Goal: Information Seeking & Learning: Learn about a topic

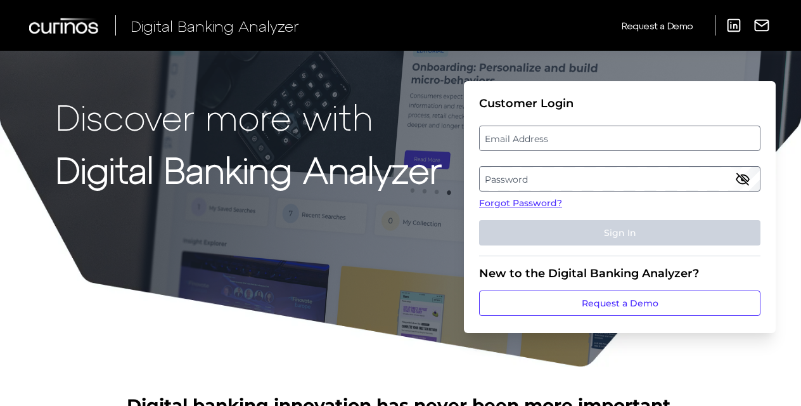
click at [576, 136] on label "Email Address" at bounding box center [619, 138] width 279 height 23
click at [576, 136] on input "email" at bounding box center [619, 137] width 281 height 25
type input "alexander_wu@keybank.com"
click at [682, 174] on label "Password" at bounding box center [619, 178] width 279 height 23
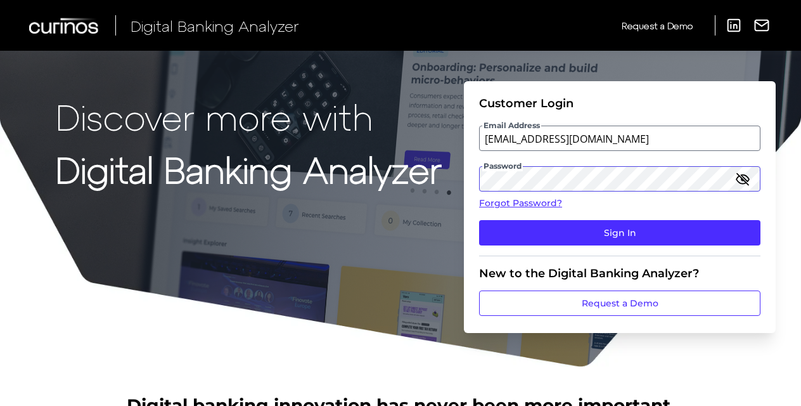
click at [479, 220] on button "Sign In" at bounding box center [619, 232] width 281 height 25
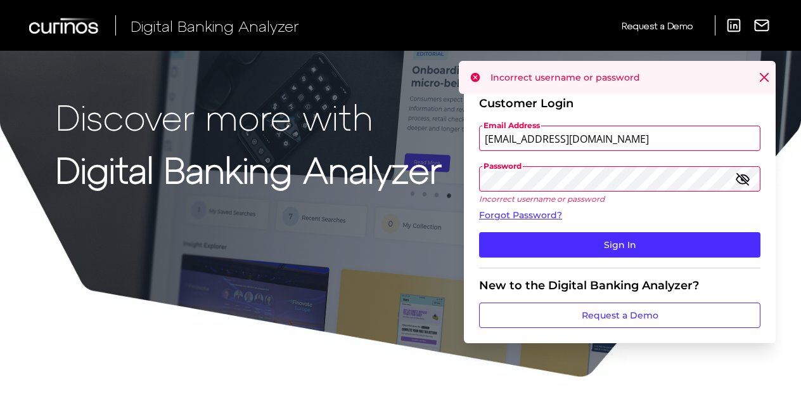
click at [738, 180] on icon "button" at bounding box center [742, 178] width 15 height 15
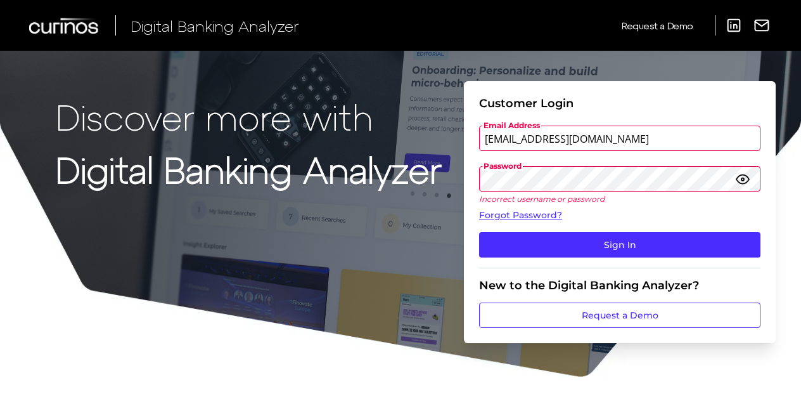
click at [740, 180] on icon "button" at bounding box center [742, 178] width 15 height 15
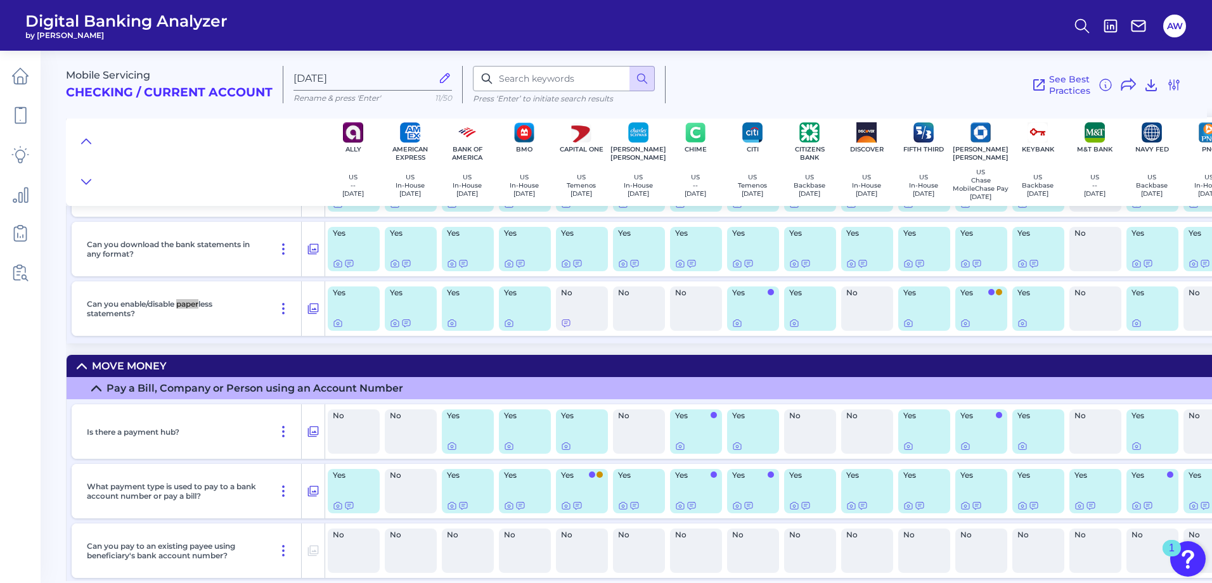
scroll to position [5729, 0]
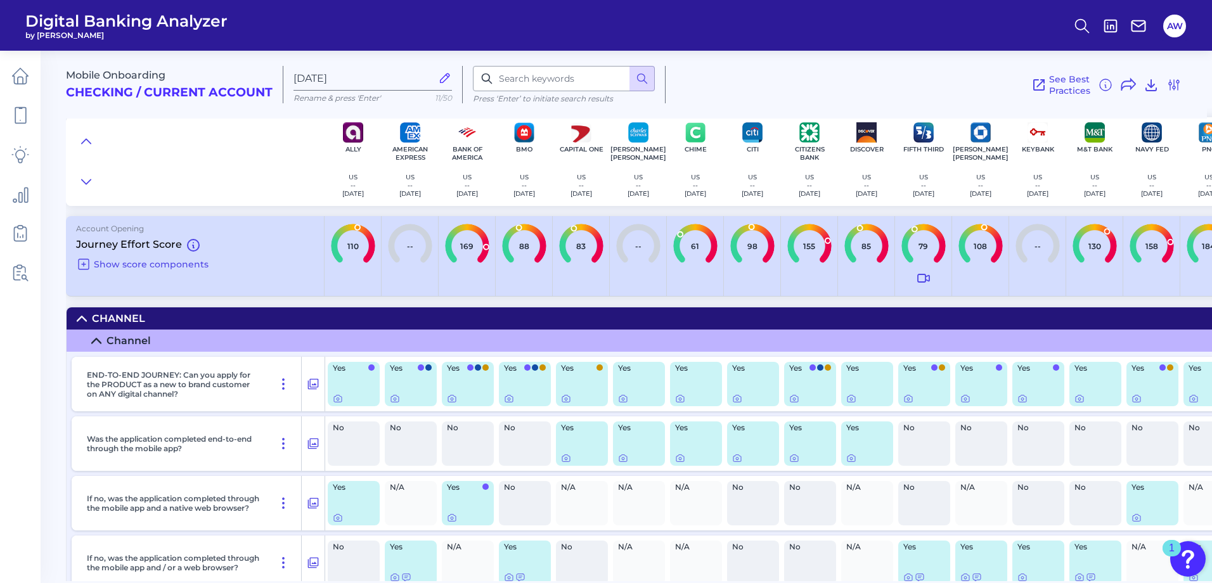
scroll to position [10905, 0]
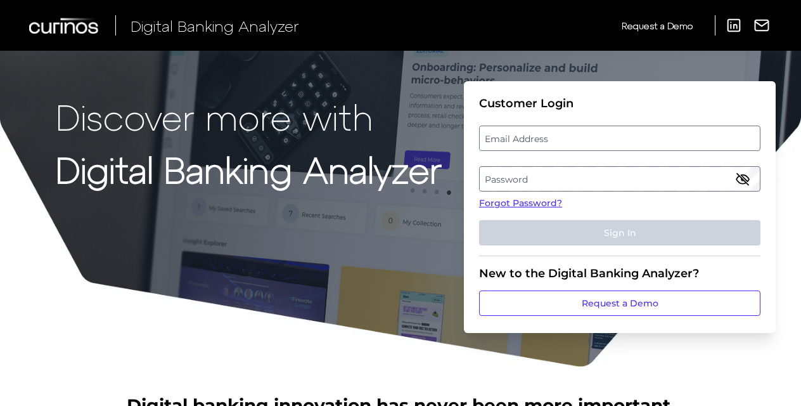
click at [551, 137] on label "Email Address" at bounding box center [619, 138] width 279 height 23
click at [551, 137] on input "email" at bounding box center [619, 137] width 281 height 25
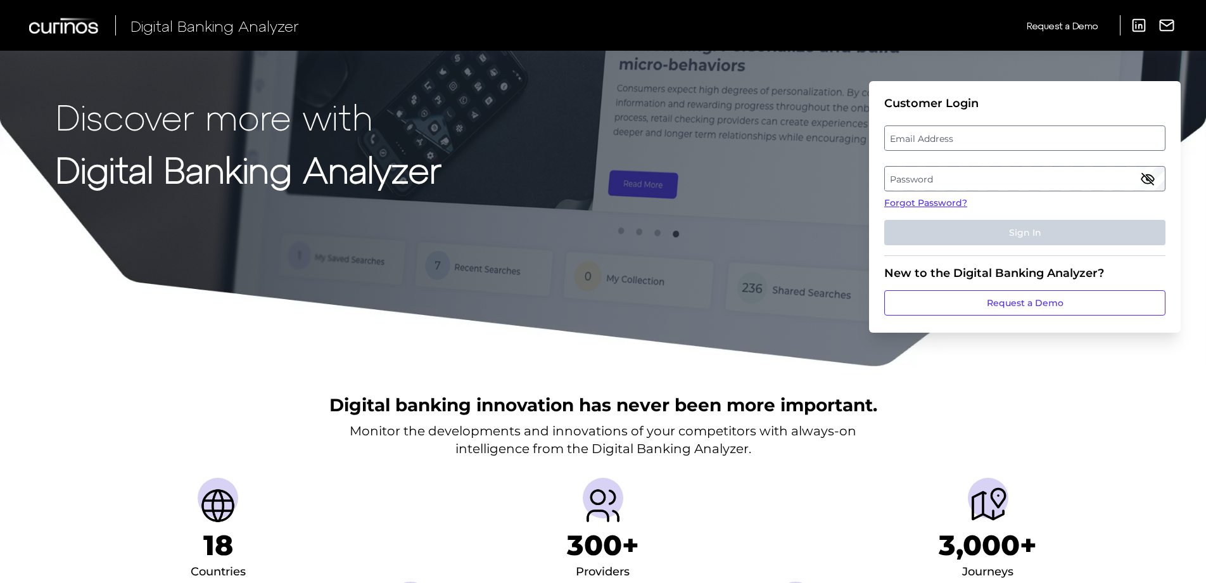
click at [1056, 135] on label "Email Address" at bounding box center [1024, 138] width 279 height 23
click at [1056, 135] on input "email" at bounding box center [1025, 137] width 281 height 25
paste input "Alexander_Wu@keybank.com"
type input "Alexander_Wu@keybank.com"
click at [972, 176] on label "Password" at bounding box center [1024, 178] width 279 height 23
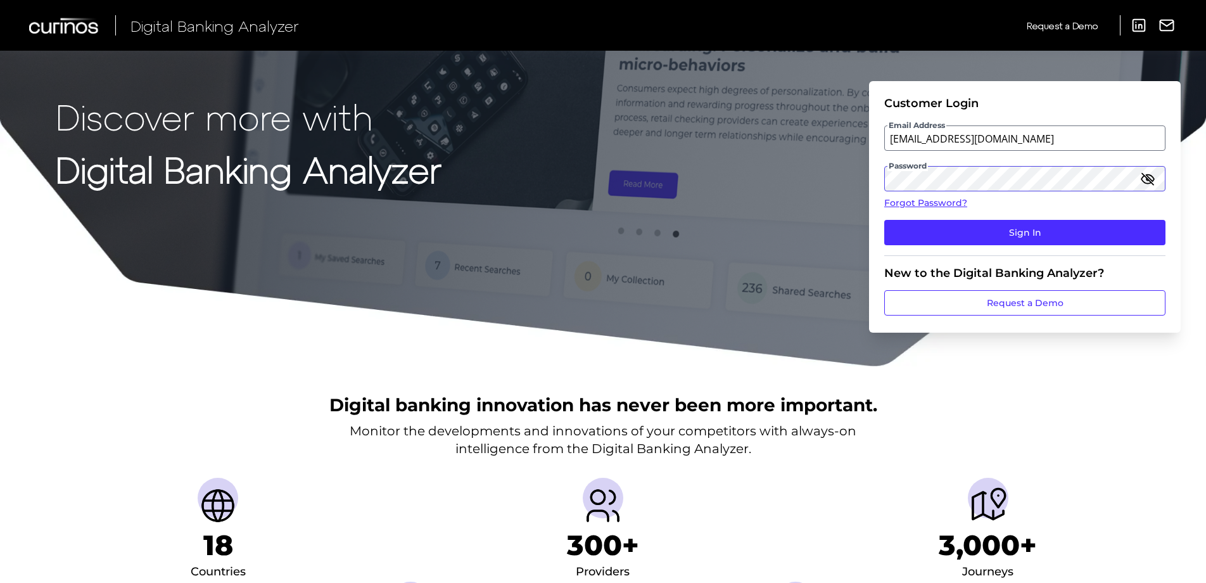
click at [885, 220] on button "Sign In" at bounding box center [1025, 232] width 281 height 25
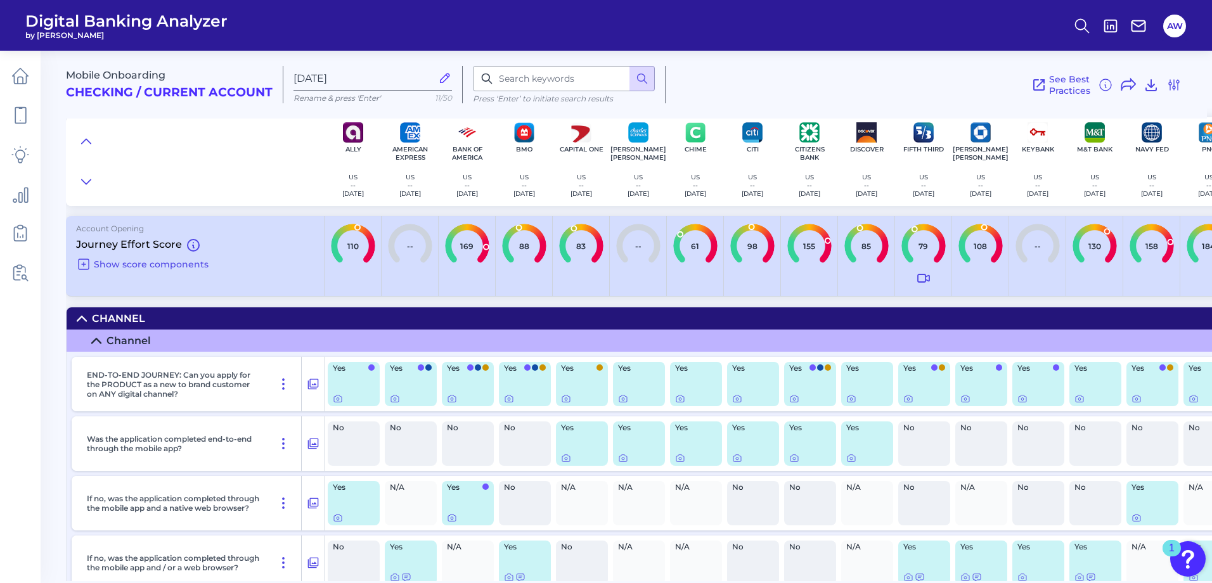
click at [86, 29] on span "Digital Banking Analyzer" at bounding box center [126, 20] width 202 height 19
click at [66, 25] on span "Digital Banking Analyzer" at bounding box center [126, 20] width 202 height 19
click at [23, 84] on icon at bounding box center [21, 76] width 16 height 16
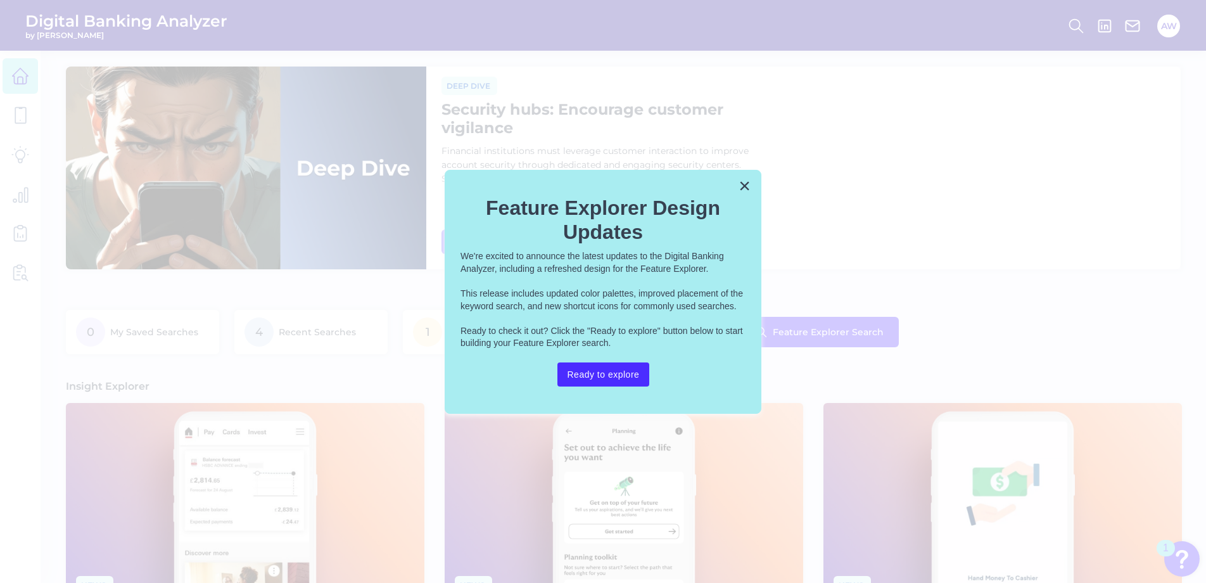
click at [743, 181] on button "×" at bounding box center [745, 186] width 12 height 20
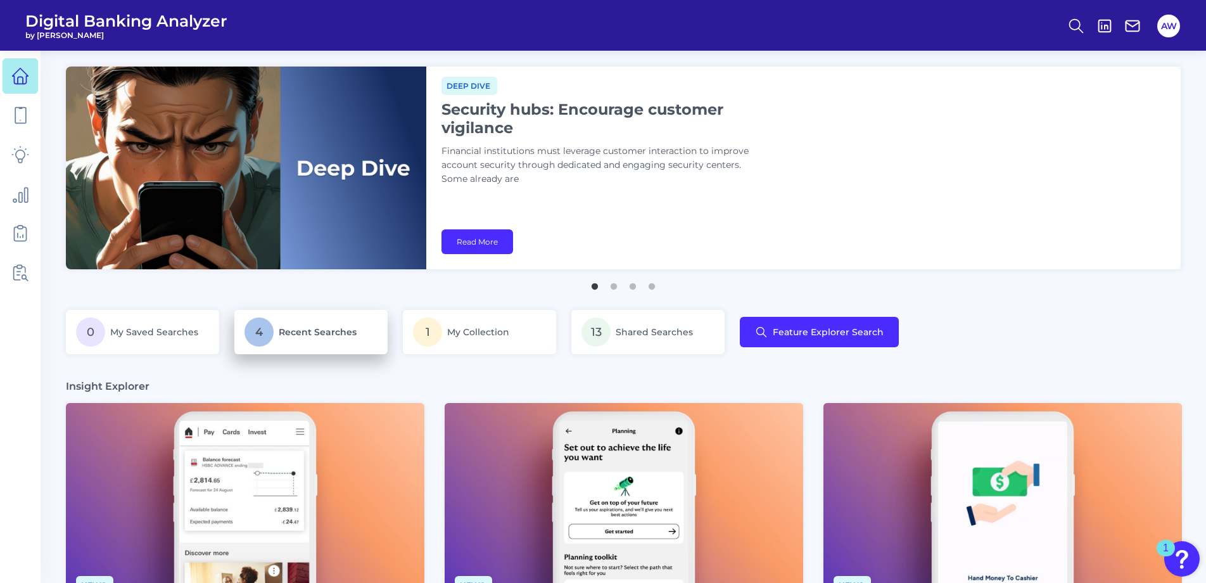
click at [246, 331] on span "4" at bounding box center [259, 331] width 29 height 29
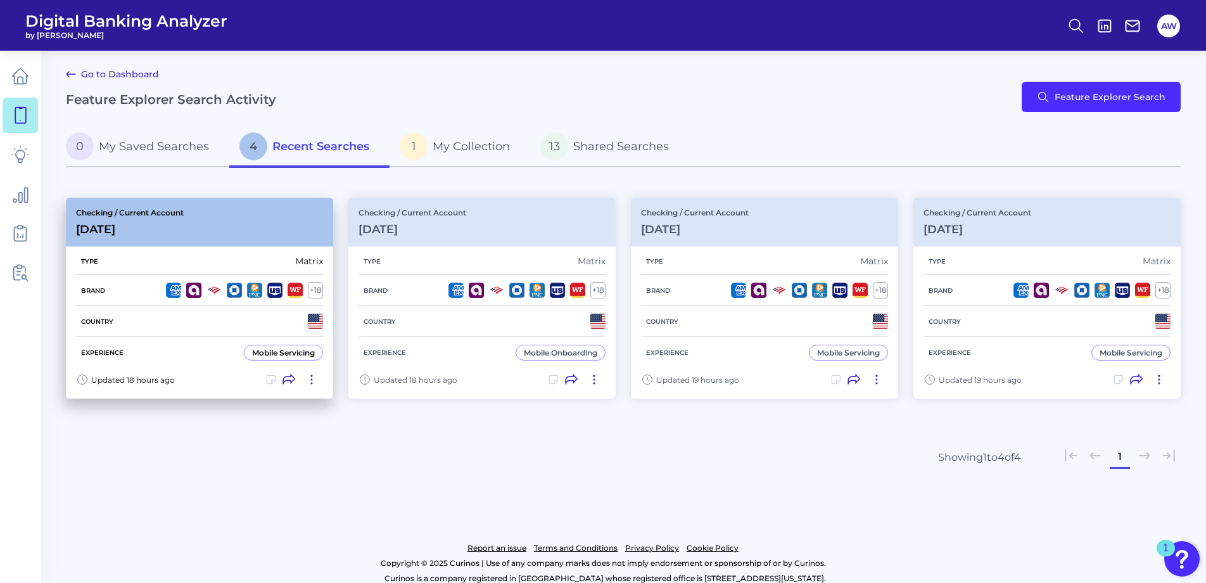
click at [197, 227] on div "Checking / Current Account Aug 25 2025" at bounding box center [199, 222] width 267 height 49
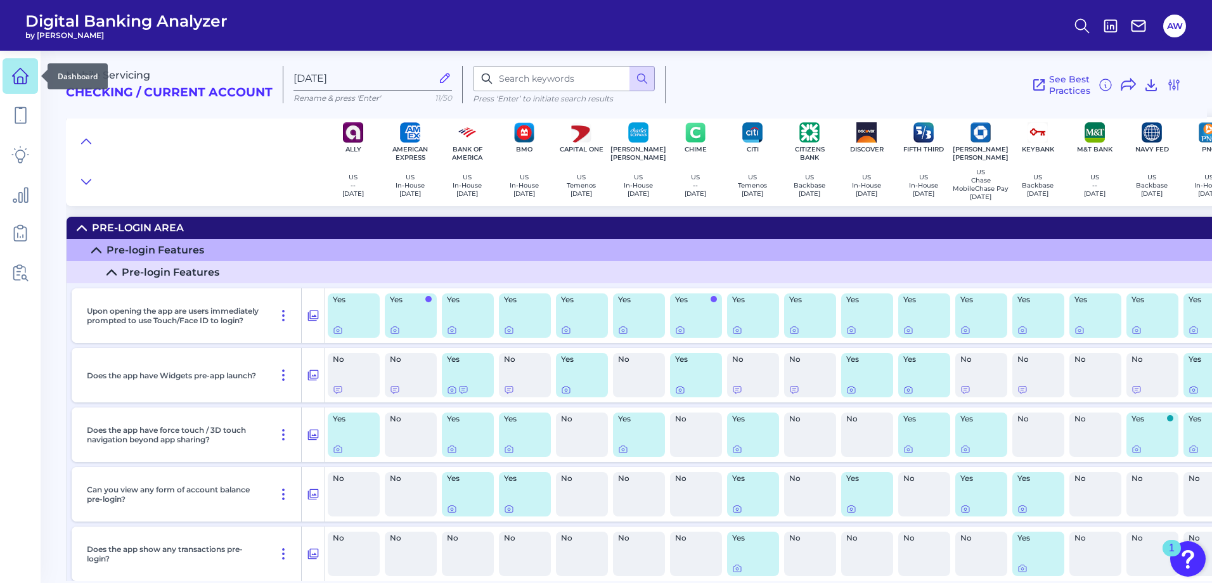
click at [11, 77] on link at bounding box center [20, 75] width 35 height 35
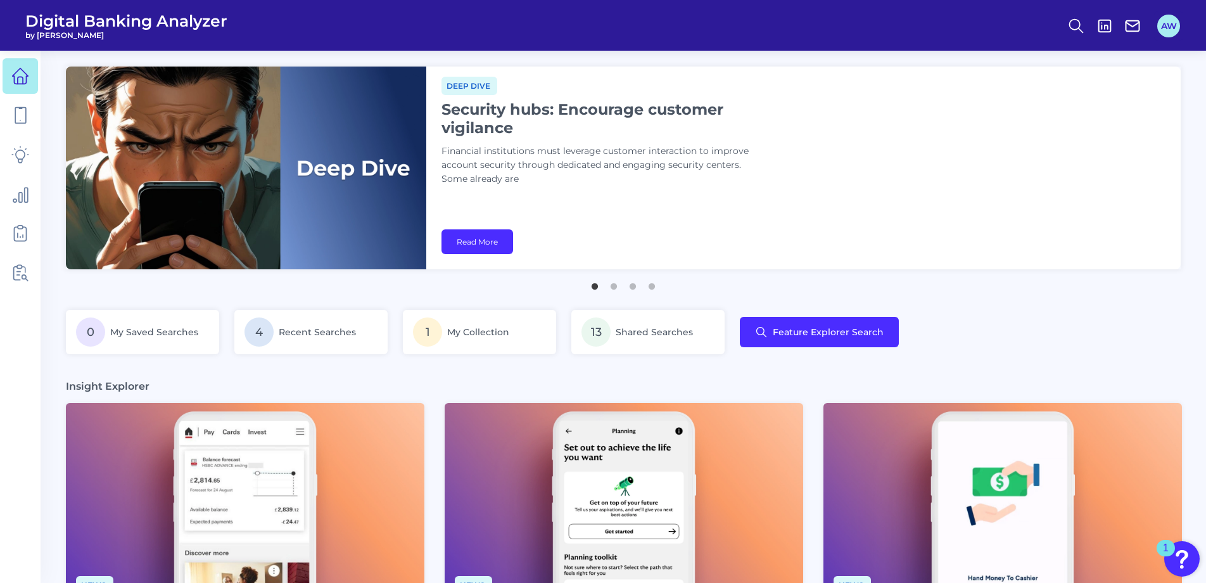
click at [1162, 23] on button "AW" at bounding box center [1169, 26] width 23 height 23
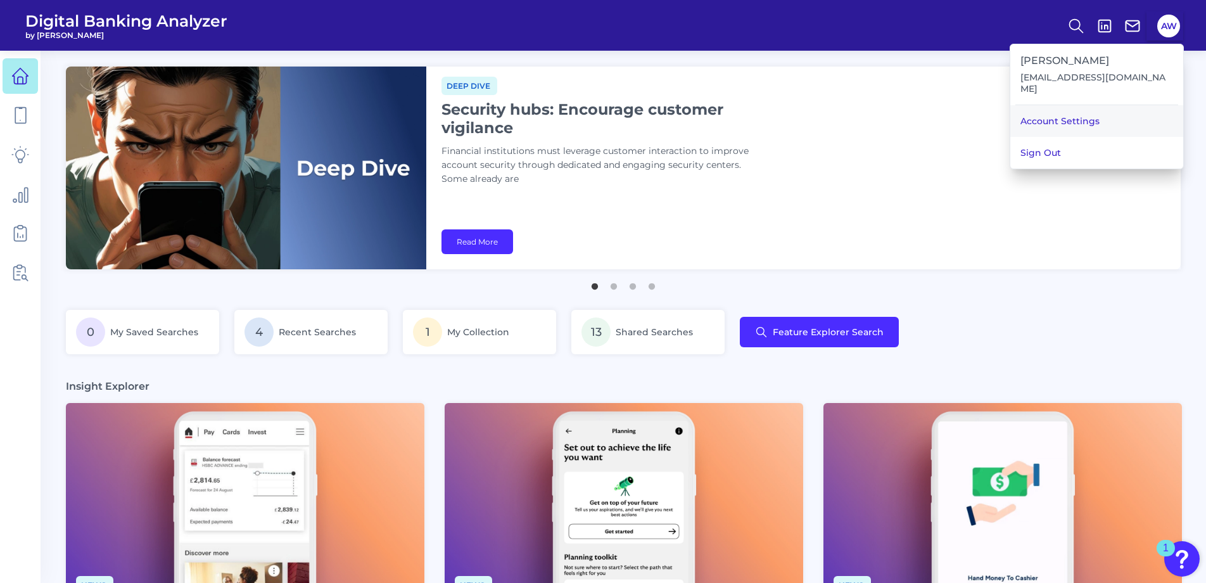
click at [1102, 105] on link "Account Settings" at bounding box center [1097, 121] width 173 height 32
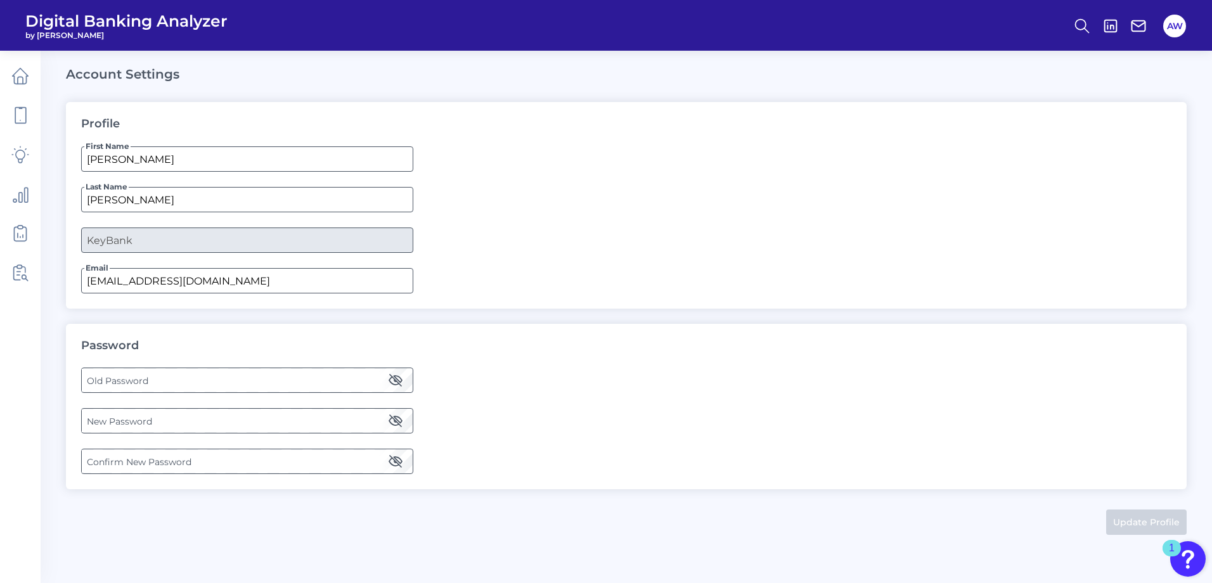
click at [190, 377] on label "Old Password" at bounding box center [247, 380] width 330 height 23
click at [163, 416] on label "New Password" at bounding box center [247, 420] width 330 height 23
click at [167, 457] on label "Confirm New Password" at bounding box center [247, 461] width 330 height 23
click at [1131, 529] on button "Update Profile" at bounding box center [1146, 521] width 80 height 25
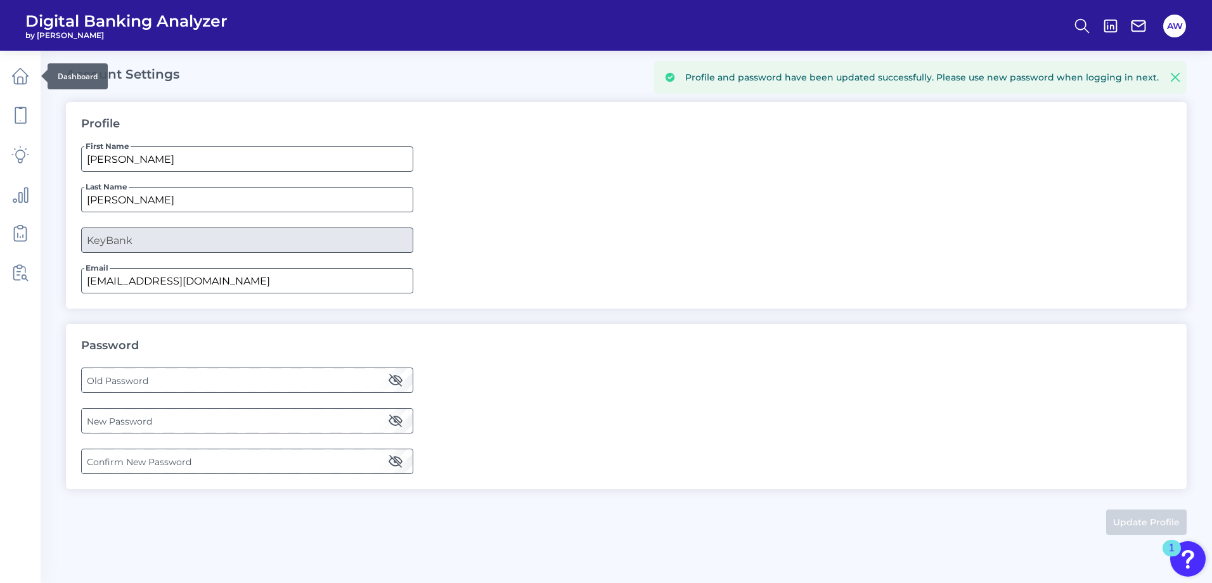
click at [35, 76] on div at bounding box center [41, 76] width 13 height 13
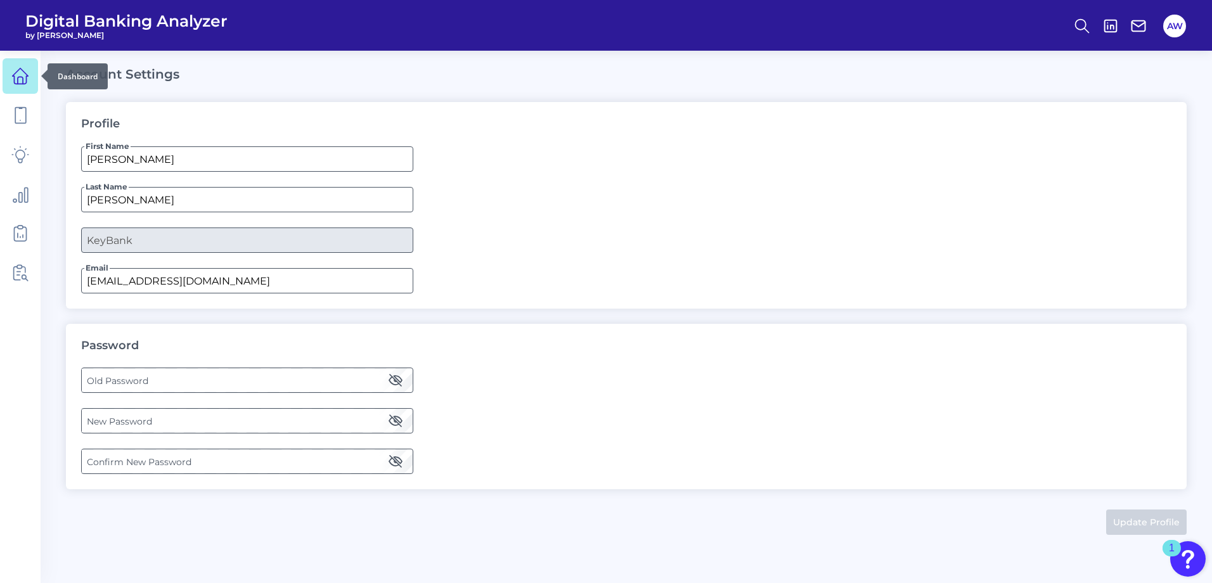
click at [11, 79] on link at bounding box center [20, 75] width 35 height 35
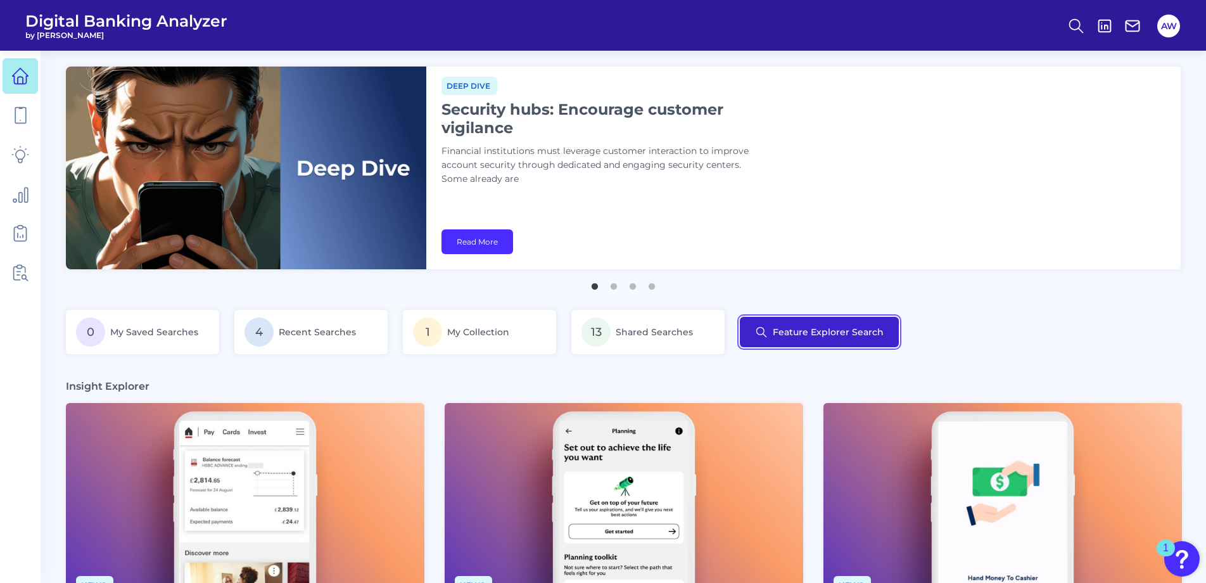
click at [757, 334] on button "Feature Explorer Search" at bounding box center [819, 332] width 159 height 30
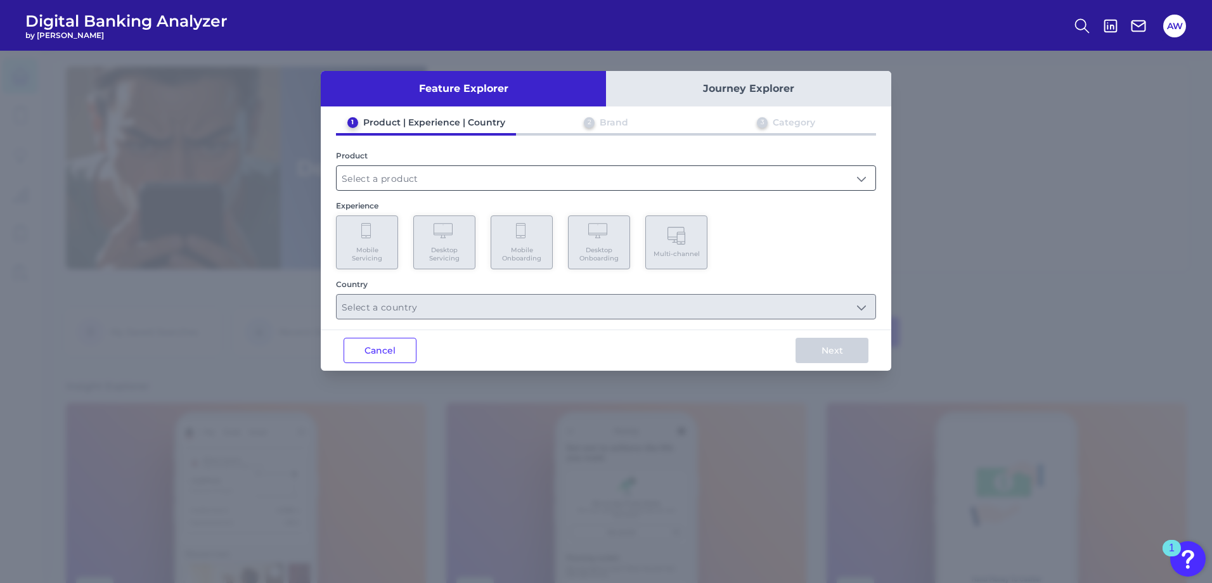
click at [566, 174] on input "text" at bounding box center [605, 178] width 539 height 24
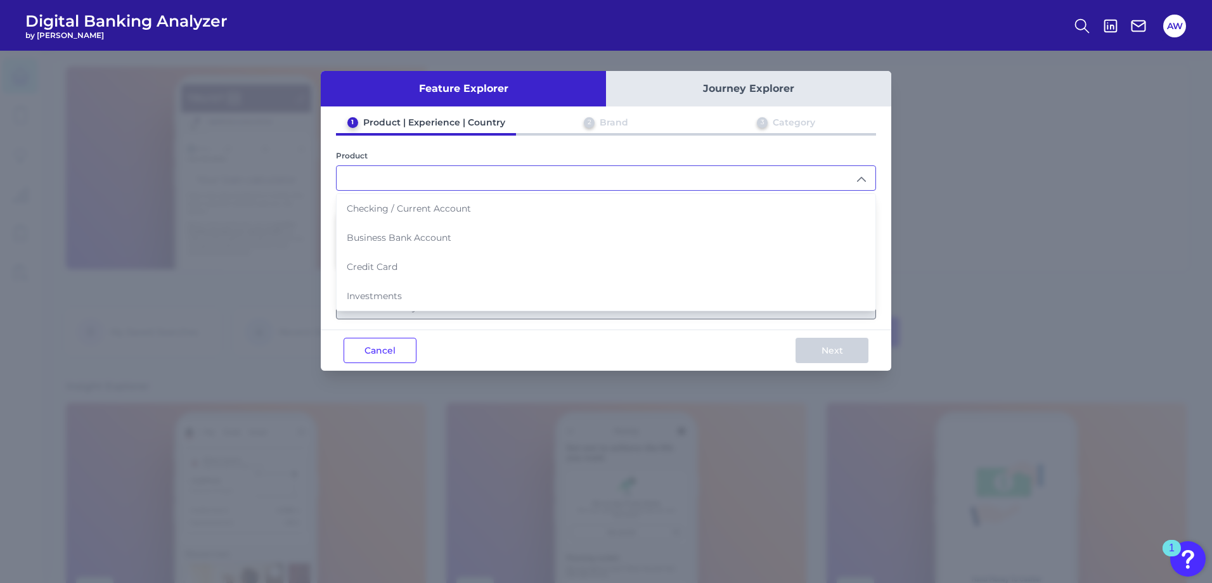
click at [482, 204] on li "Checking / Current Account" at bounding box center [605, 208] width 539 height 29
type input "Checking / Current Account"
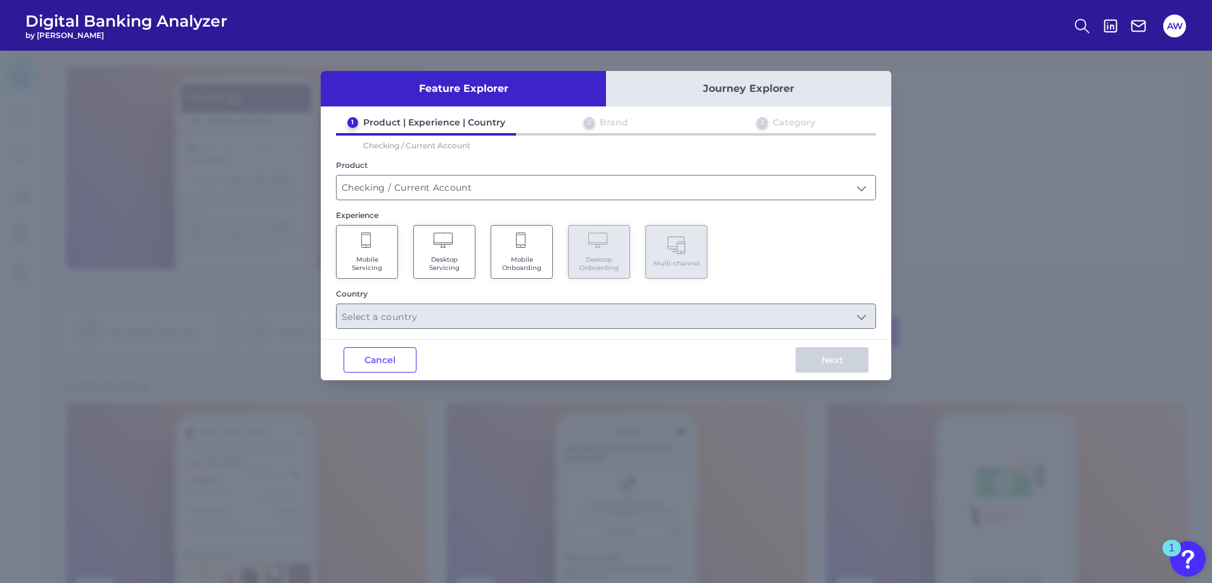
click at [374, 265] on span "Mobile Servicing" at bounding box center [367, 263] width 48 height 16
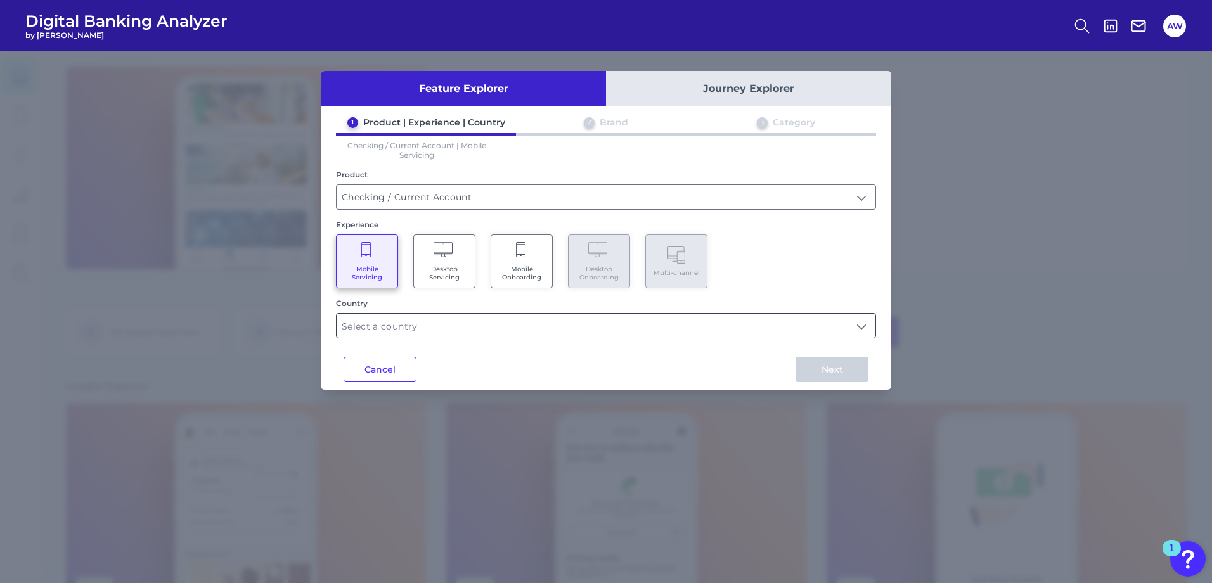
click at [716, 331] on input "text" at bounding box center [605, 326] width 539 height 24
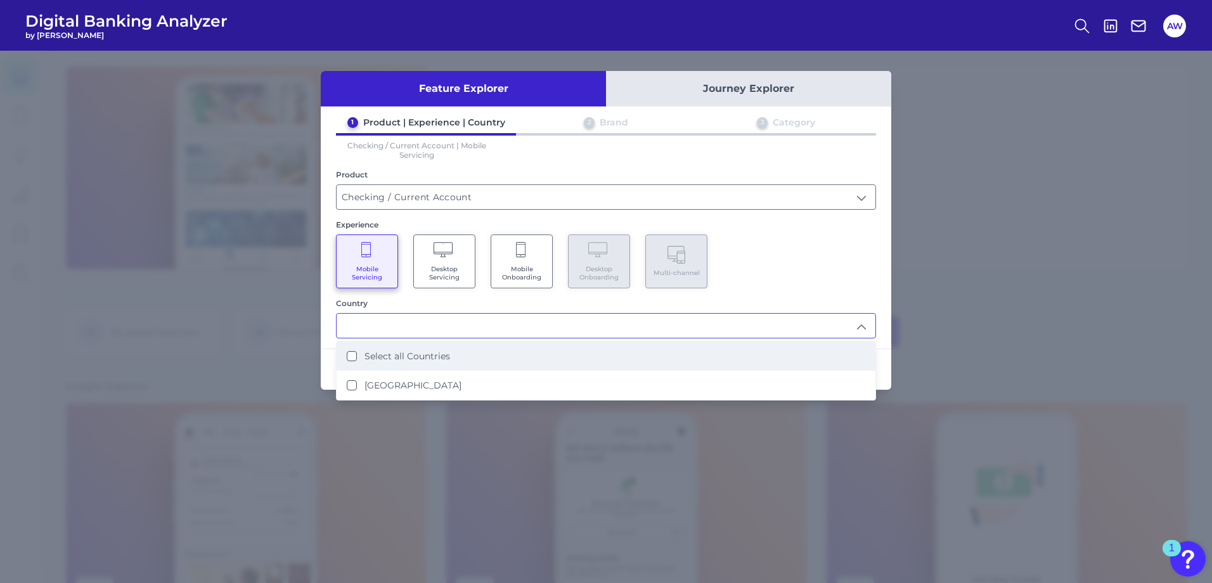
click at [592, 354] on li "Select all Countries" at bounding box center [605, 356] width 539 height 29
type input "Select all Countries"
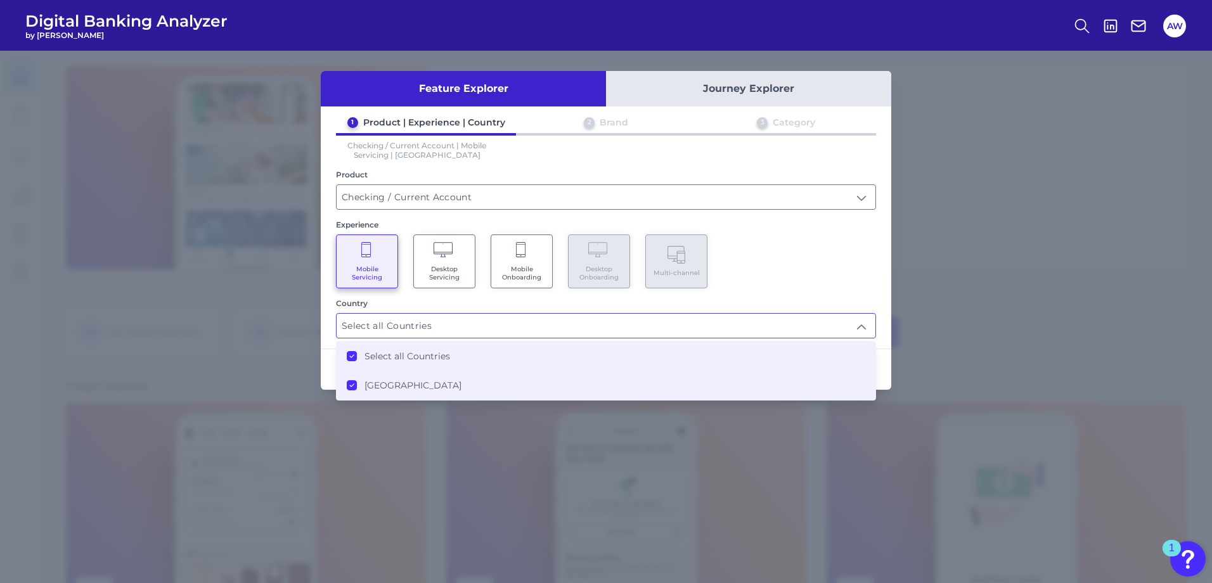
scroll to position [1, 0]
click at [886, 366] on div "Next" at bounding box center [831, 369] width 118 height 41
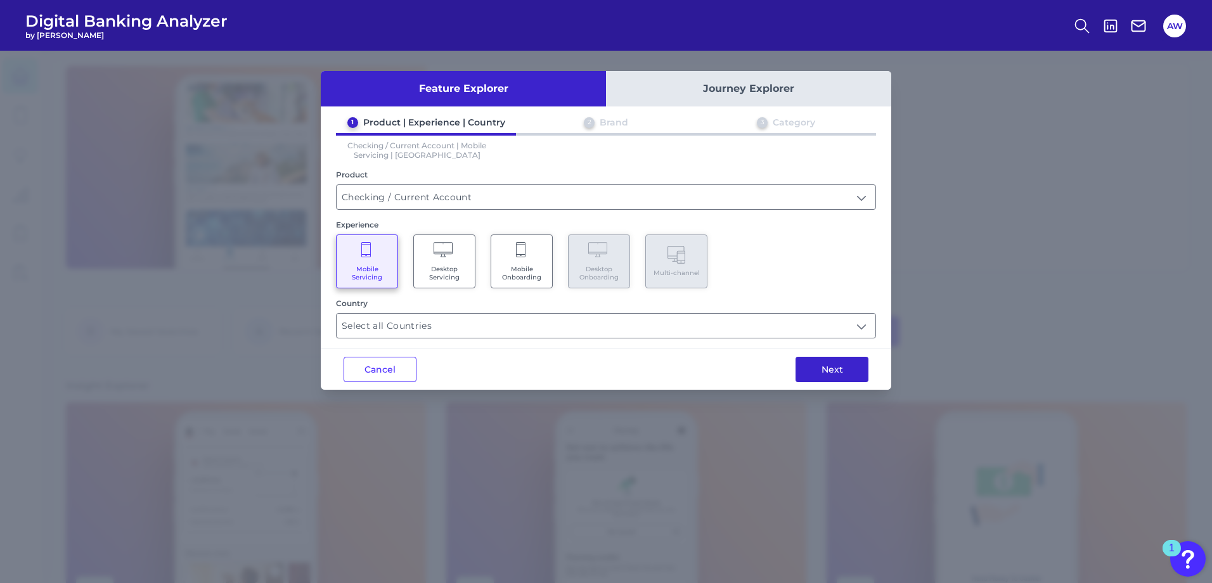
click at [854, 369] on button "Next" at bounding box center [831, 369] width 73 height 25
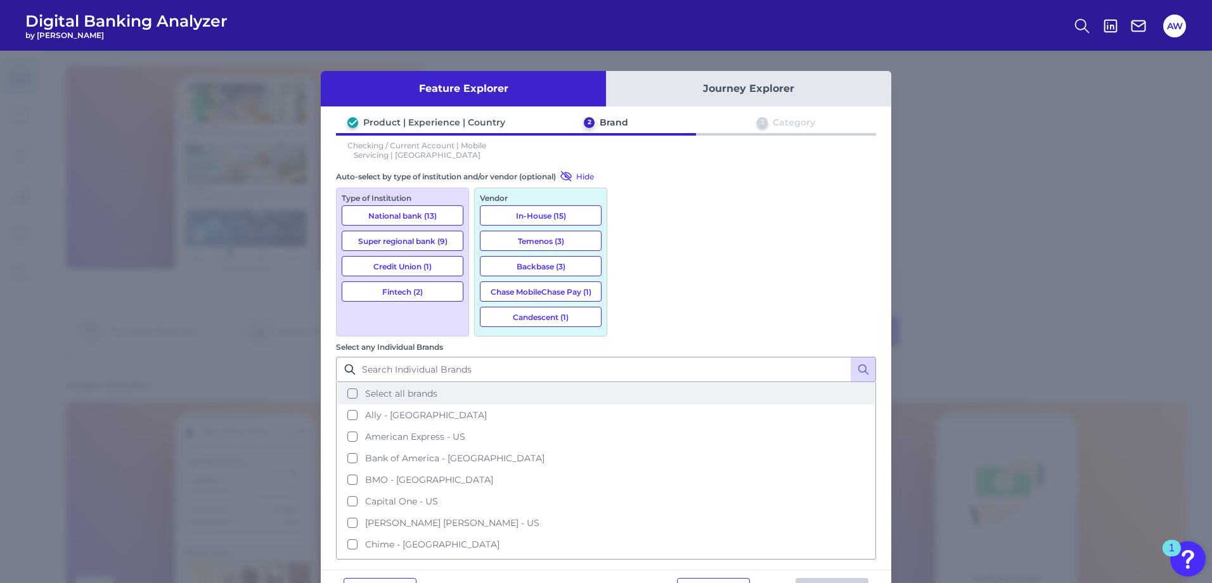
click at [635, 383] on button "Select all brands" at bounding box center [605, 394] width 537 height 22
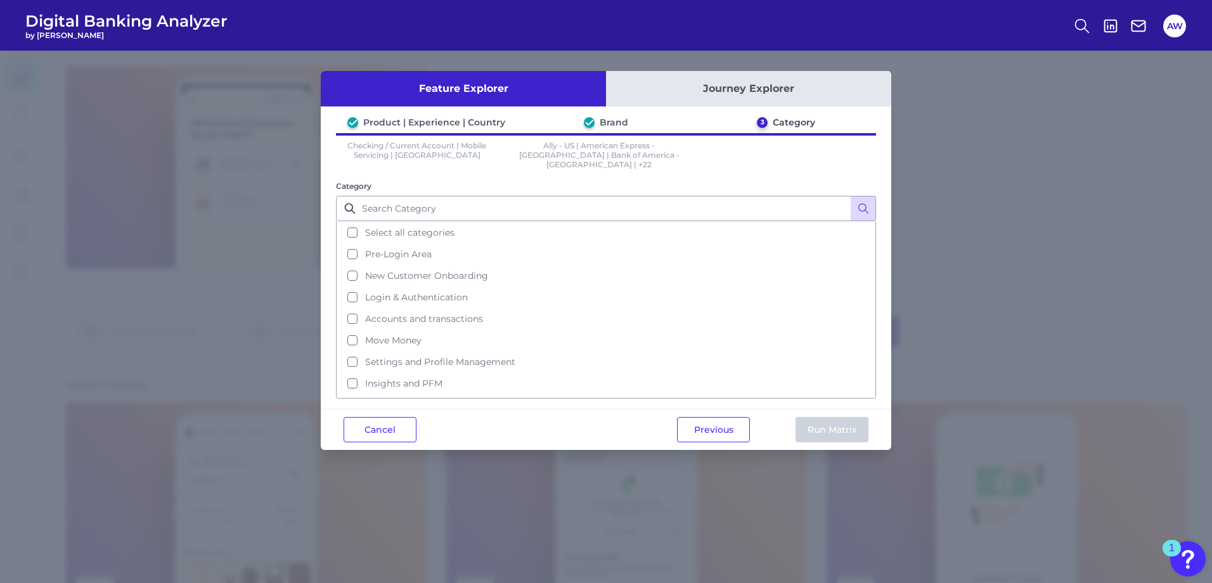
click at [829, 459] on div "Feature Explorer Journey Explorer Product | Experience | Country Brand 3 Catego…" at bounding box center [606, 317] width 1212 height 532
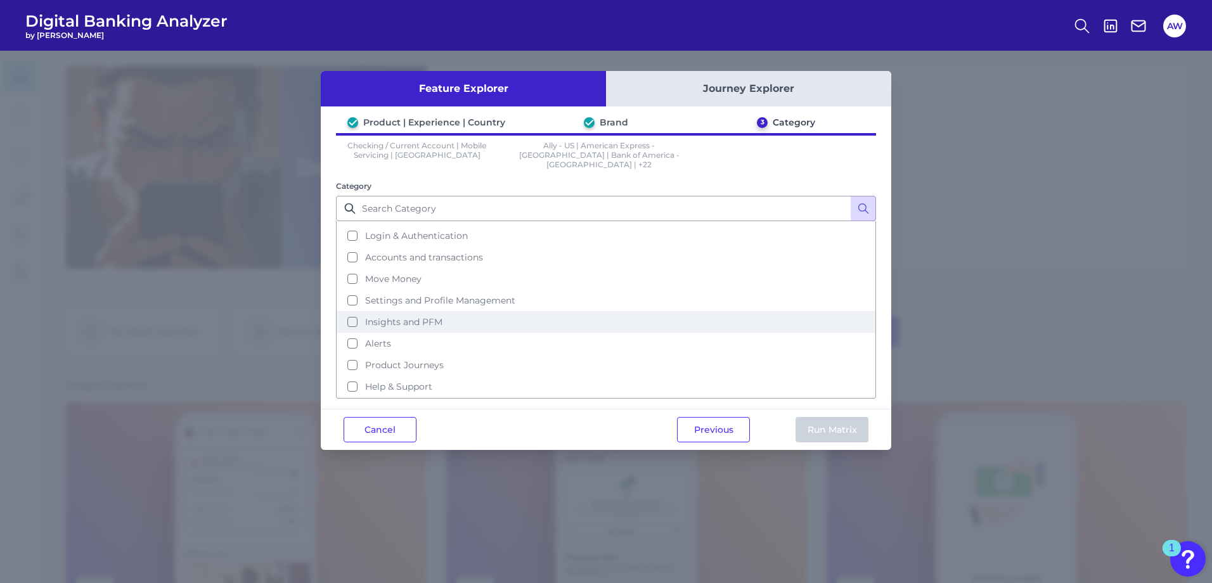
scroll to position [0, 0]
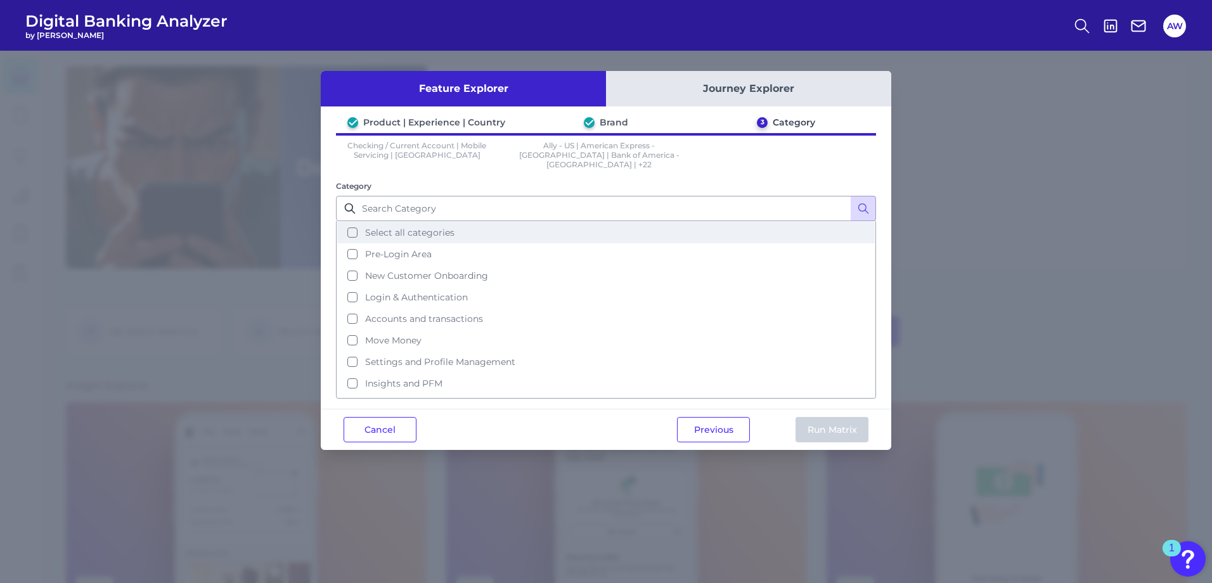
click at [413, 227] on span "Select all categories" at bounding box center [409, 232] width 89 height 11
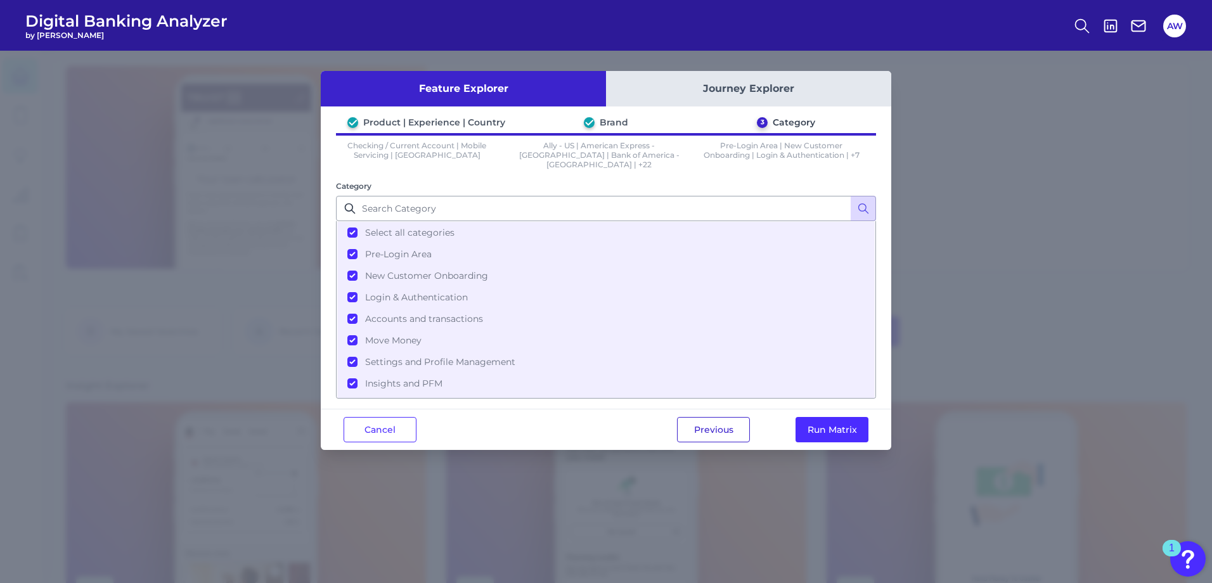
click at [724, 423] on button "Previous" at bounding box center [713, 429] width 73 height 25
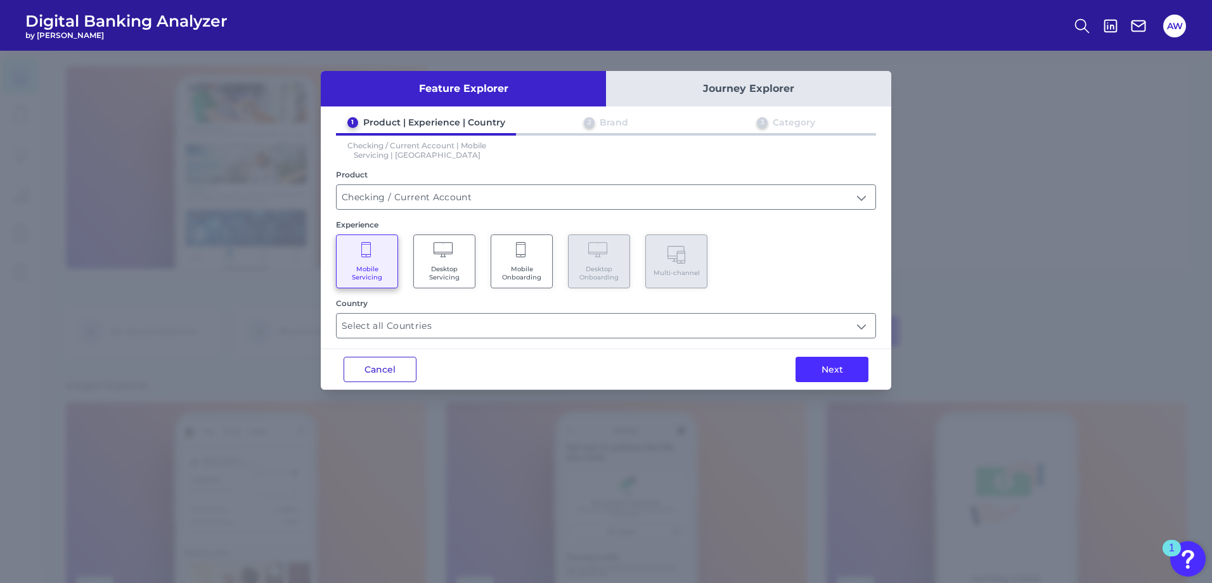
click at [376, 361] on button "Cancel" at bounding box center [379, 369] width 73 height 25
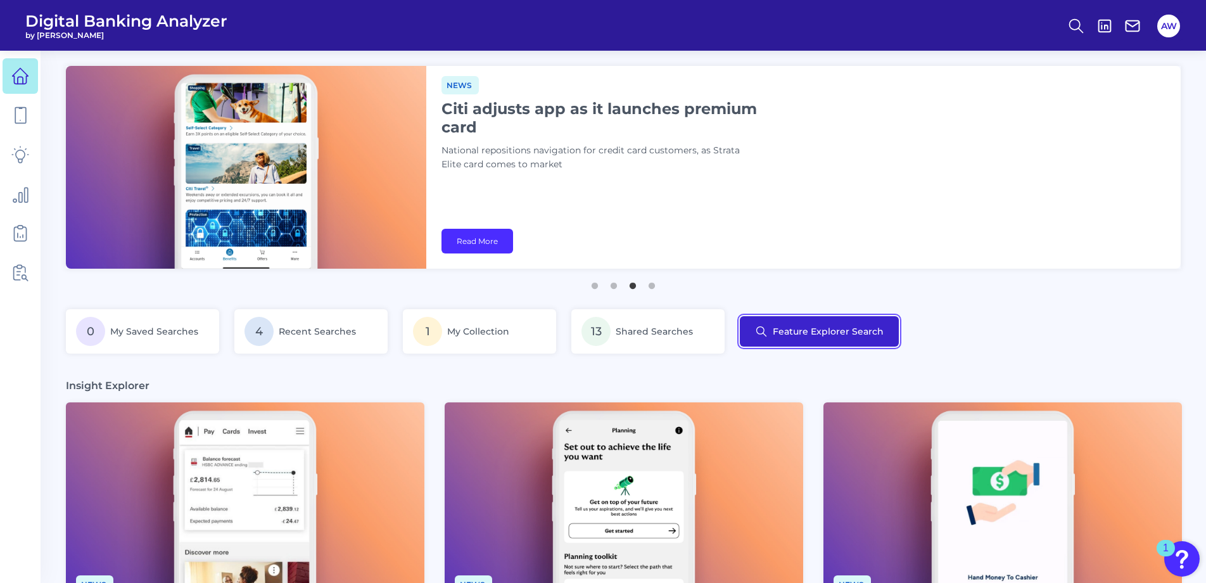
click at [749, 330] on button "Feature Explorer Search" at bounding box center [819, 331] width 159 height 30
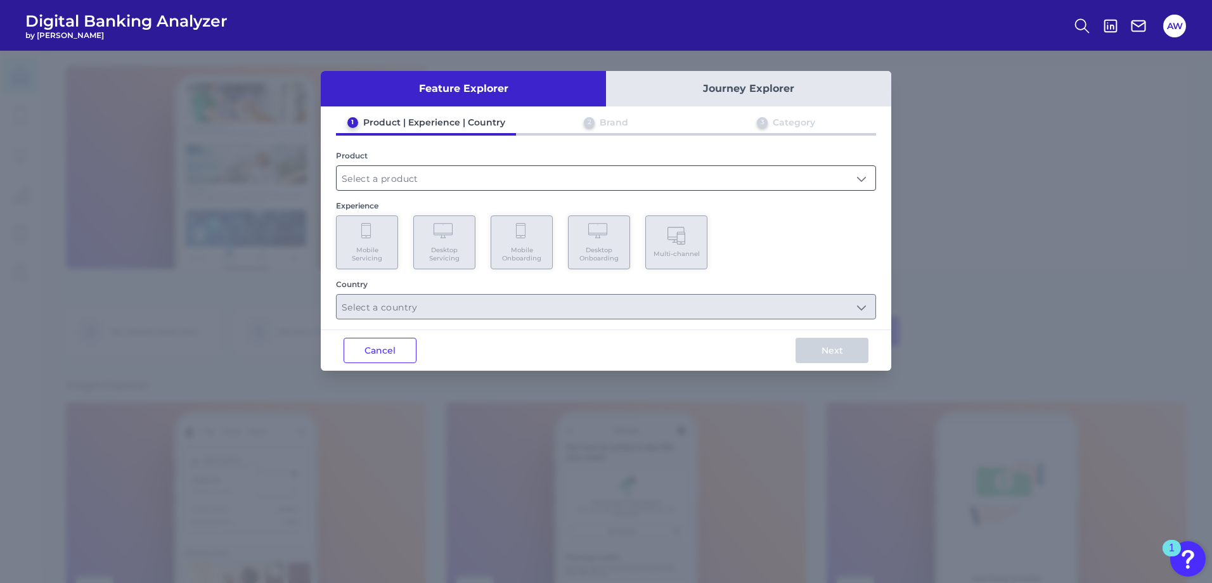
click at [411, 176] on input "text" at bounding box center [605, 178] width 539 height 24
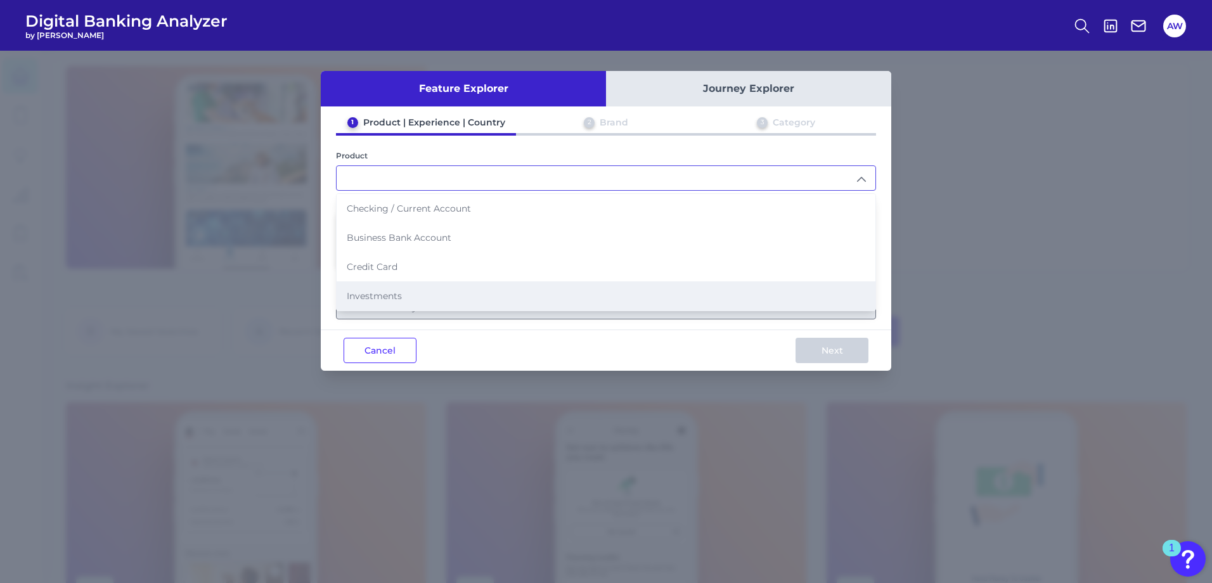
click at [428, 285] on li "Investments" at bounding box center [605, 295] width 539 height 29
type input "Investments"
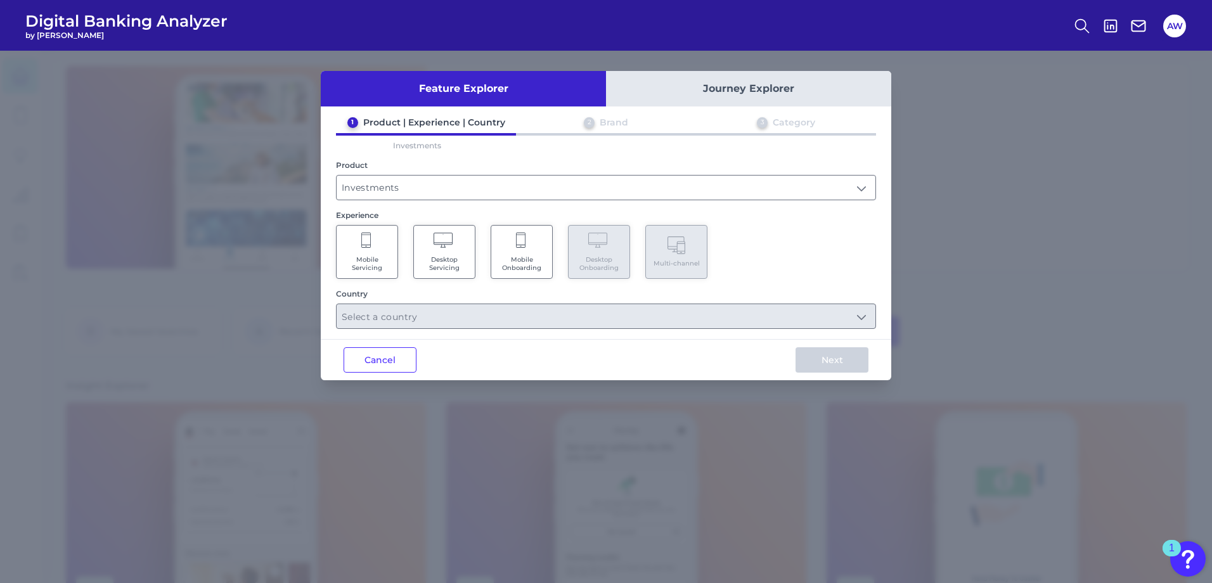
click at [374, 249] on Servicing "Mobile Servicing" at bounding box center [367, 252] width 62 height 54
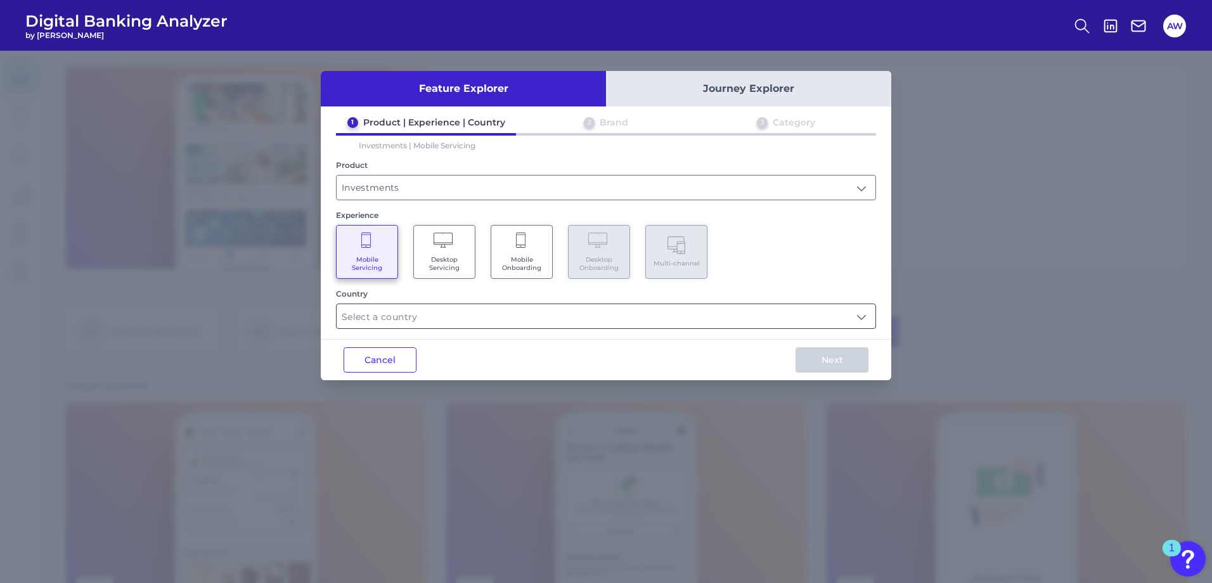
click at [570, 320] on input "text" at bounding box center [605, 316] width 539 height 24
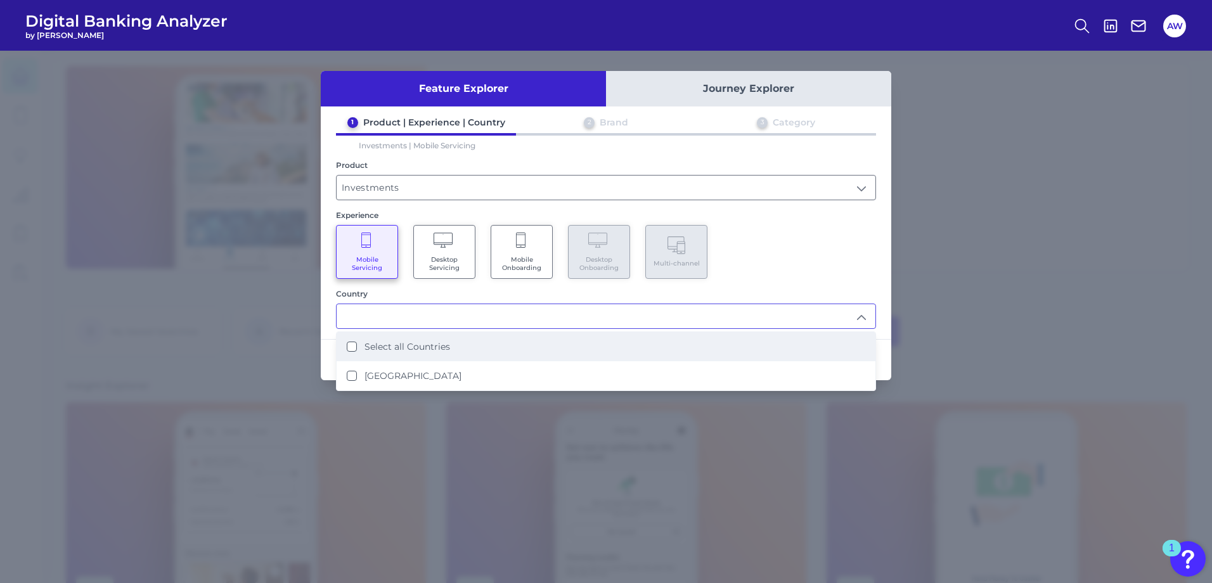
click at [531, 359] on li "Select all Countries" at bounding box center [605, 346] width 539 height 29
type input "Select all Countries"
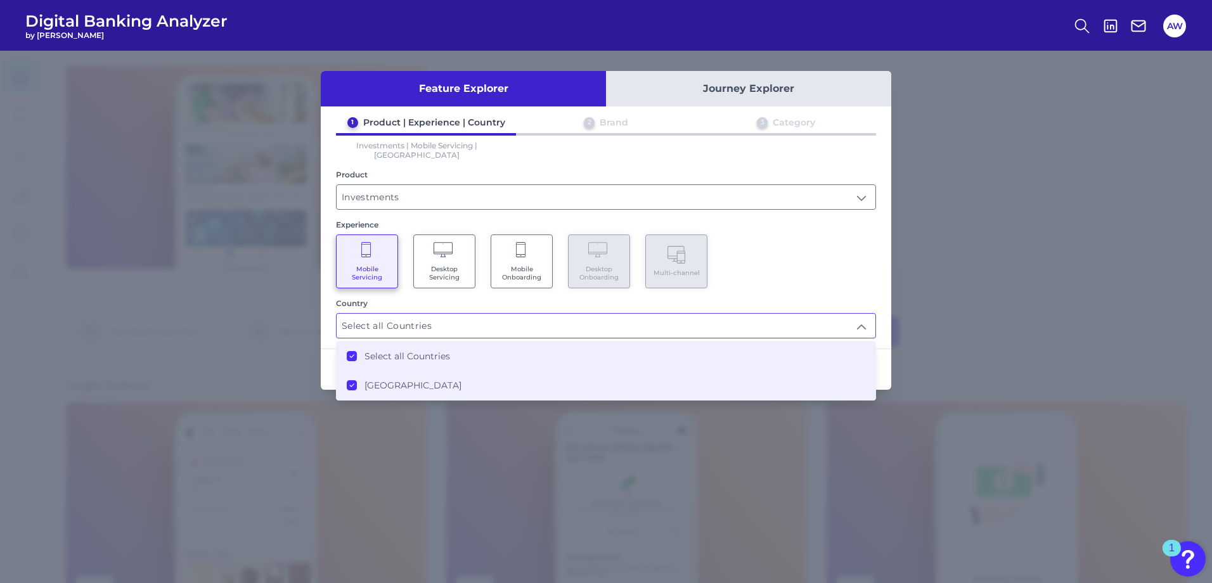
scroll to position [1, 0]
click at [788, 298] on div "Country" at bounding box center [606, 303] width 540 height 10
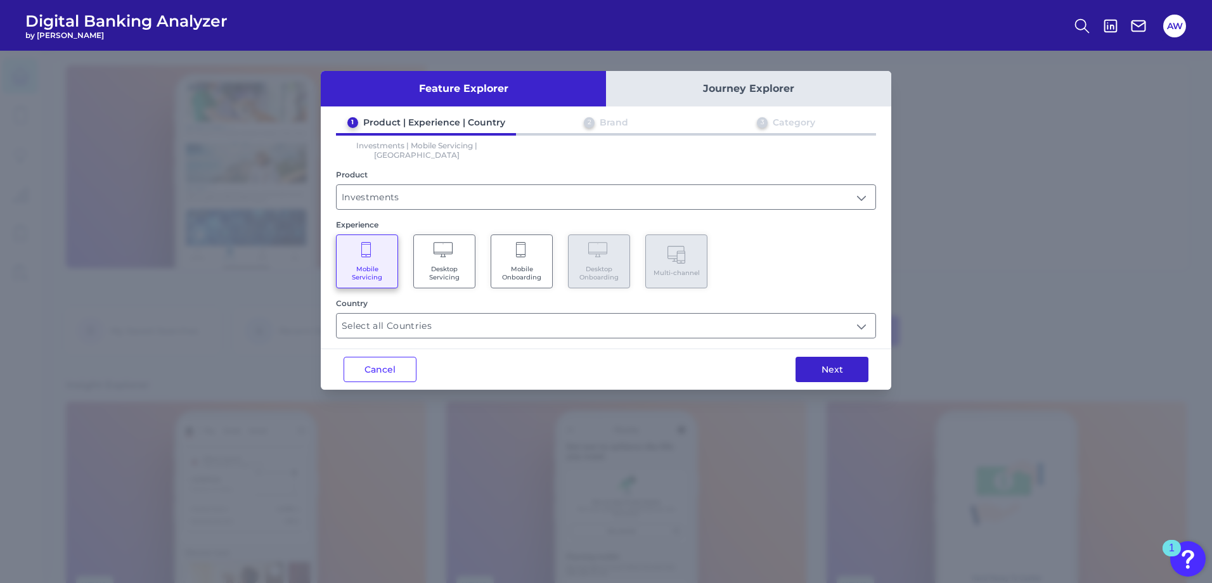
click at [828, 359] on button "Next" at bounding box center [831, 369] width 73 height 25
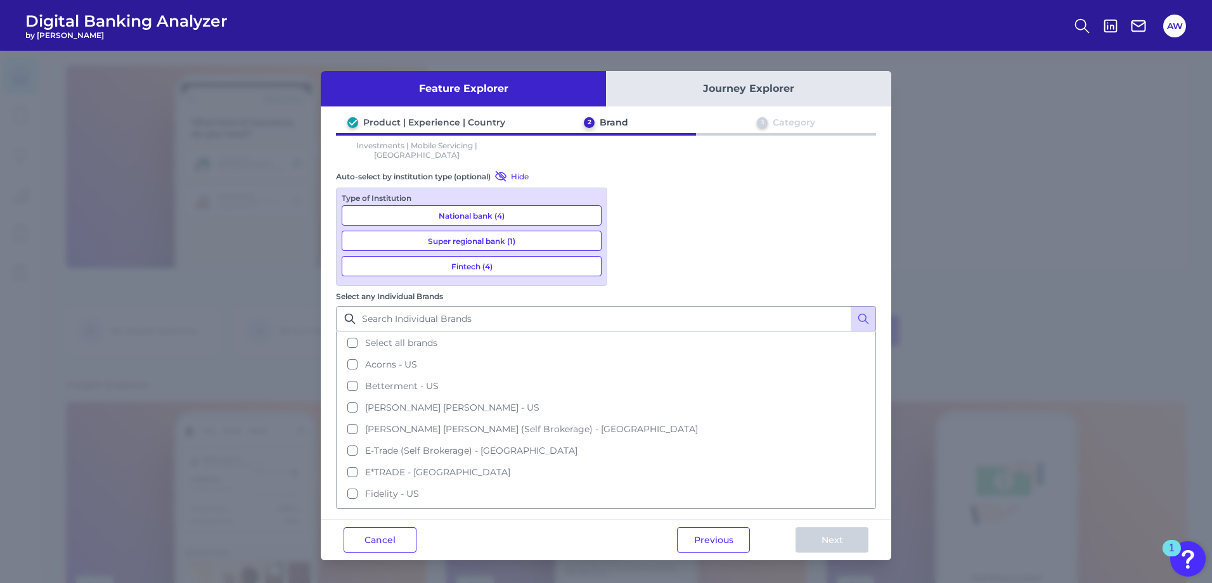
drag, startPoint x: 646, startPoint y: 215, endPoint x: 651, endPoint y: 222, distance: 9.1
click at [437, 337] on span "Select all brands" at bounding box center [401, 342] width 72 height 11
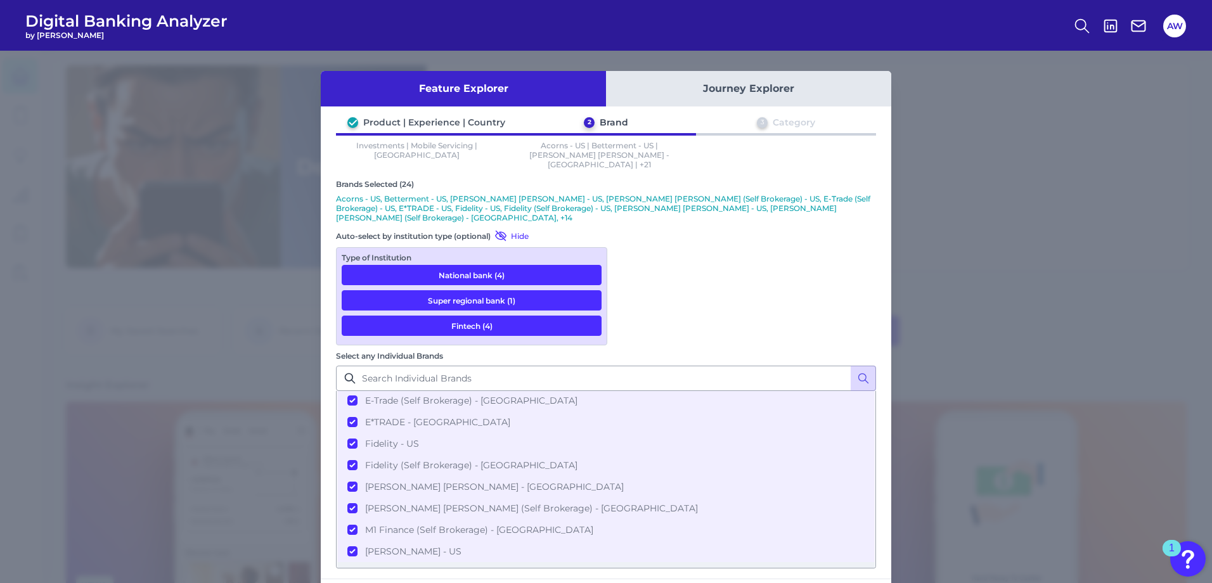
scroll to position [0, 0]
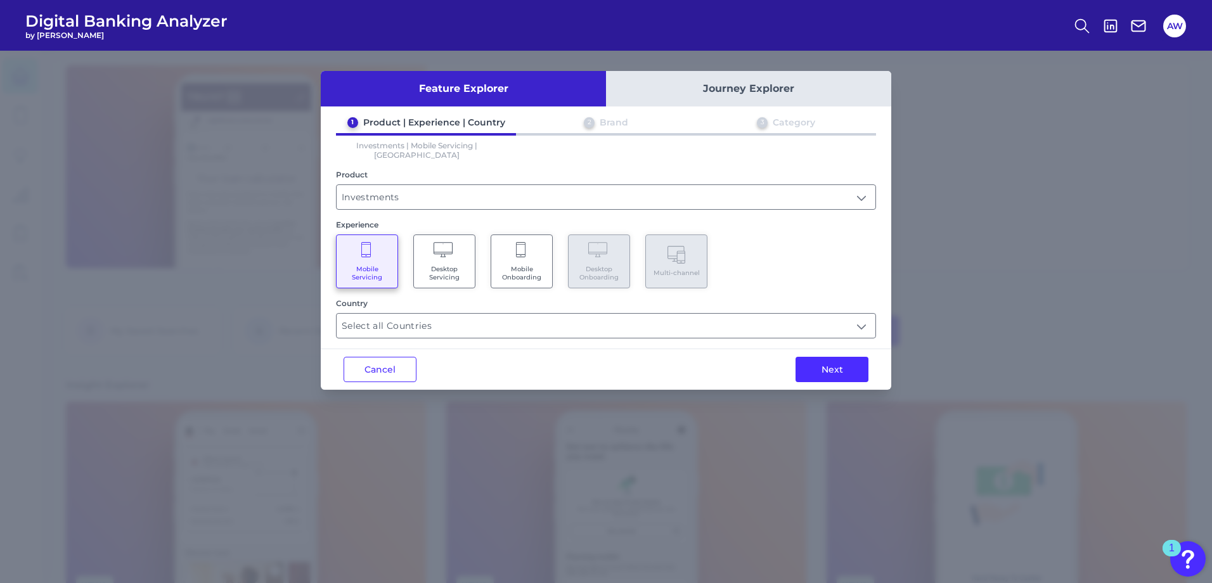
click at [406, 359] on button "Cancel" at bounding box center [379, 369] width 73 height 25
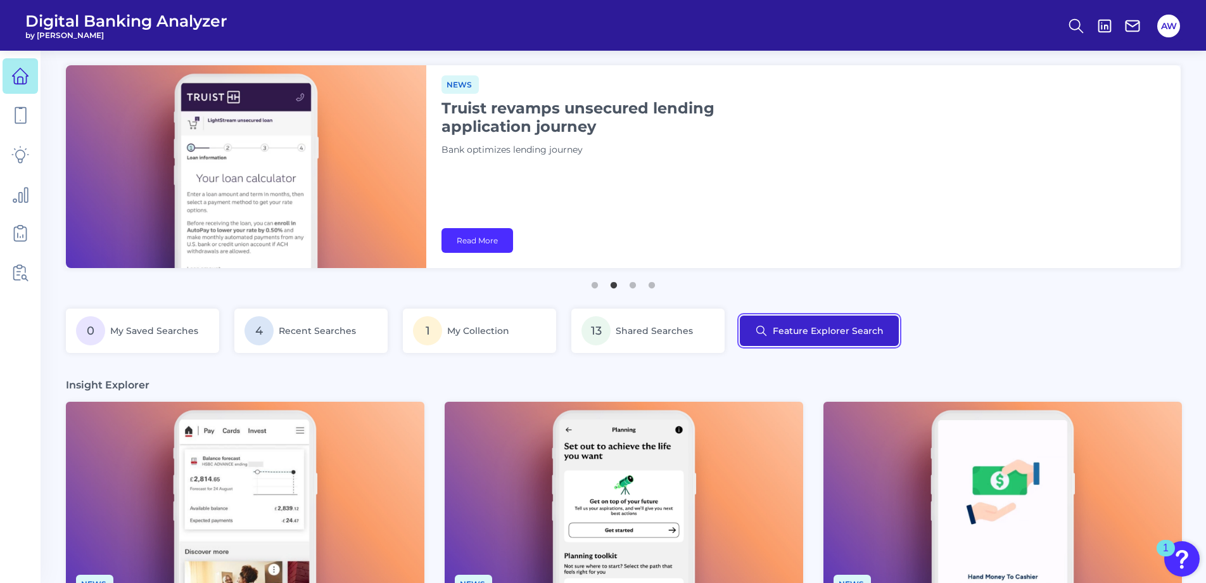
click at [847, 329] on button "Feature Explorer Search" at bounding box center [819, 331] width 159 height 30
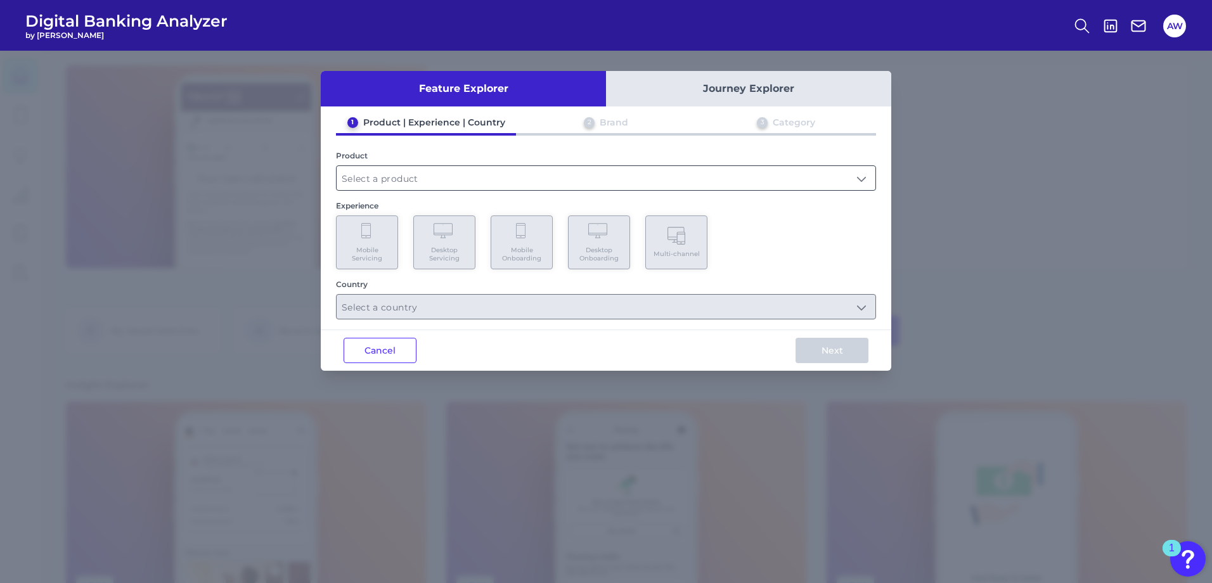
click at [457, 169] on input "text" at bounding box center [605, 178] width 539 height 24
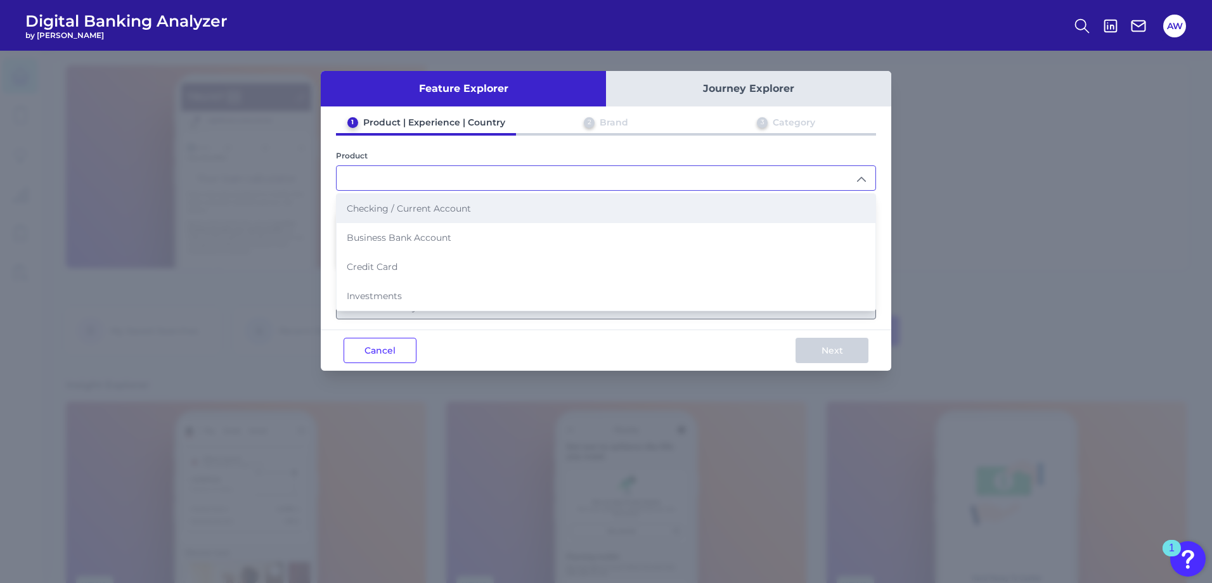
click at [468, 207] on span "Checking / Current Account" at bounding box center [409, 208] width 124 height 11
type input "Checking / Current Account"
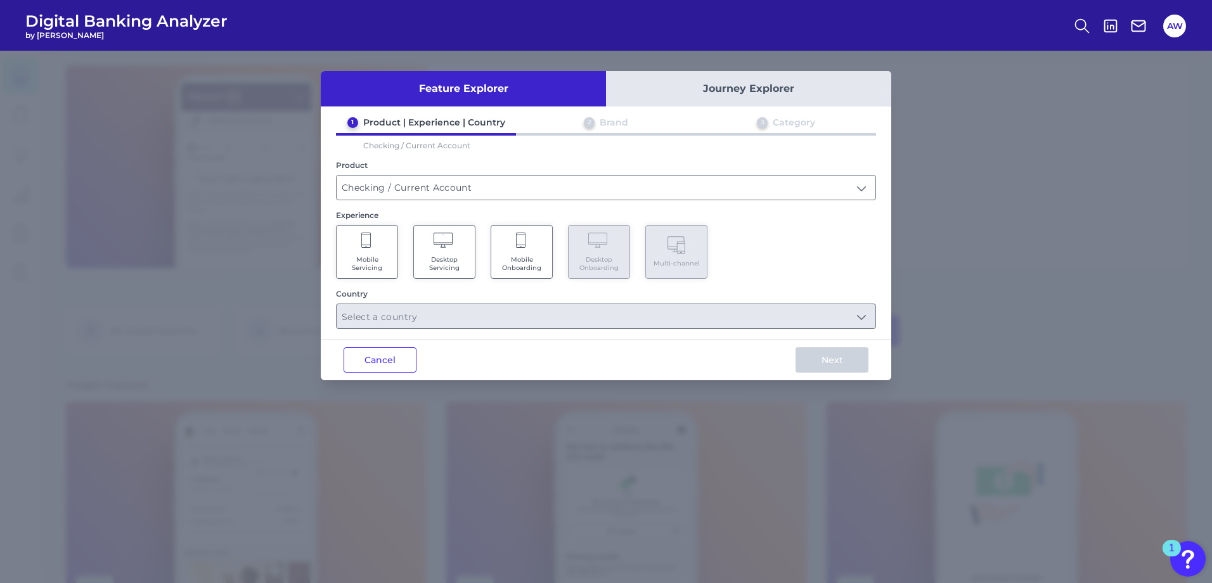
click at [363, 269] on span "Mobile Servicing" at bounding box center [367, 263] width 48 height 16
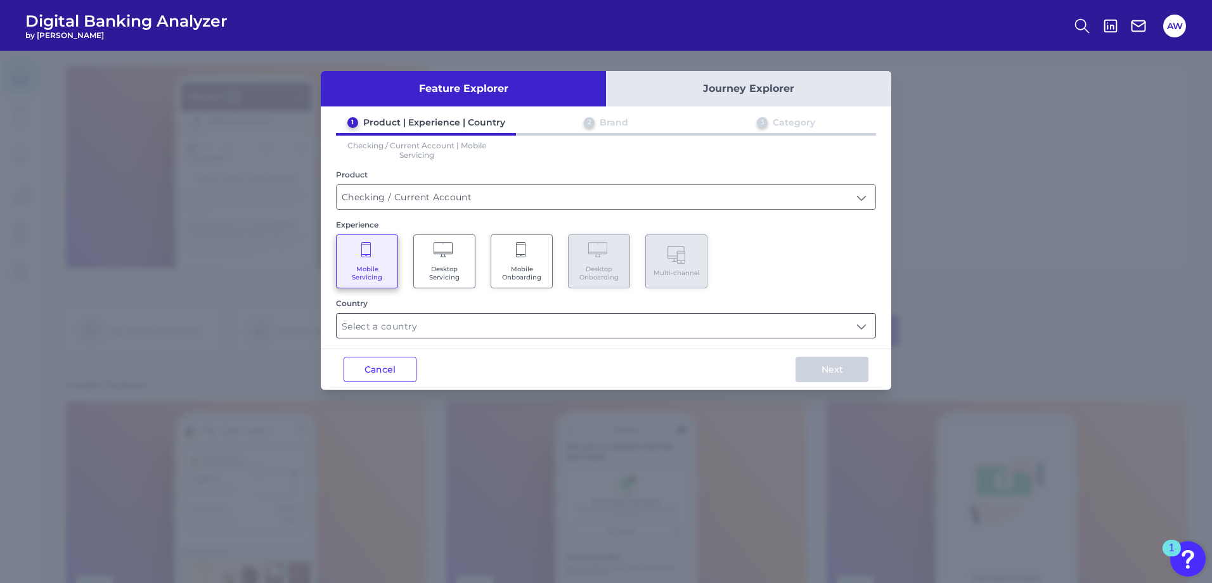
click at [657, 324] on input "text" at bounding box center [605, 326] width 539 height 24
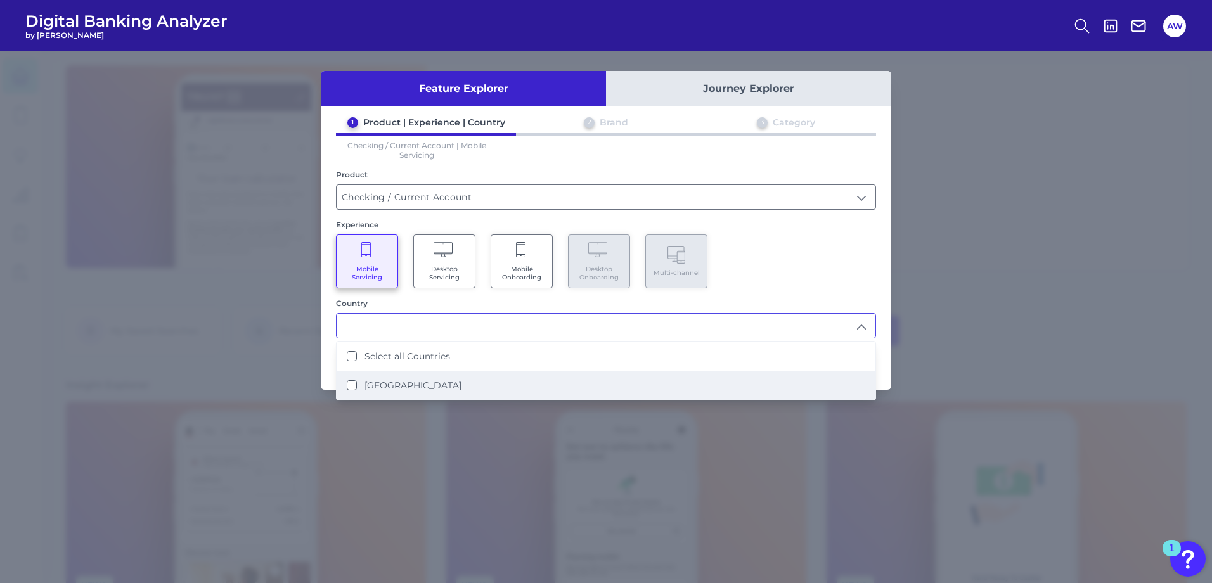
click at [603, 383] on li "[GEOGRAPHIC_DATA]" at bounding box center [605, 385] width 539 height 29
type input "Select all Countries"
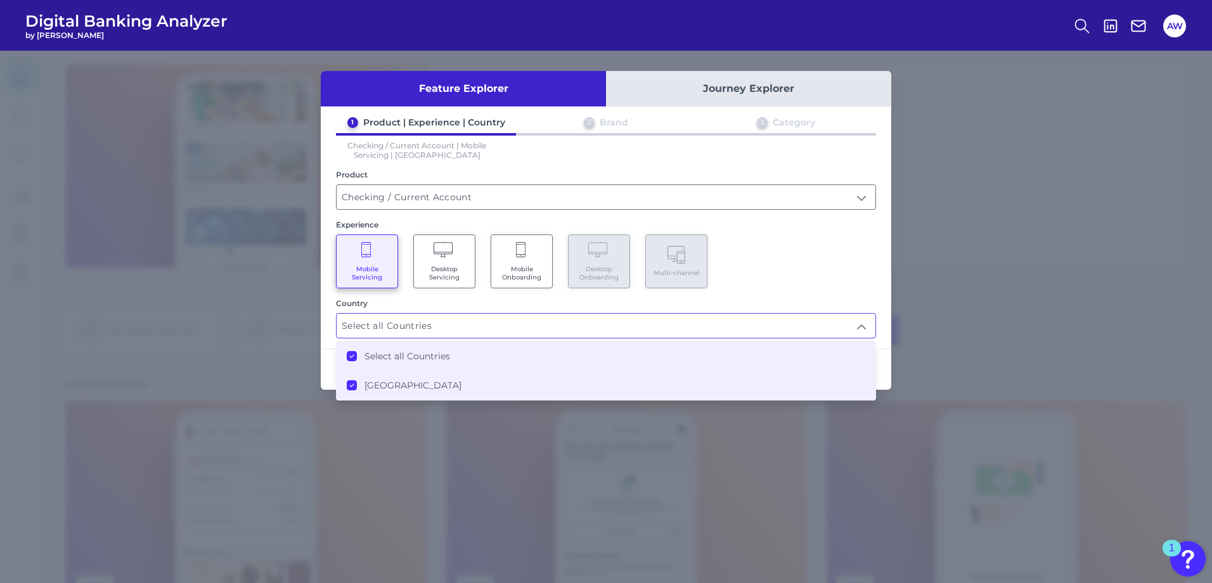
drag, startPoint x: 817, startPoint y: 276, endPoint x: 817, endPoint y: 312, distance: 35.5
click at [817, 276] on div "Mobile Servicing Desktop Servicing Mobile Onboarding Desktop Onboarding Multi-c…" at bounding box center [606, 261] width 540 height 54
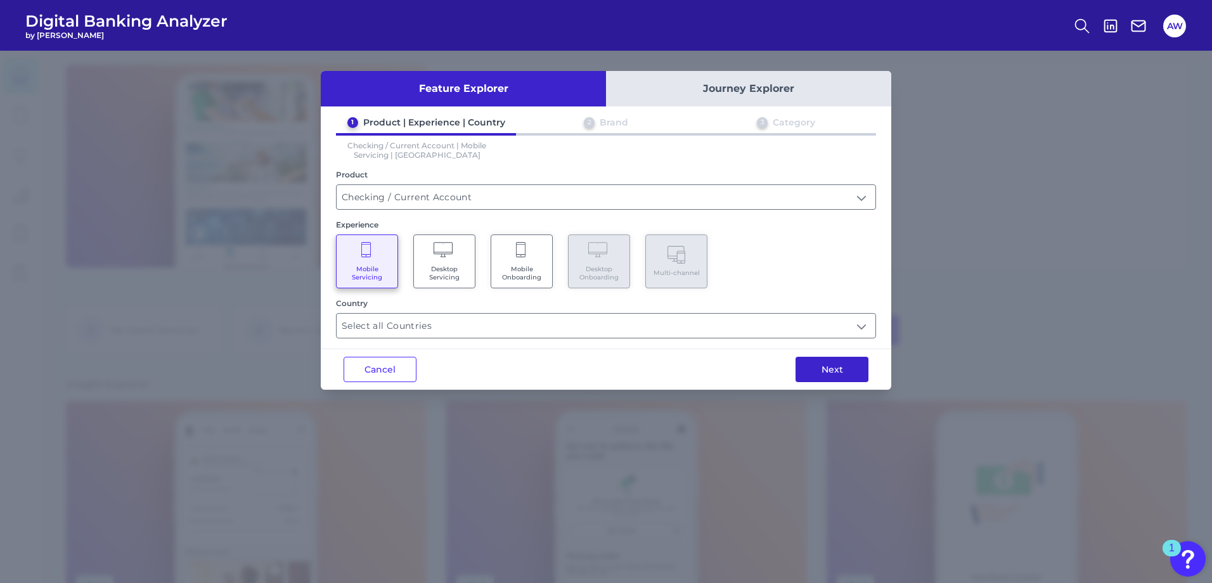
click at [831, 368] on button "Next" at bounding box center [831, 369] width 73 height 25
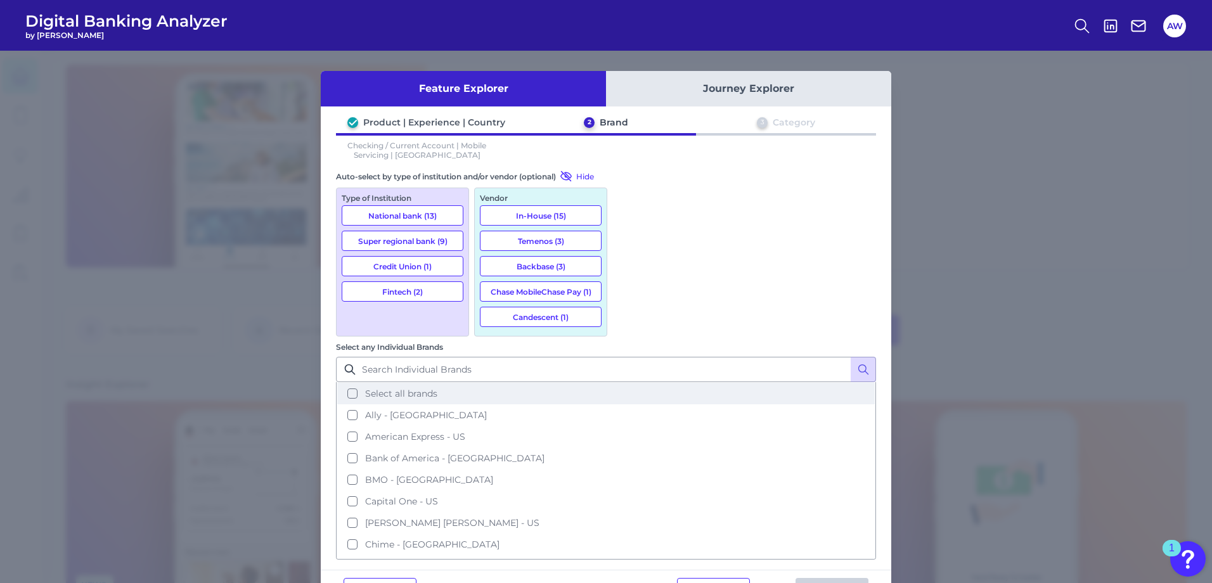
click at [437, 388] on span "Select all brands" at bounding box center [401, 393] width 72 height 11
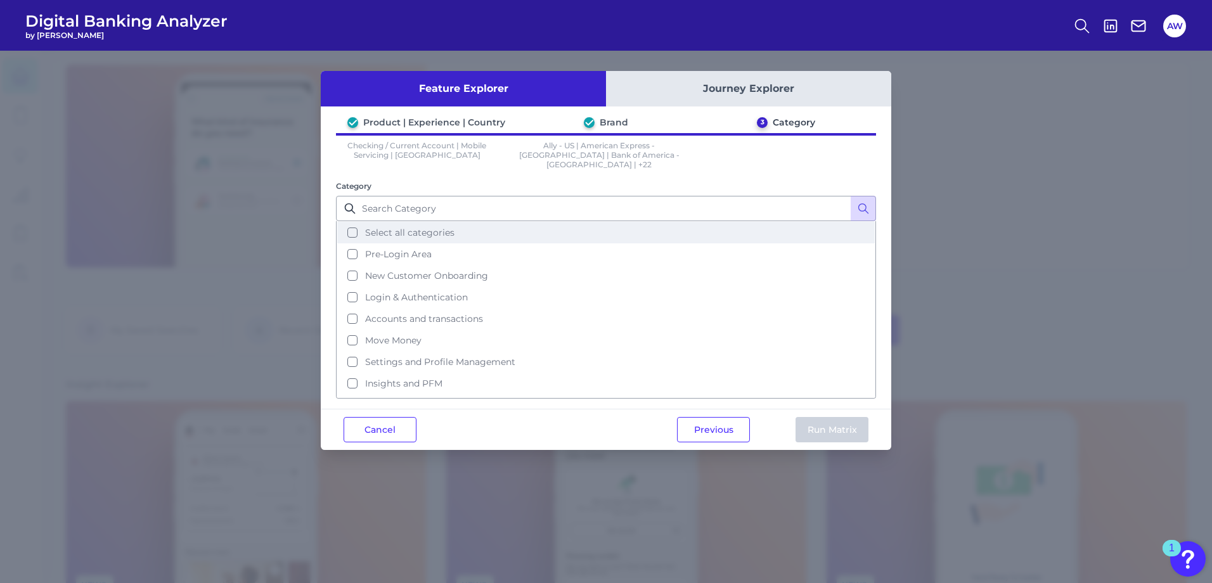
click at [553, 229] on button "Select all categories" at bounding box center [605, 233] width 537 height 22
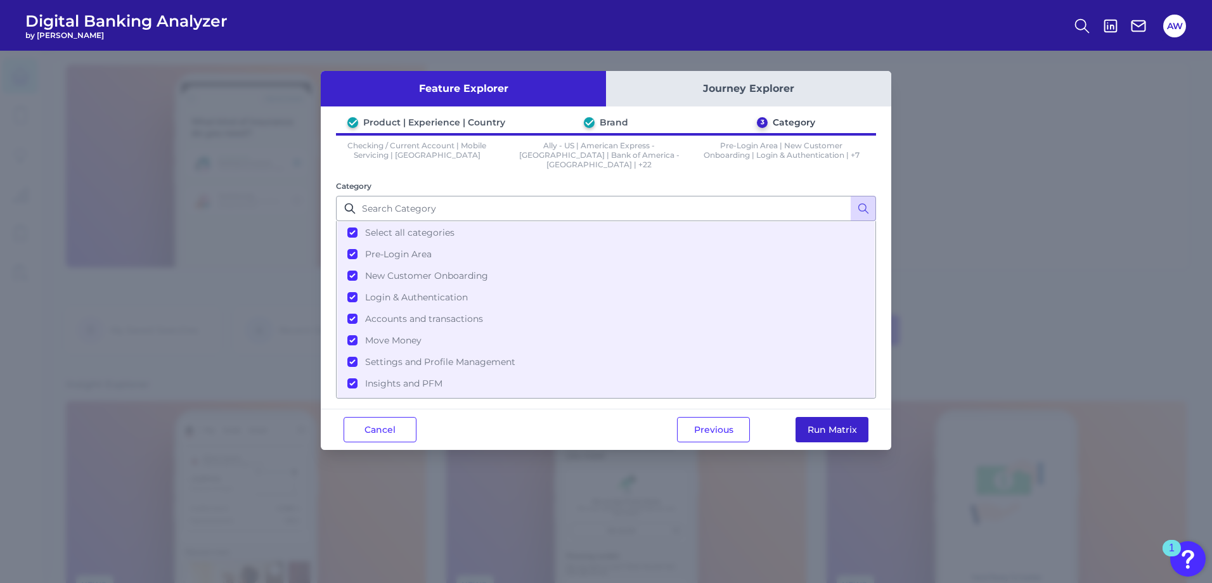
click at [835, 418] on button "Run Matrix" at bounding box center [831, 429] width 73 height 25
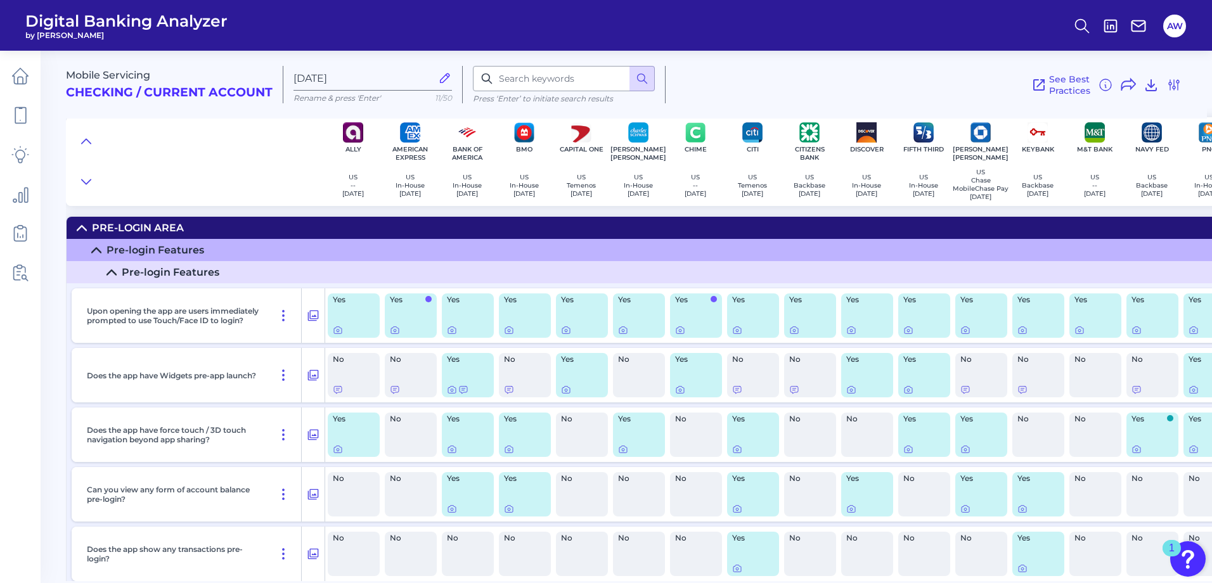
click at [143, 232] on div "Pre-Login Area" at bounding box center [138, 228] width 92 height 12
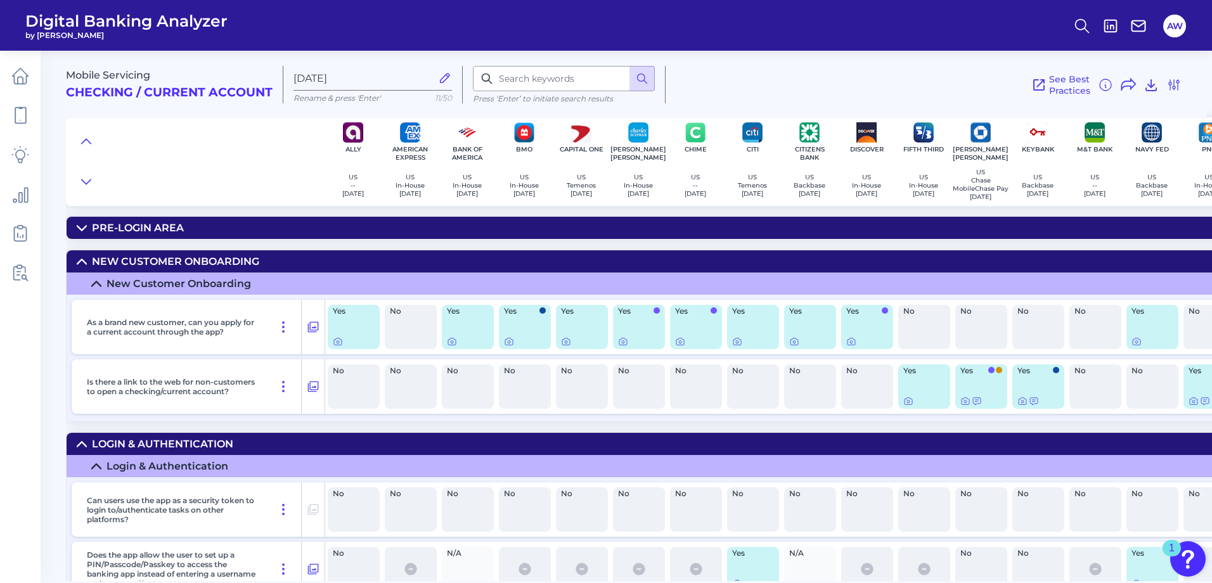
click at [162, 263] on div "New Customer Onboarding" at bounding box center [175, 261] width 167 height 12
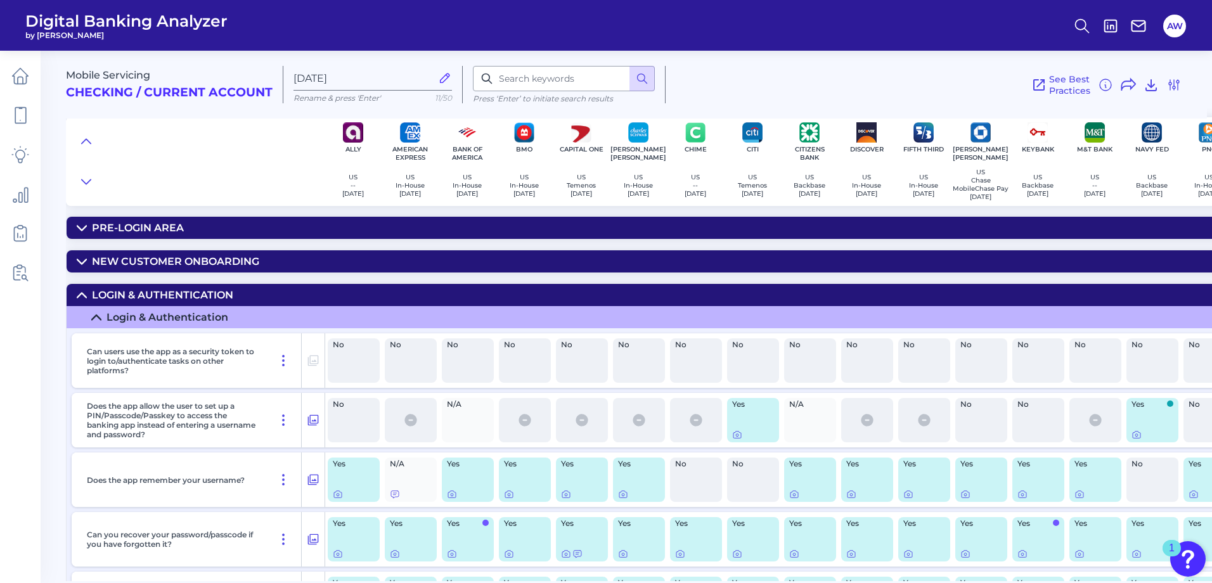
click at [179, 299] on div "Login & Authentication" at bounding box center [162, 295] width 141 height 12
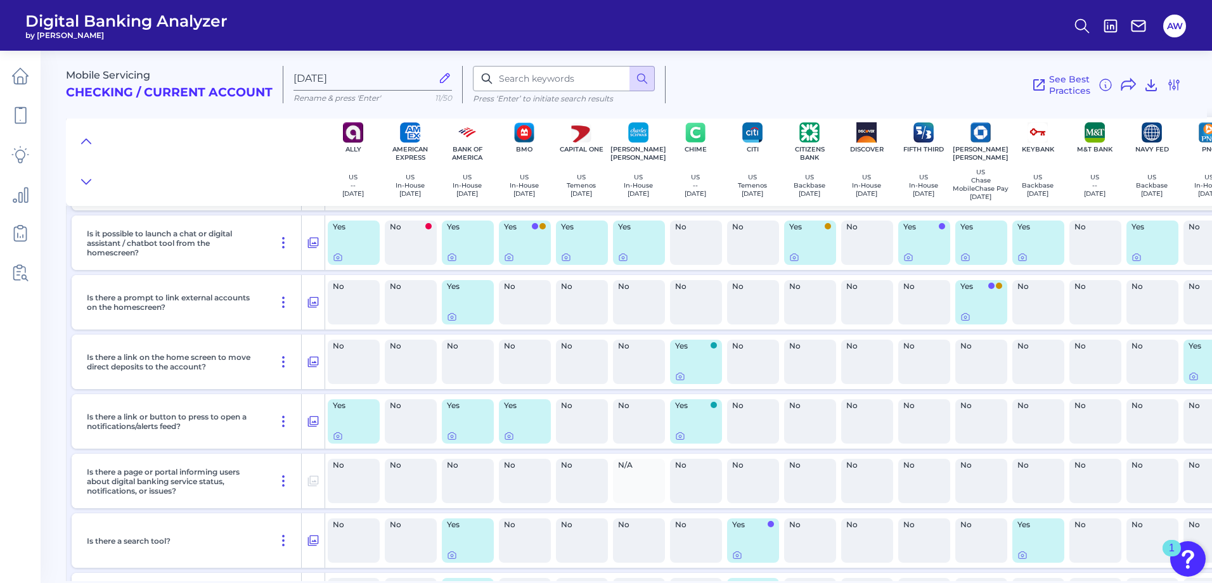
scroll to position [697, 0]
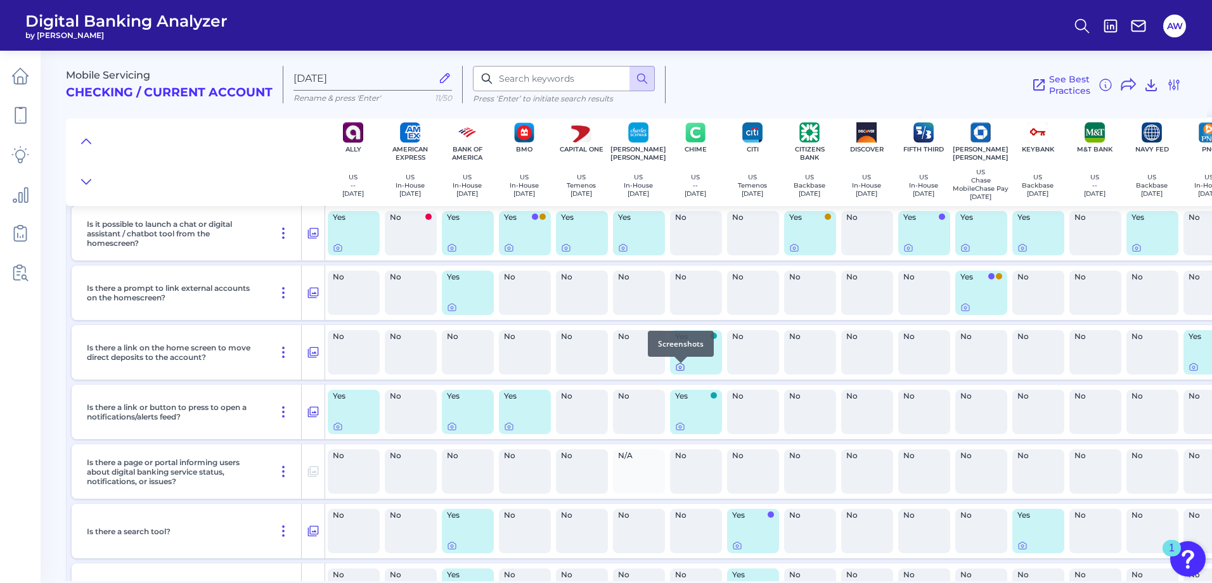
click at [684, 368] on div at bounding box center [680, 363] width 13 height 13
click at [677, 368] on div at bounding box center [680, 363] width 13 height 13
click at [679, 372] on icon at bounding box center [680, 367] width 10 height 10
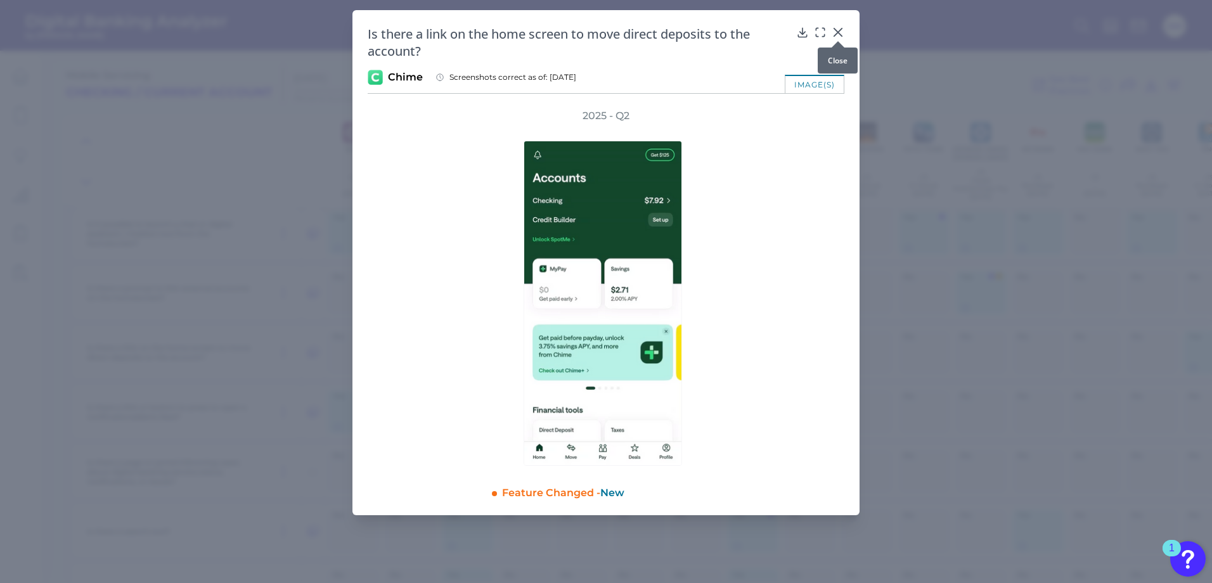
click at [843, 30] on icon at bounding box center [837, 32] width 13 height 13
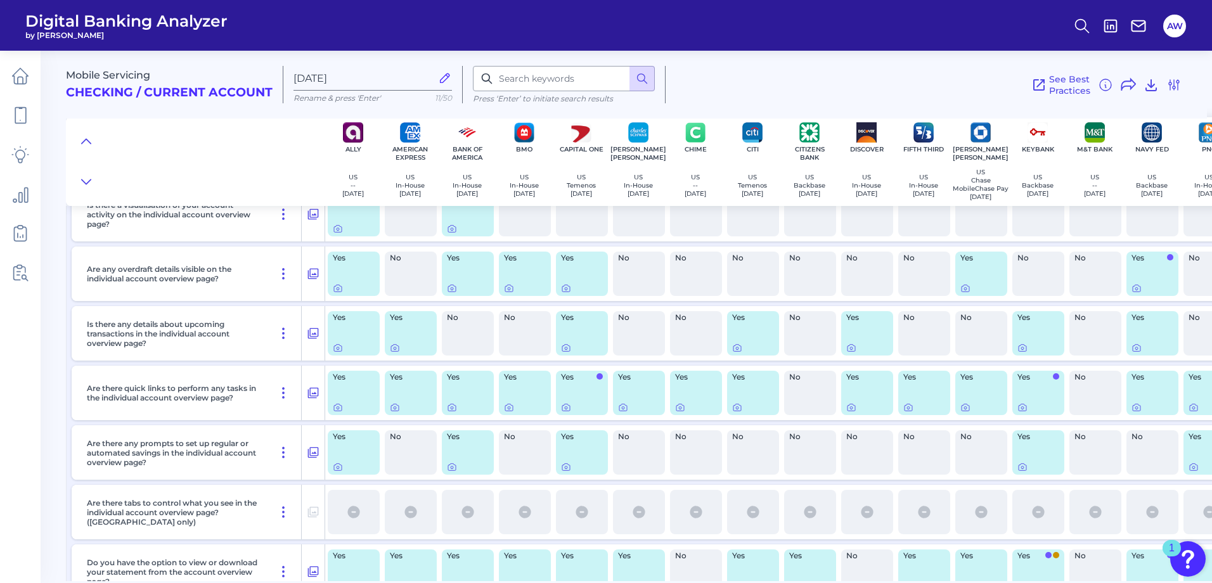
scroll to position [1331, 0]
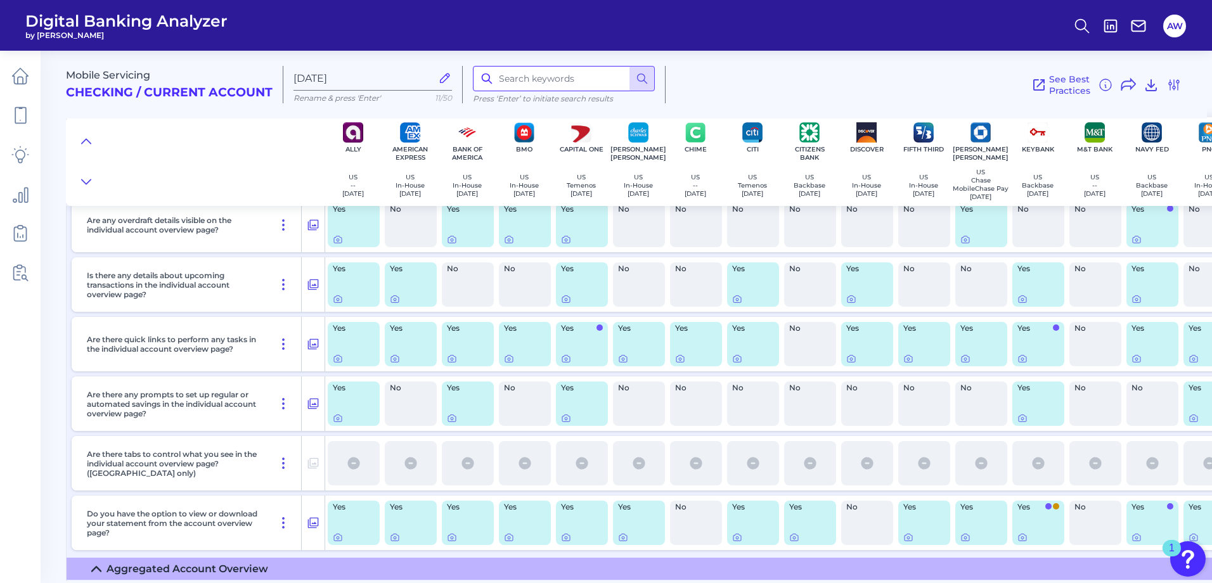
click at [582, 87] on input at bounding box center [564, 78] width 182 height 25
click at [712, 86] on div "See Best Practices Filters Clear all filters Experience Reset Mobile Servicing …" at bounding box center [923, 84] width 516 height 37
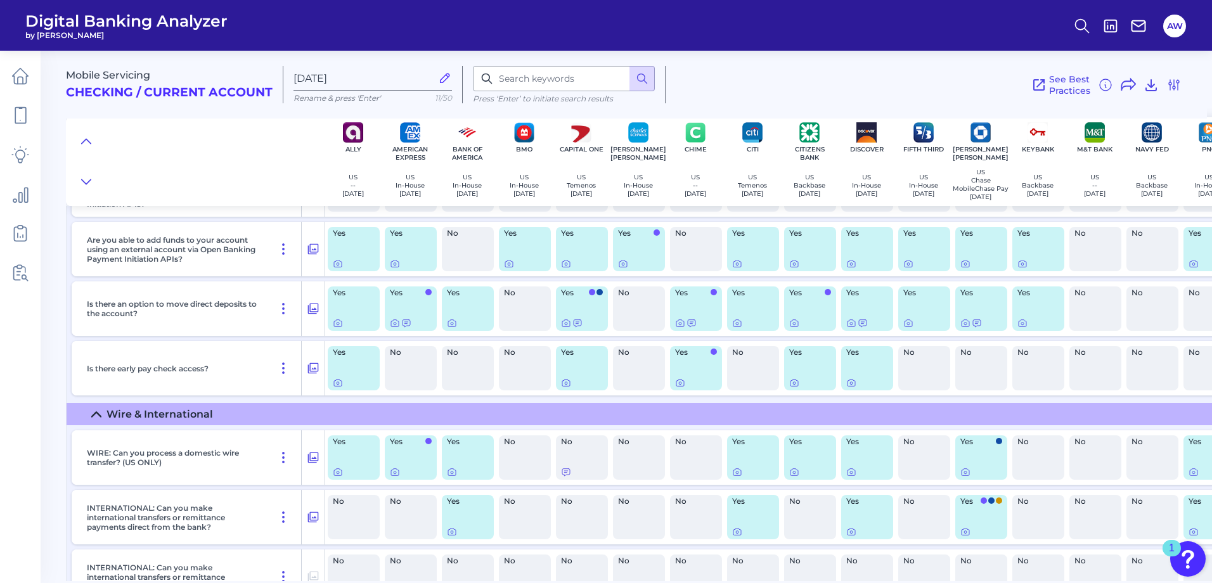
scroll to position [8039, 0]
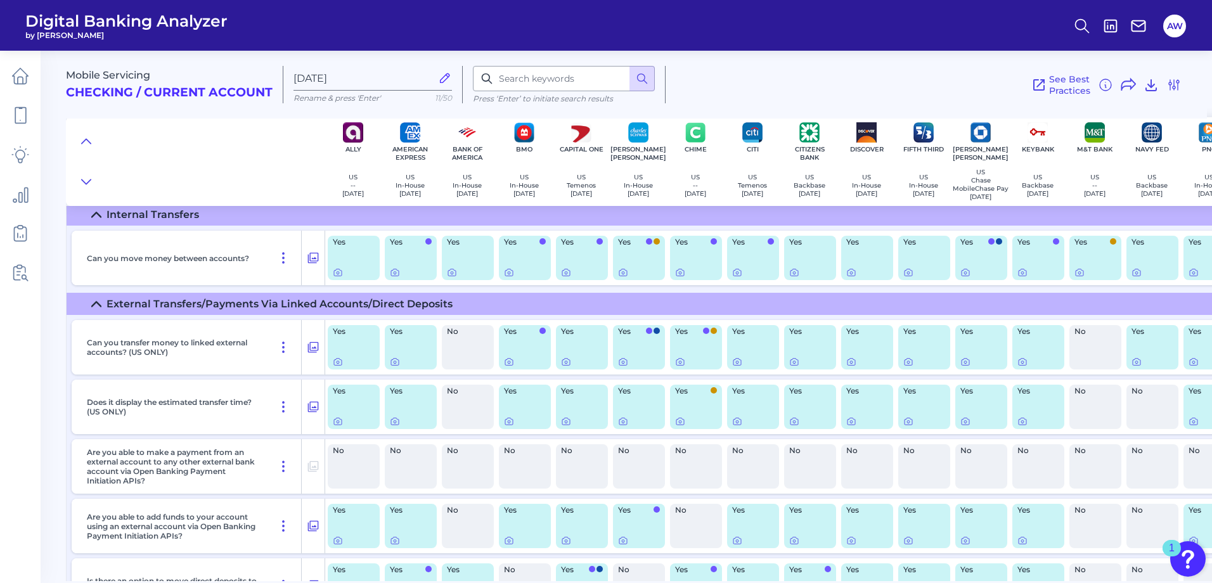
click at [35, 388] on nav at bounding box center [20, 317] width 41 height 532
click at [798, 94] on div "See Best Practices Filters Clear all filters Experience Reset Mobile Servicing …" at bounding box center [923, 84] width 516 height 37
click at [727, 84] on div "See Best Practices Filters Clear all filters Experience Reset Mobile Servicing …" at bounding box center [923, 84] width 516 height 37
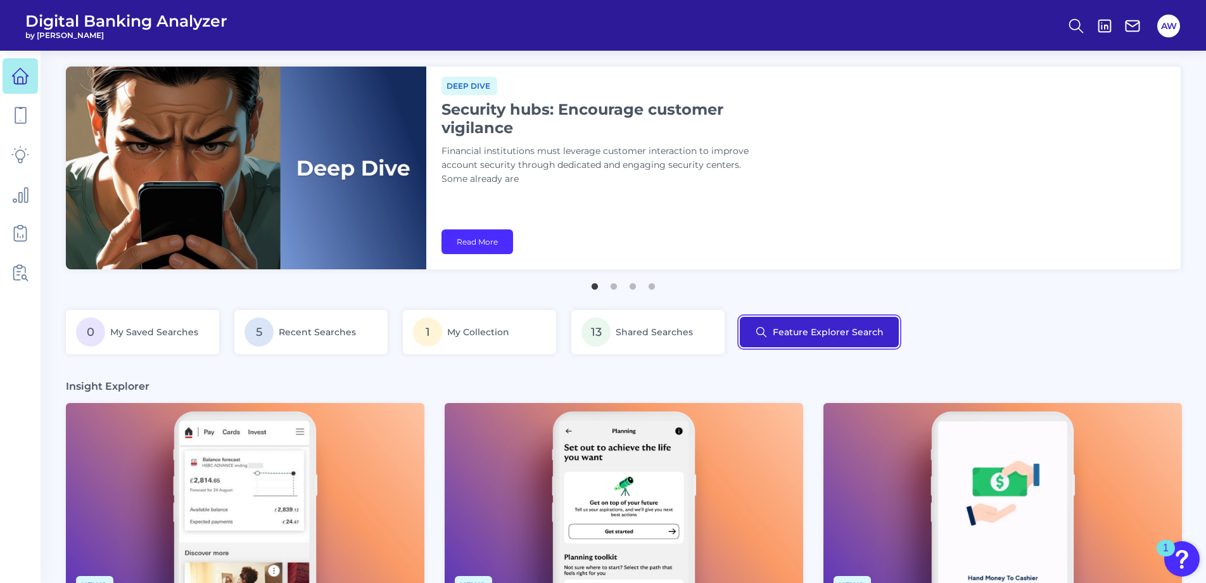
click at [785, 334] on button "Feature Explorer Search" at bounding box center [819, 332] width 159 height 30
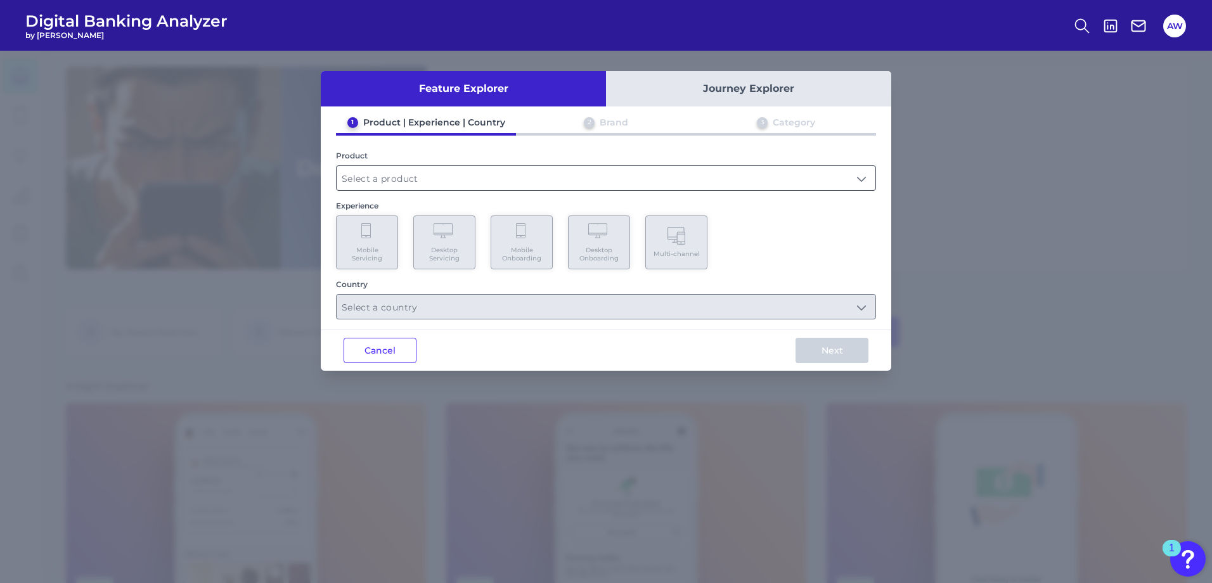
click at [409, 184] on input "text" at bounding box center [605, 178] width 539 height 24
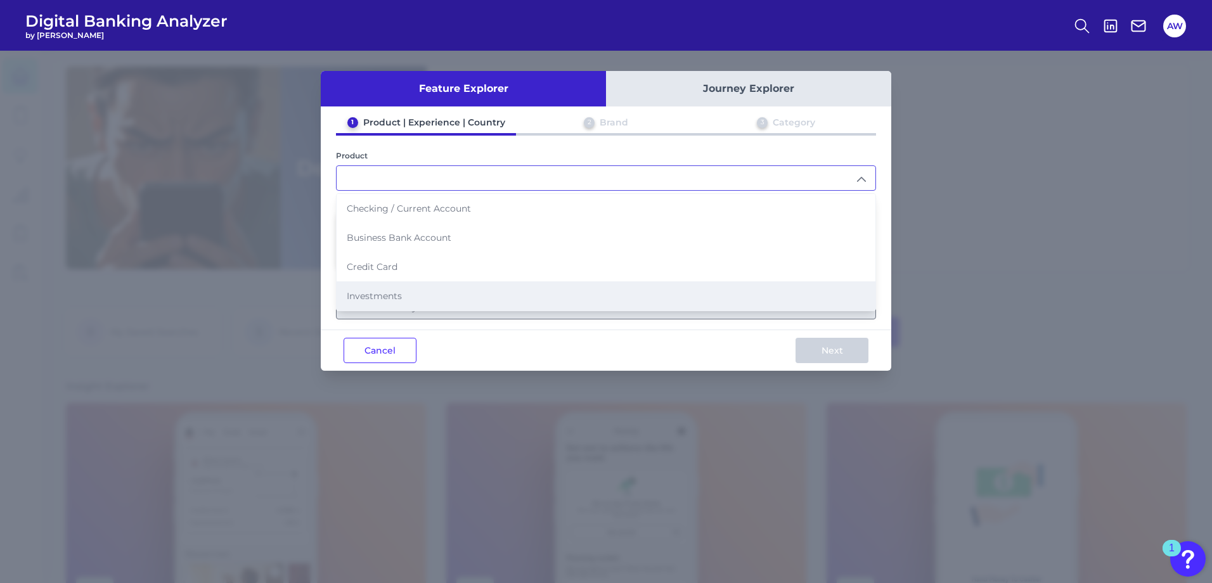
click at [397, 286] on li "Investments" at bounding box center [605, 295] width 539 height 29
type input "Investments"
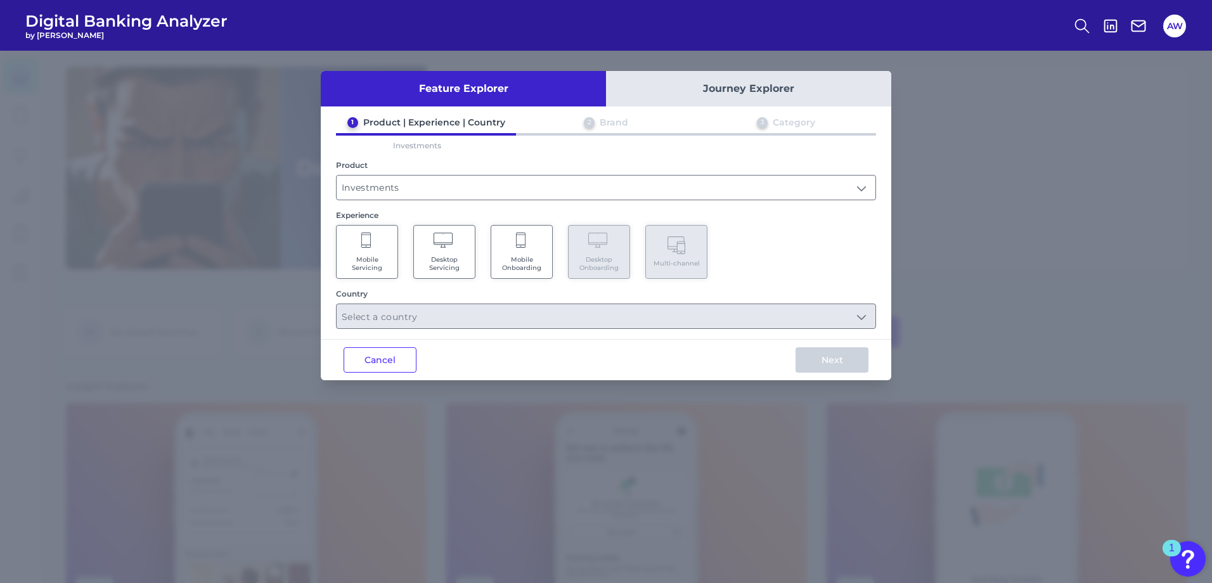
click at [379, 263] on span "Mobile Servicing" at bounding box center [367, 263] width 48 height 16
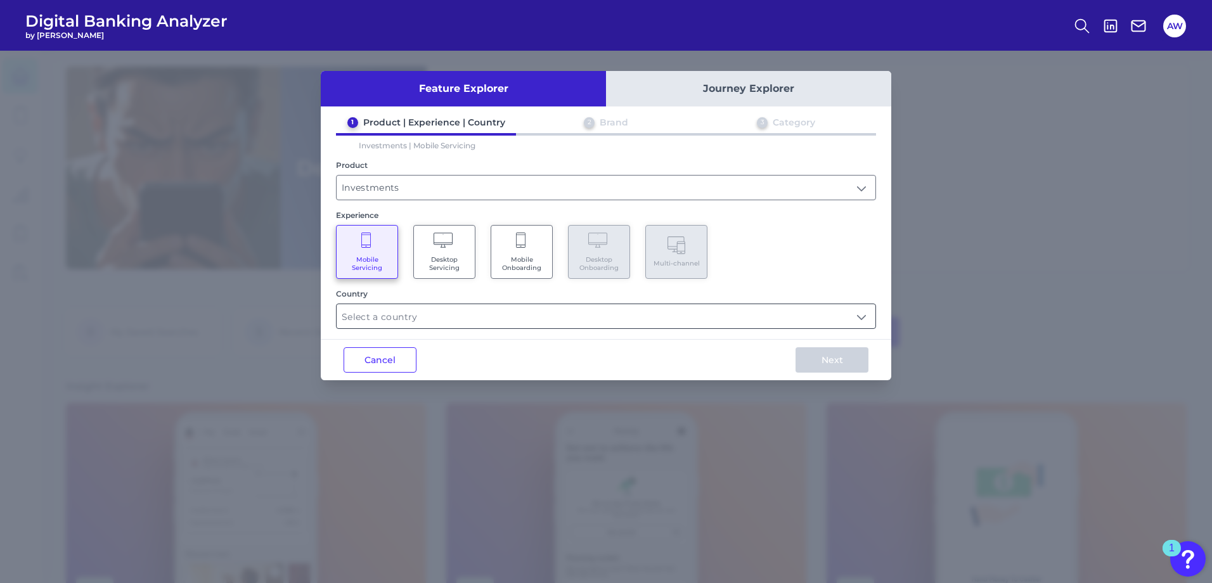
click at [419, 309] on input "text" at bounding box center [605, 316] width 539 height 24
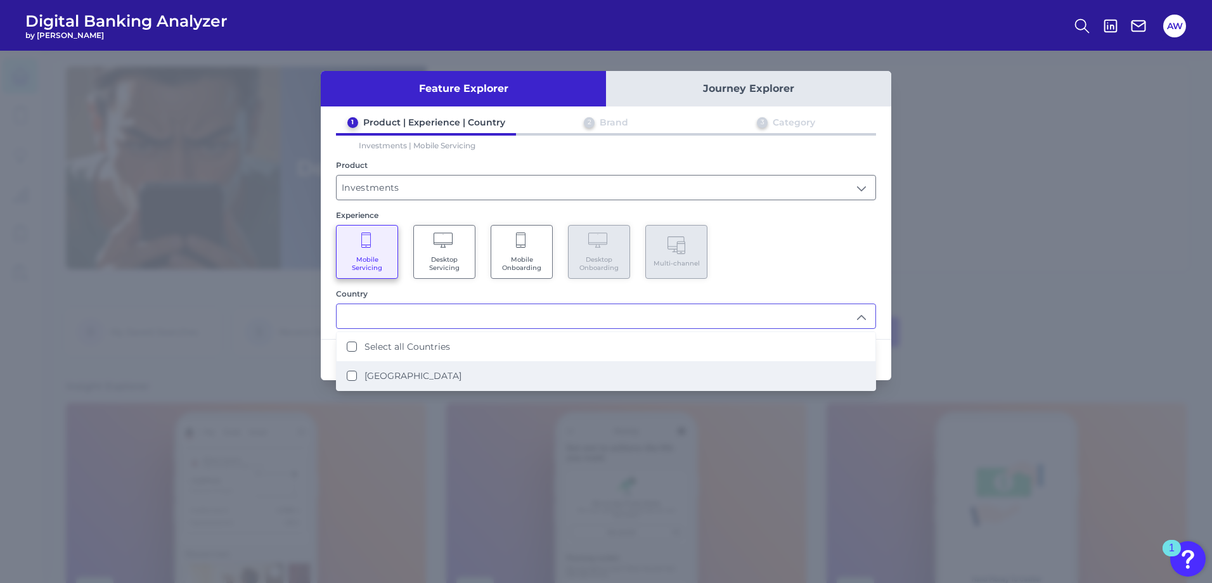
click at [423, 379] on label "[GEOGRAPHIC_DATA]" at bounding box center [412, 375] width 97 height 11
type input "Select all Countries"
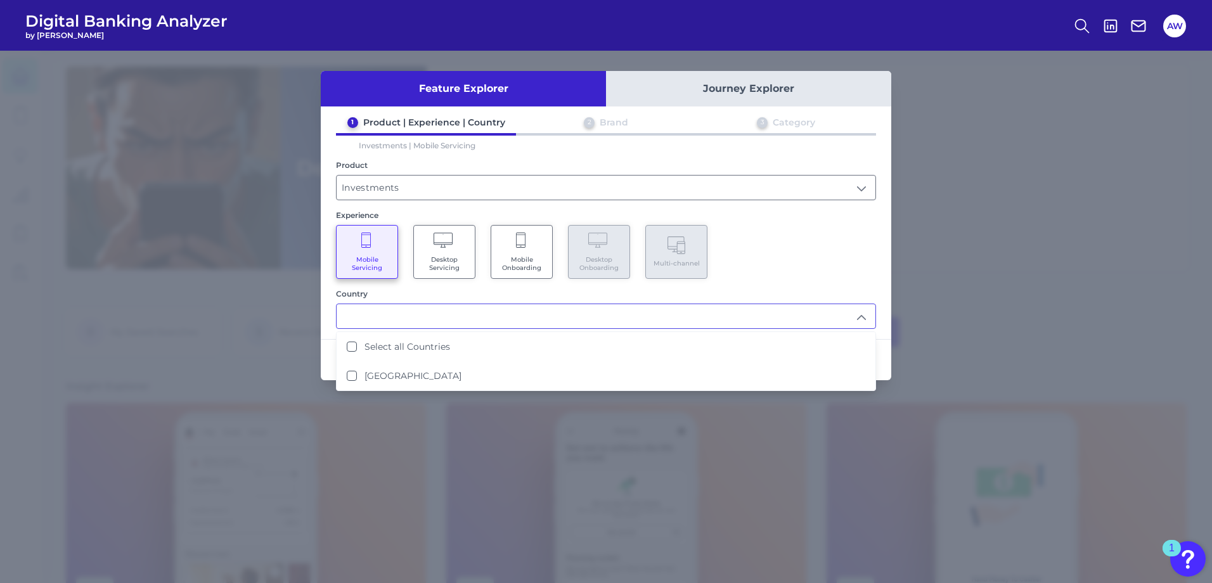
scroll to position [1, 0]
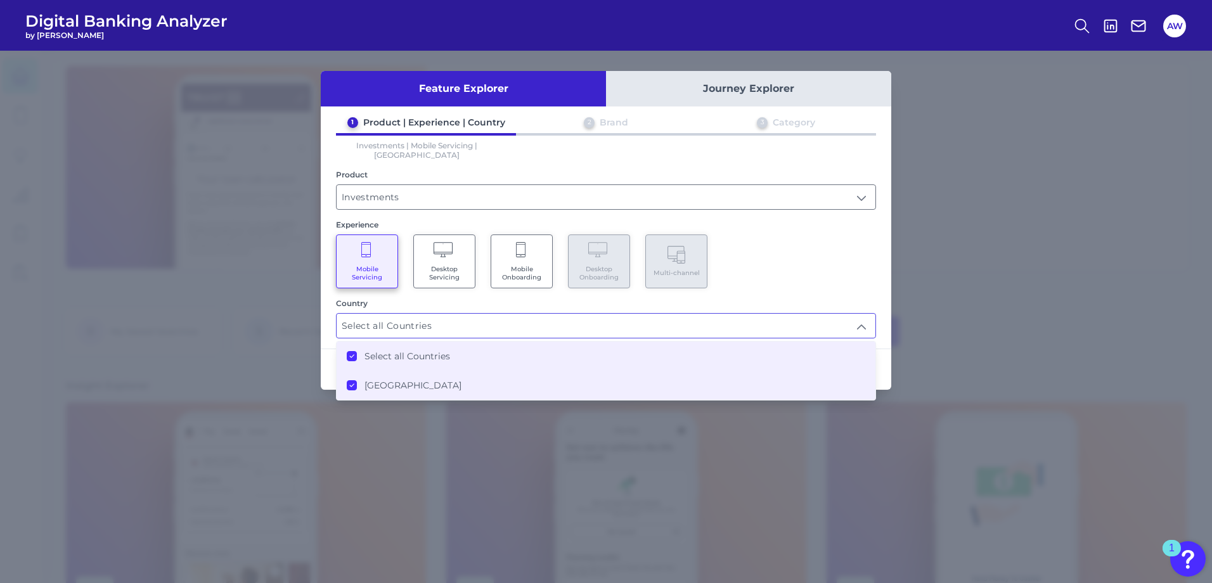
click at [829, 314] on input "Select all Countries" at bounding box center [605, 326] width 539 height 24
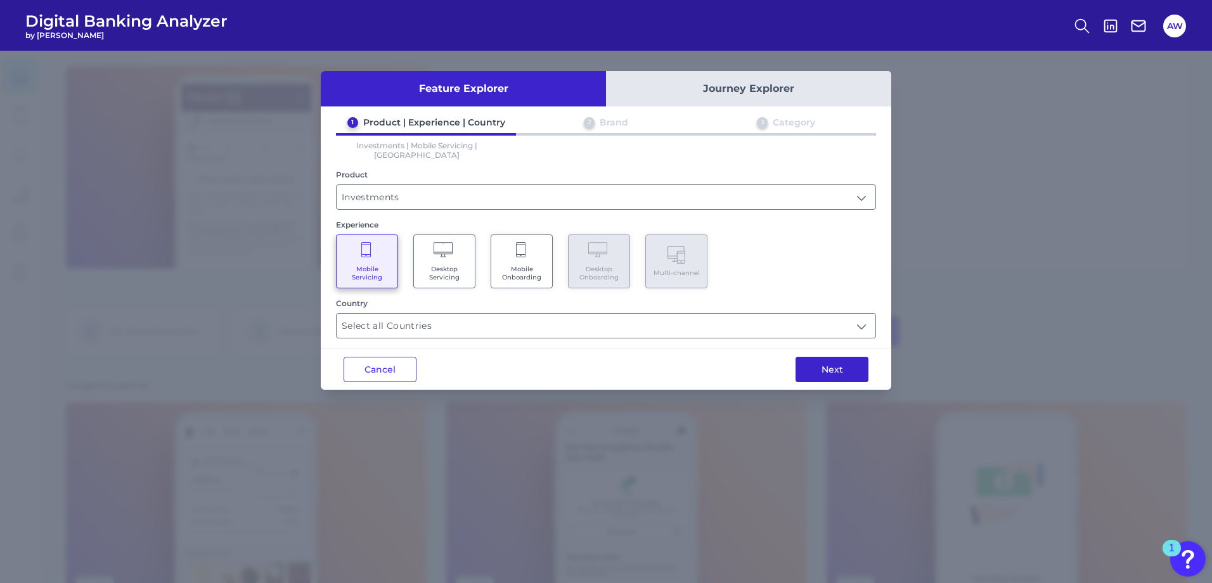
click at [853, 357] on button "Next" at bounding box center [831, 369] width 73 height 25
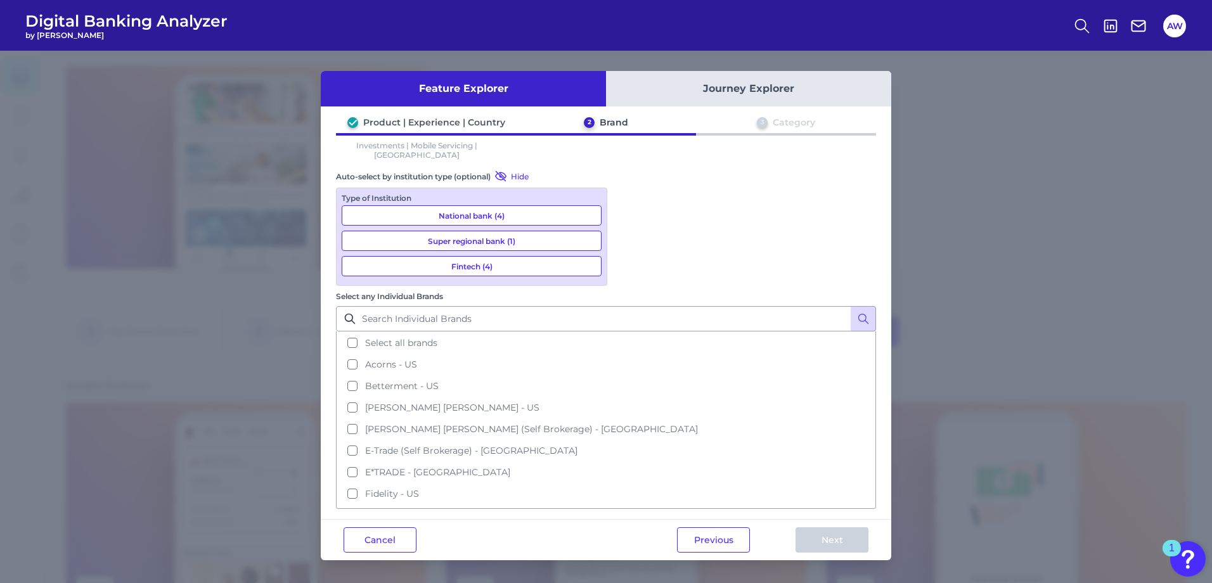
scroll to position [0, 0]
click at [687, 306] on input "Select any Individual Brands" at bounding box center [606, 318] width 540 height 25
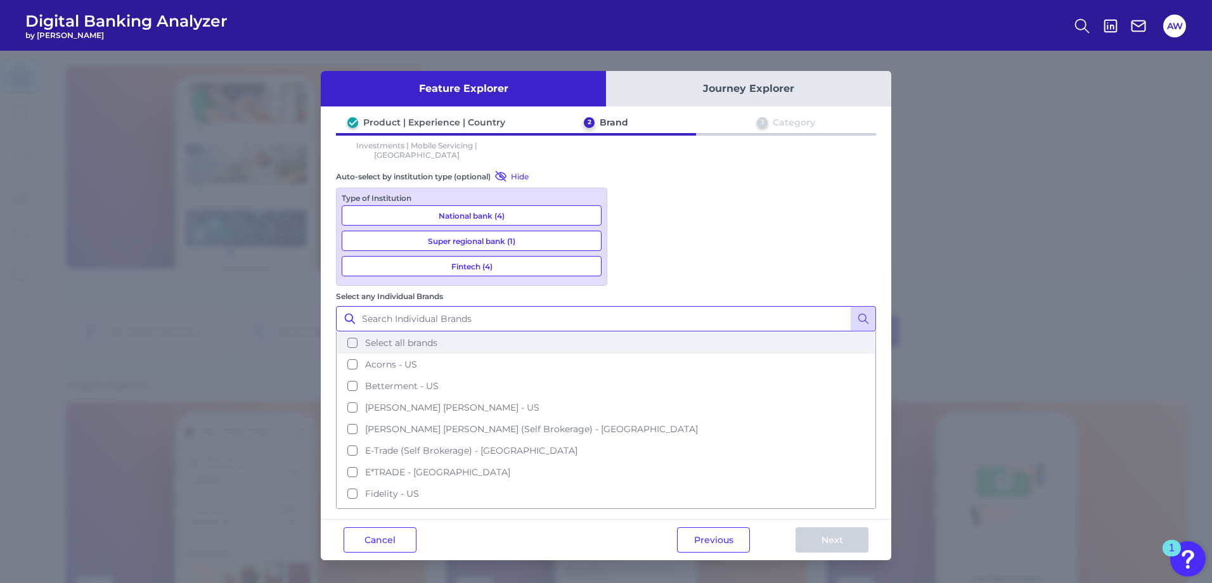
click at [437, 337] on span "Select all brands" at bounding box center [401, 342] width 72 height 11
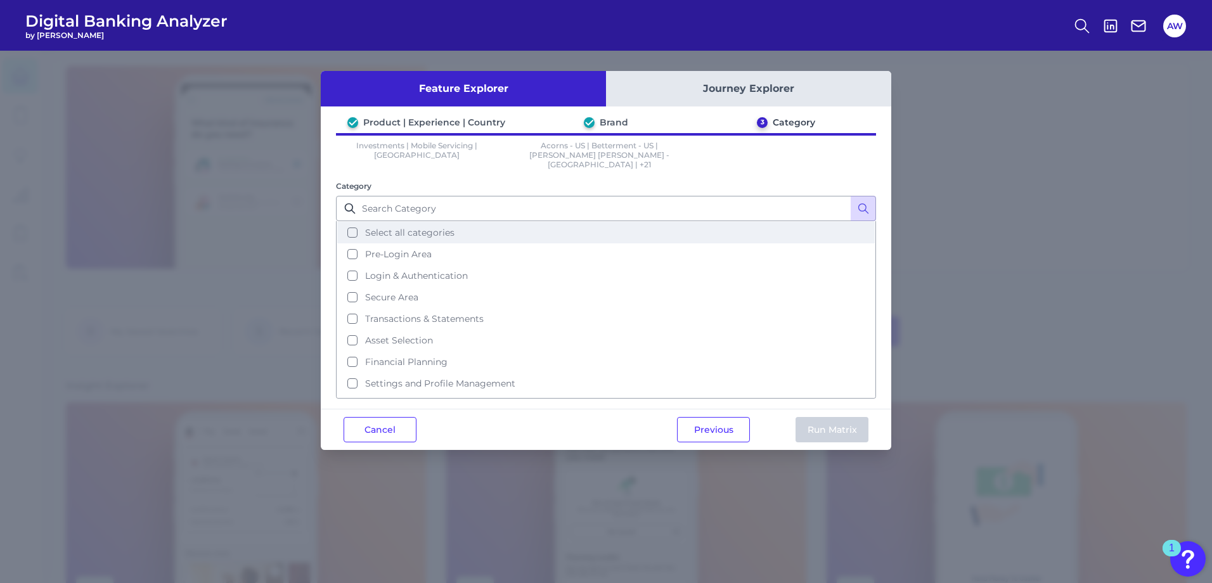
click at [369, 227] on span "Select all categories" at bounding box center [409, 232] width 89 height 11
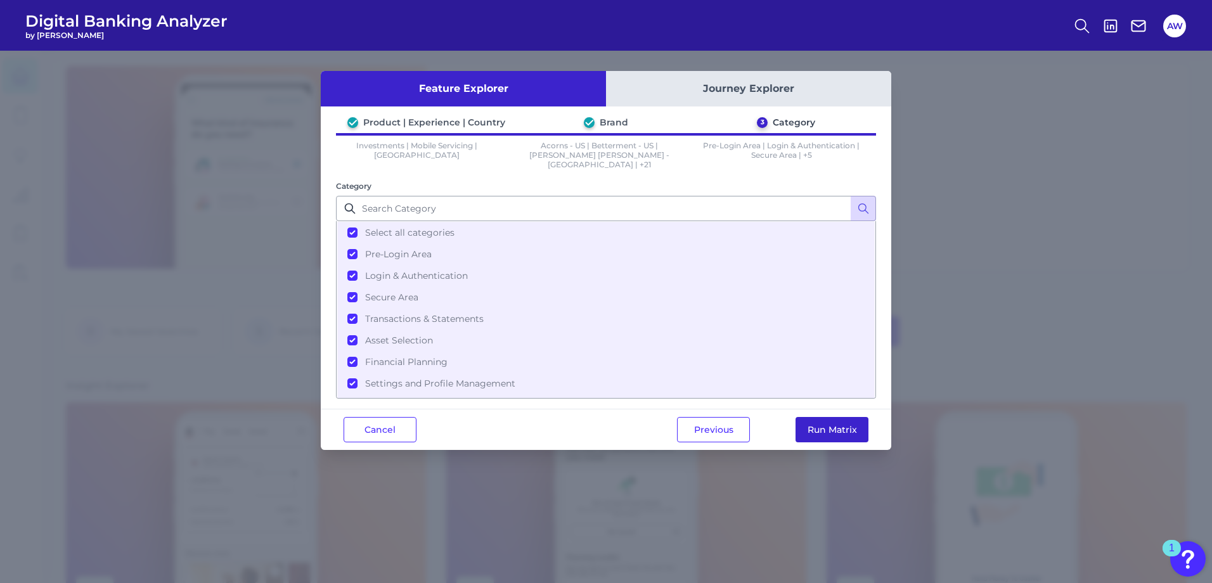
click at [823, 417] on button "Run Matrix" at bounding box center [831, 429] width 73 height 25
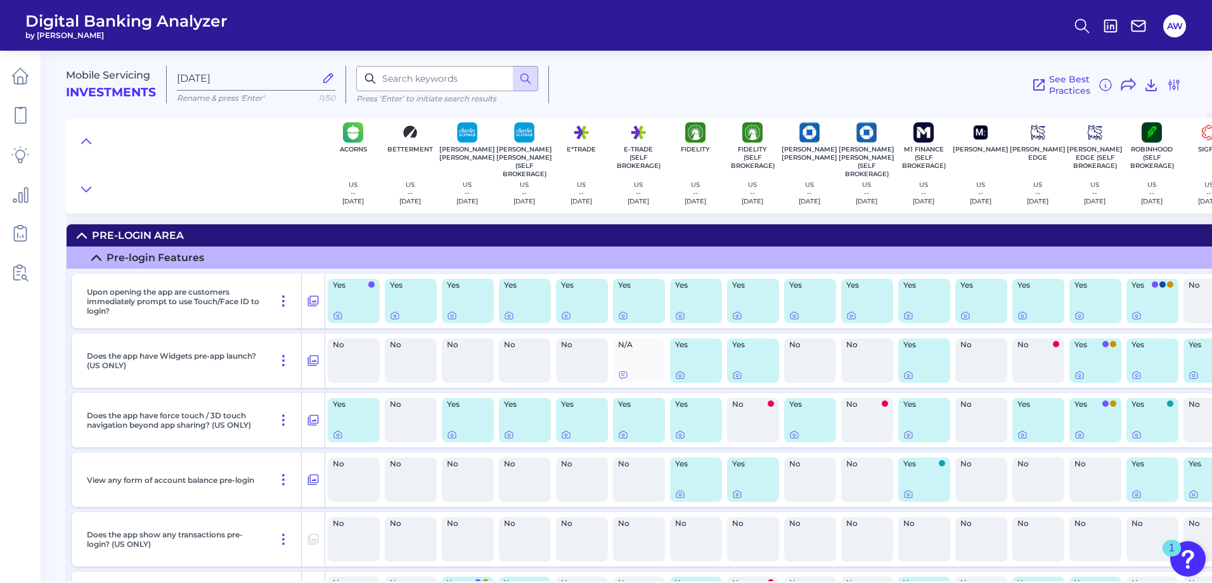
click at [176, 233] on div "Pre-Login Area" at bounding box center [138, 235] width 92 height 12
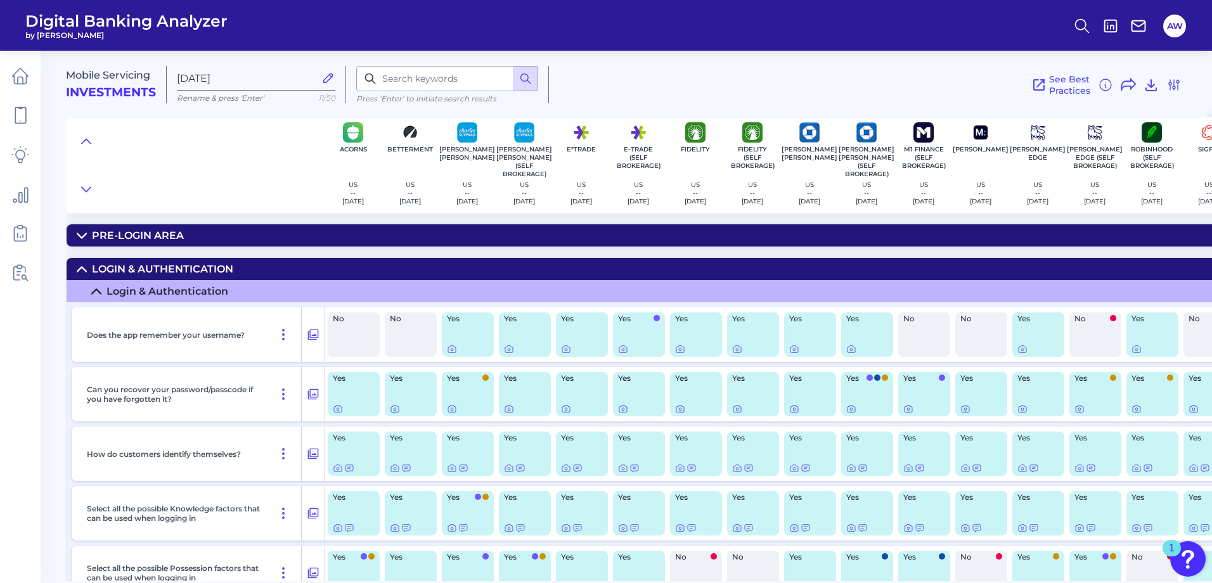
click at [214, 265] on div "Login & Authentication" at bounding box center [162, 269] width 141 height 12
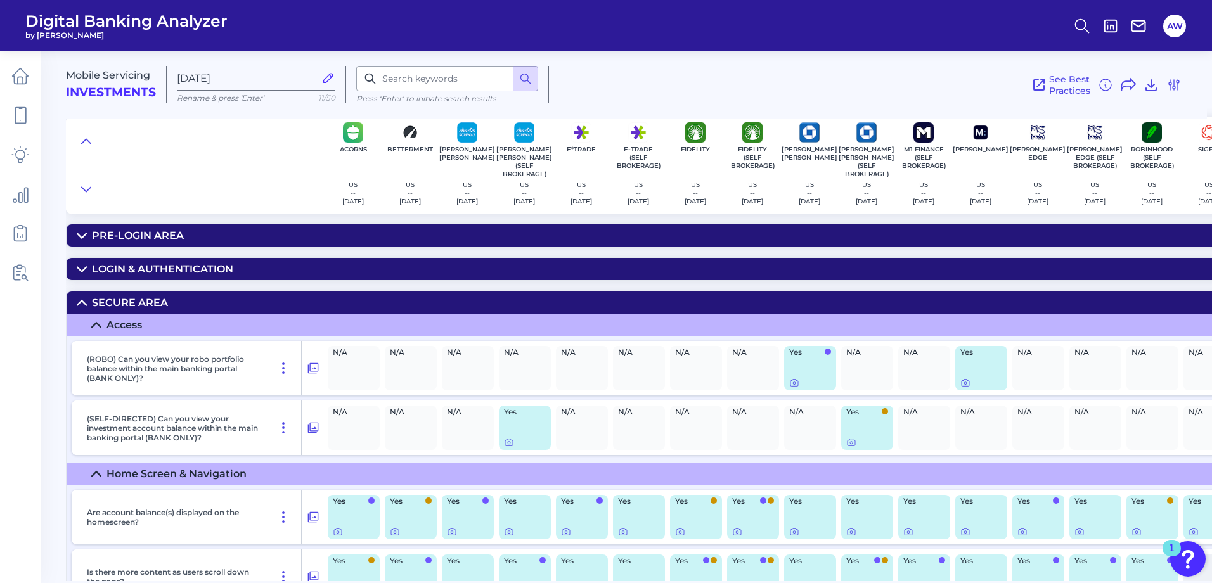
click at [238, 309] on summary "Secure Area" at bounding box center [880, 302] width 1627 height 22
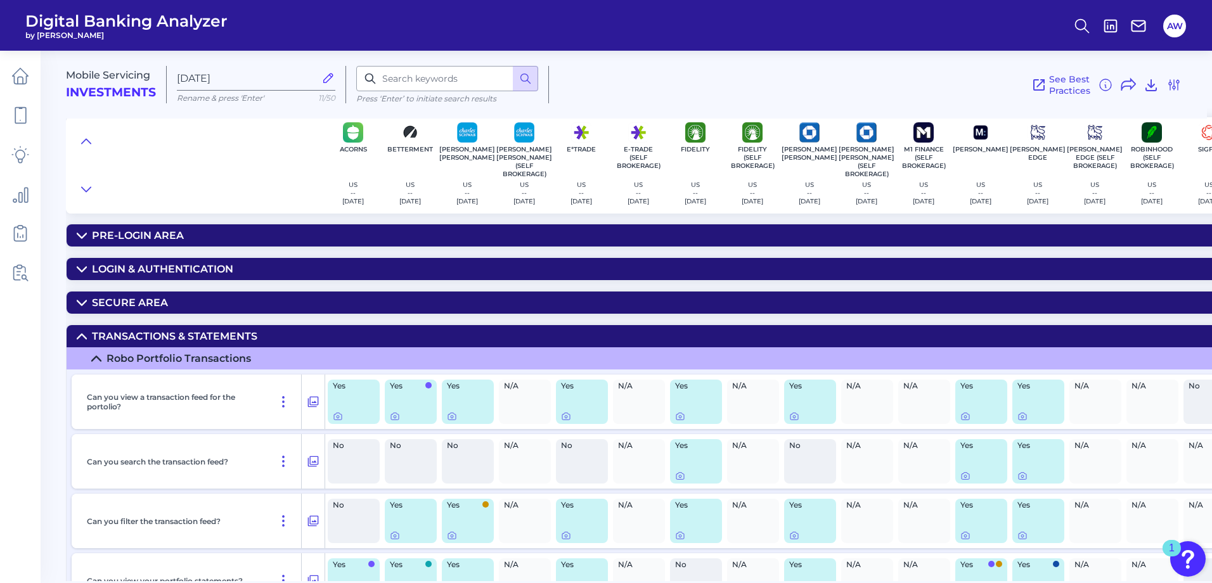
click at [217, 349] on summary "Robo Portfolio Transactions" at bounding box center [880, 358] width 1627 height 22
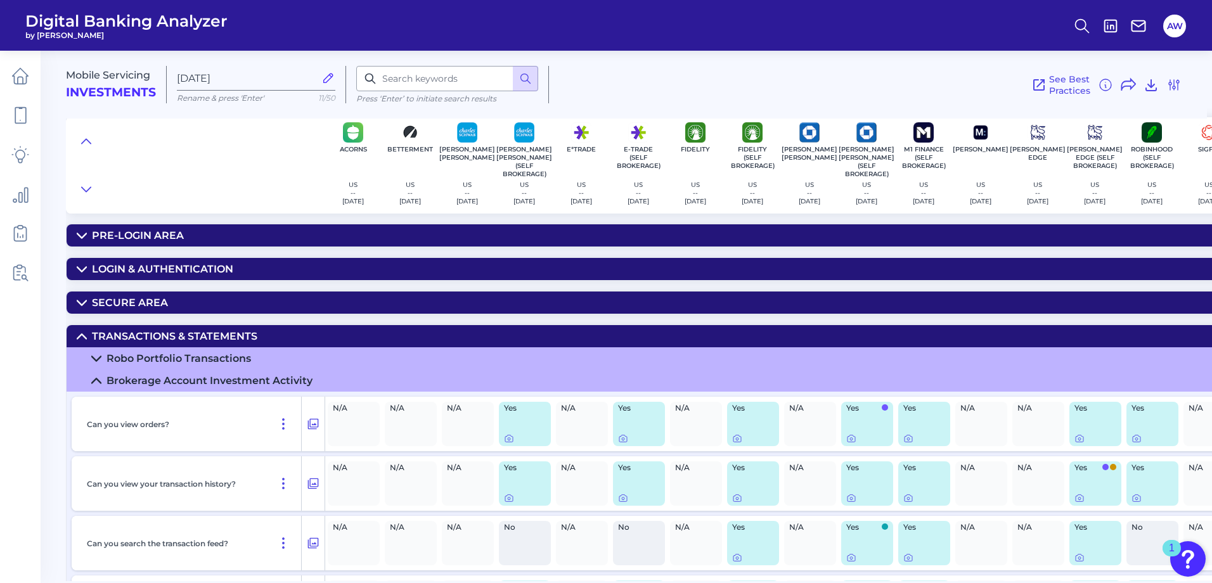
click at [217, 326] on summary "Transactions & Statements" at bounding box center [880, 336] width 1627 height 22
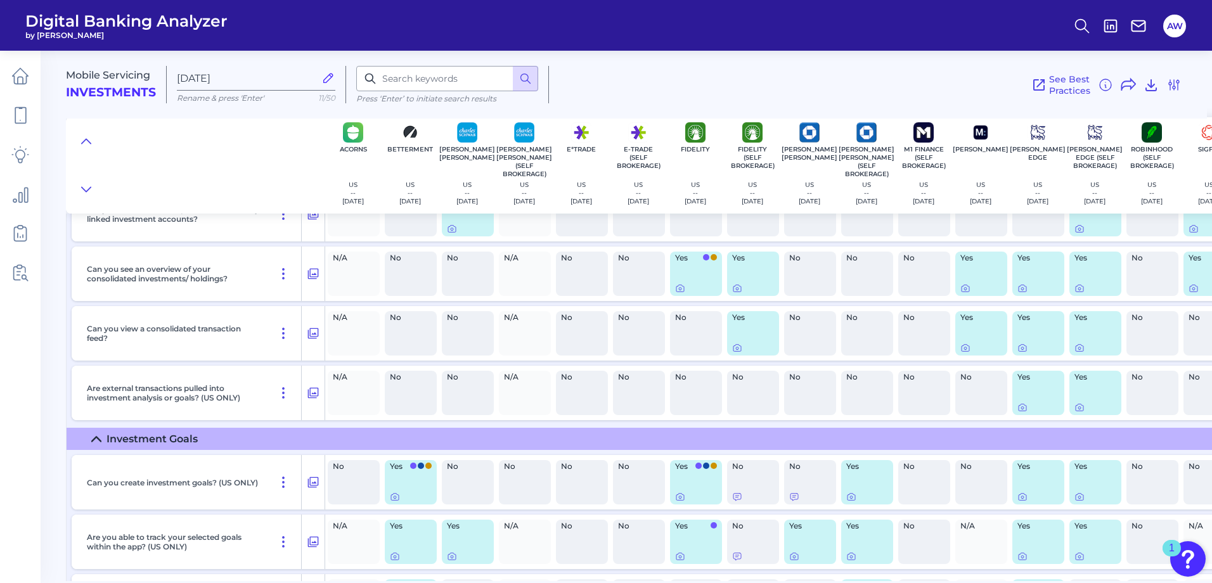
scroll to position [3929, 0]
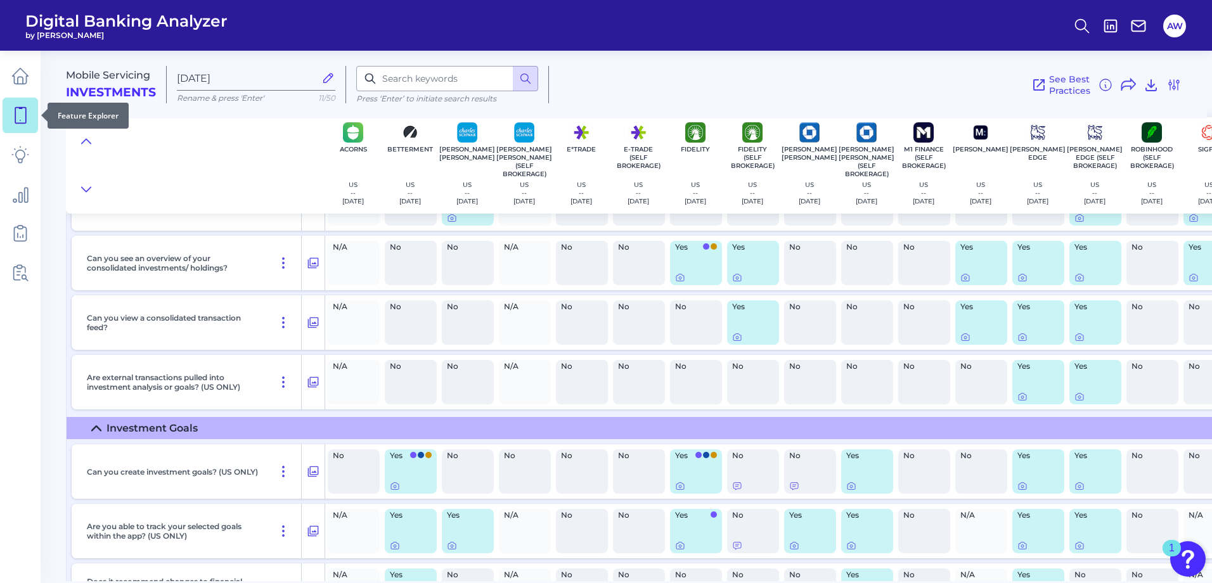
click at [27, 121] on icon at bounding box center [20, 115] width 18 height 18
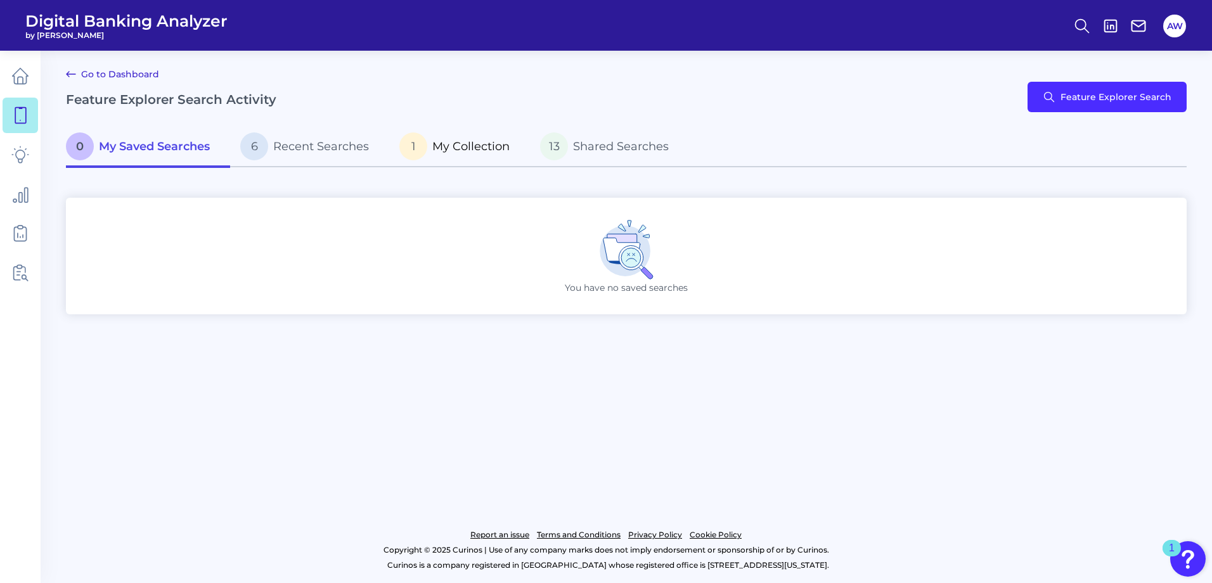
click at [449, 148] on span "My Collection" at bounding box center [470, 146] width 77 height 14
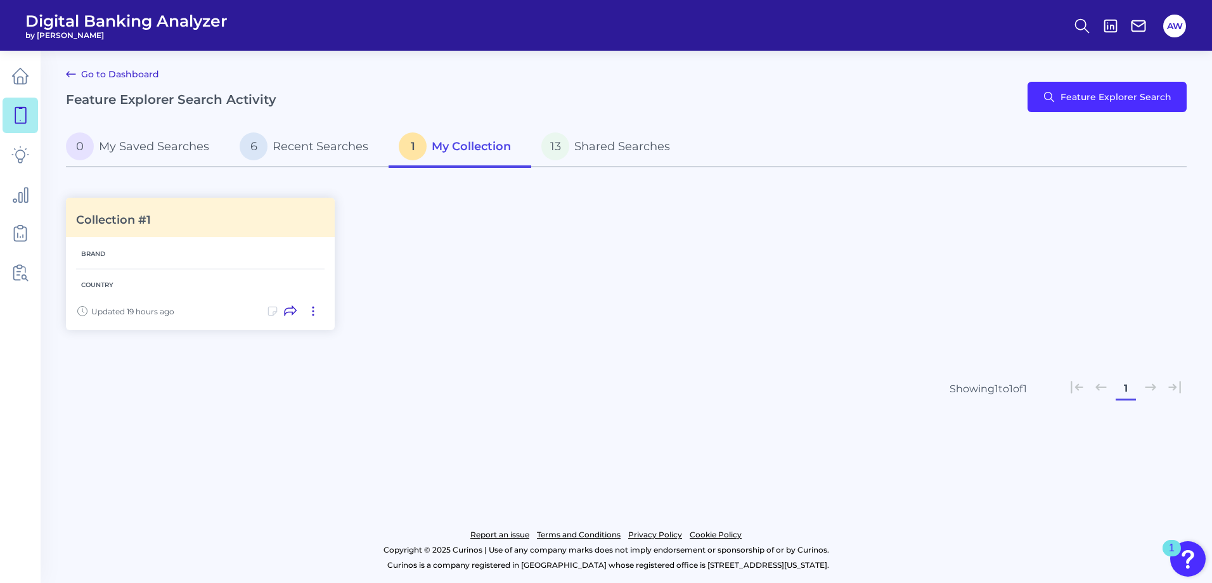
click at [1094, 116] on div "Go to Dashboard Feature Explorer Search Activity Feature Explorer Search" at bounding box center [626, 97] width 1120 height 61
click at [1069, 96] on button "Feature Explorer Search" at bounding box center [1106, 97] width 159 height 30
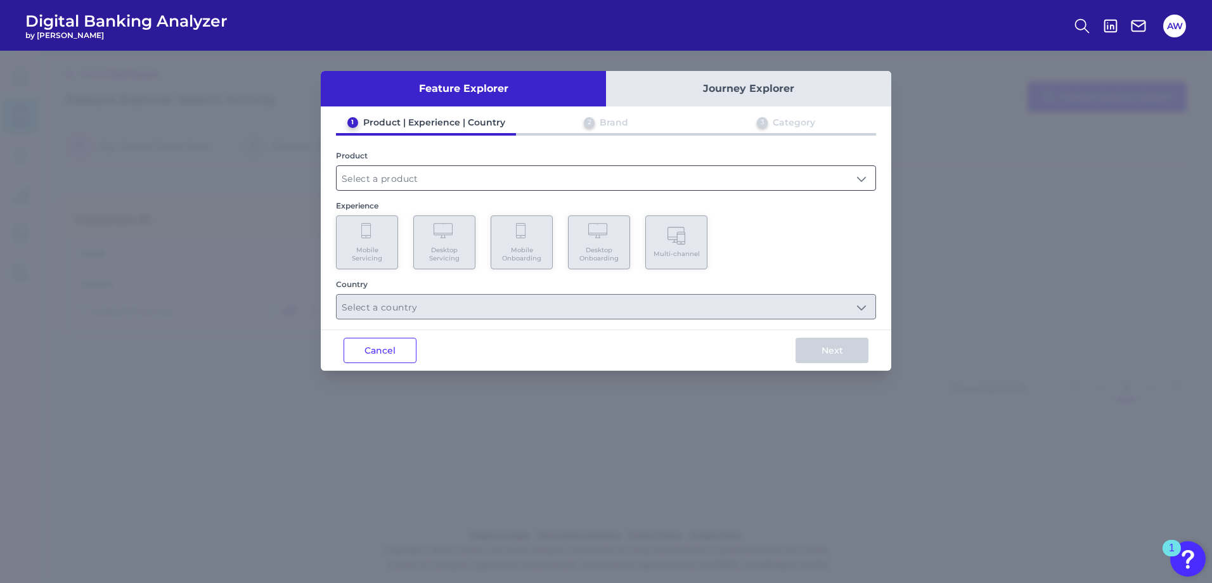
click at [362, 177] on input "text" at bounding box center [605, 178] width 539 height 24
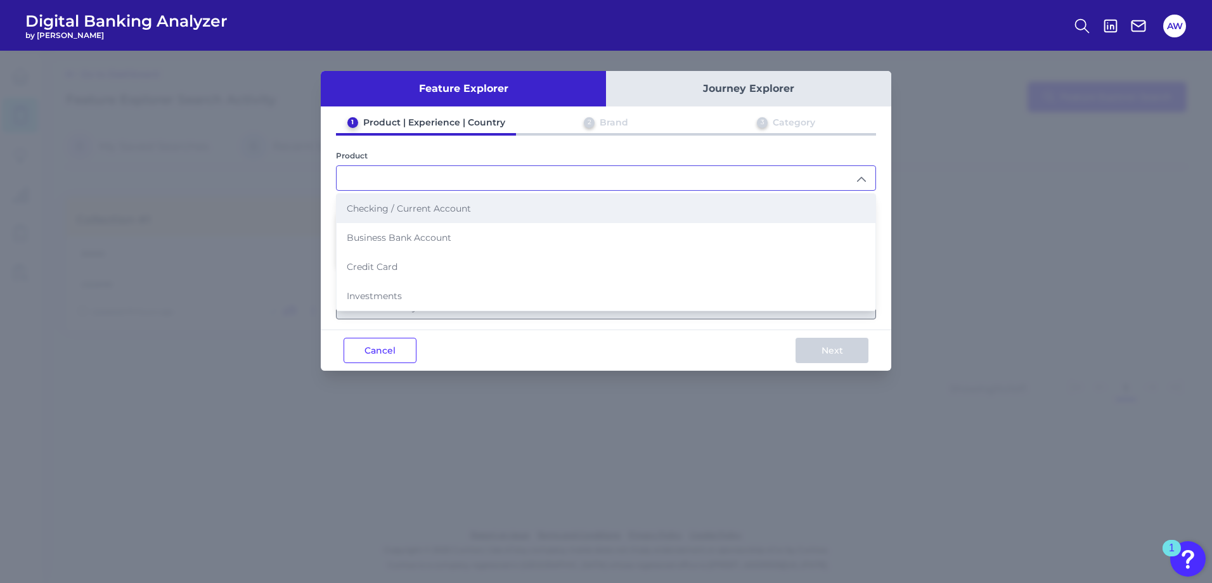
click at [381, 211] on span "Checking / Current Account" at bounding box center [409, 208] width 124 height 11
type input "Checking / Current Account"
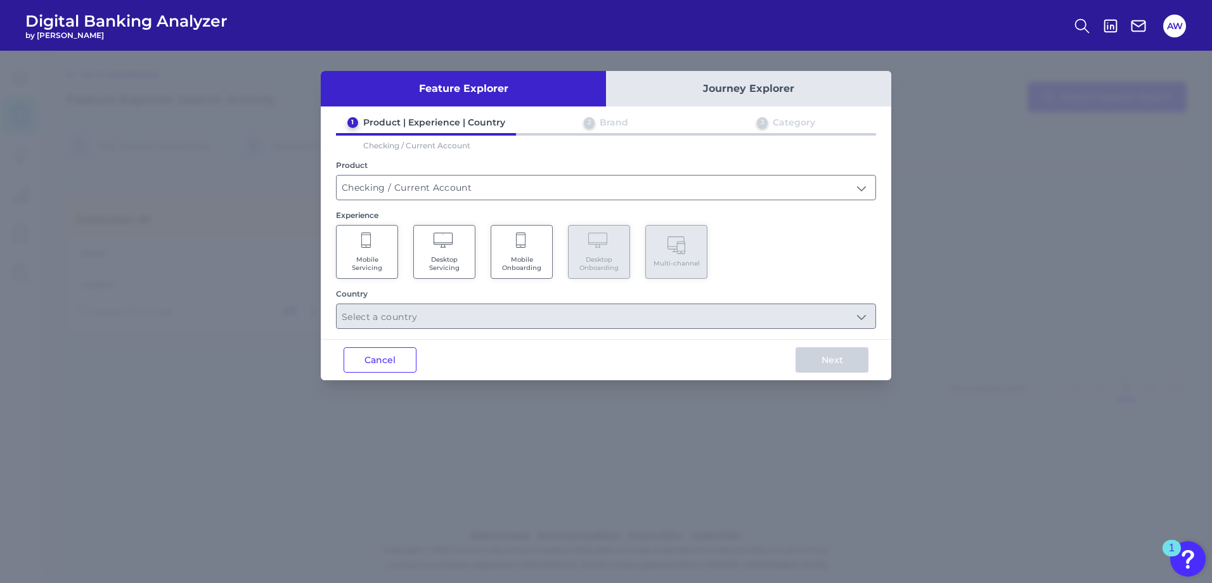
click at [413, 256] on Servicing "Desktop Servicing" at bounding box center [444, 252] width 62 height 54
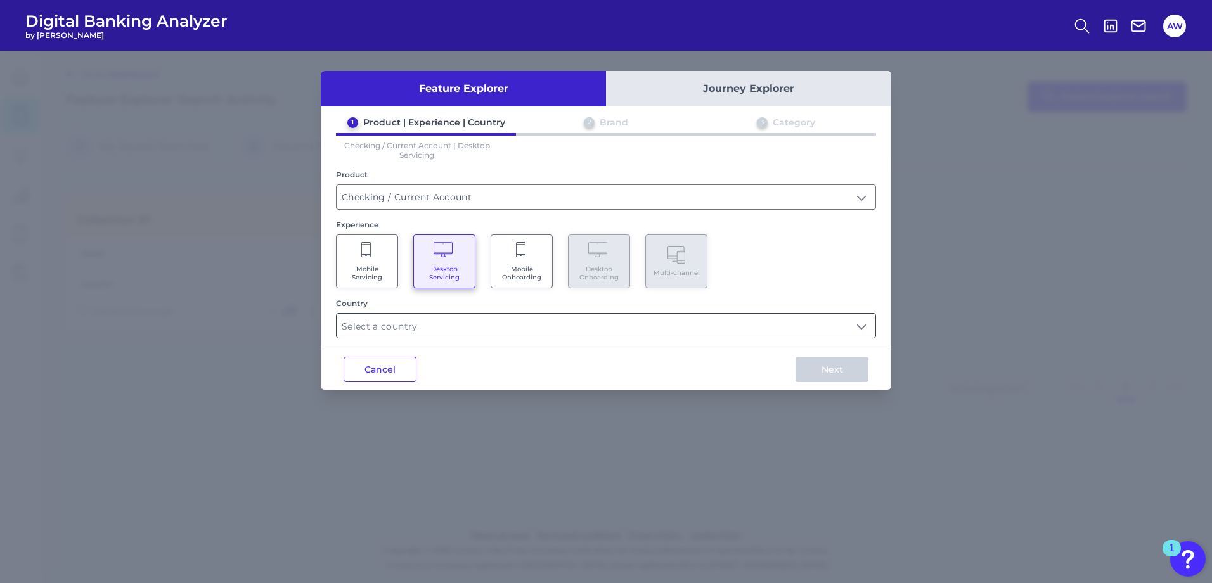
click at [788, 327] on input "text" at bounding box center [605, 326] width 539 height 24
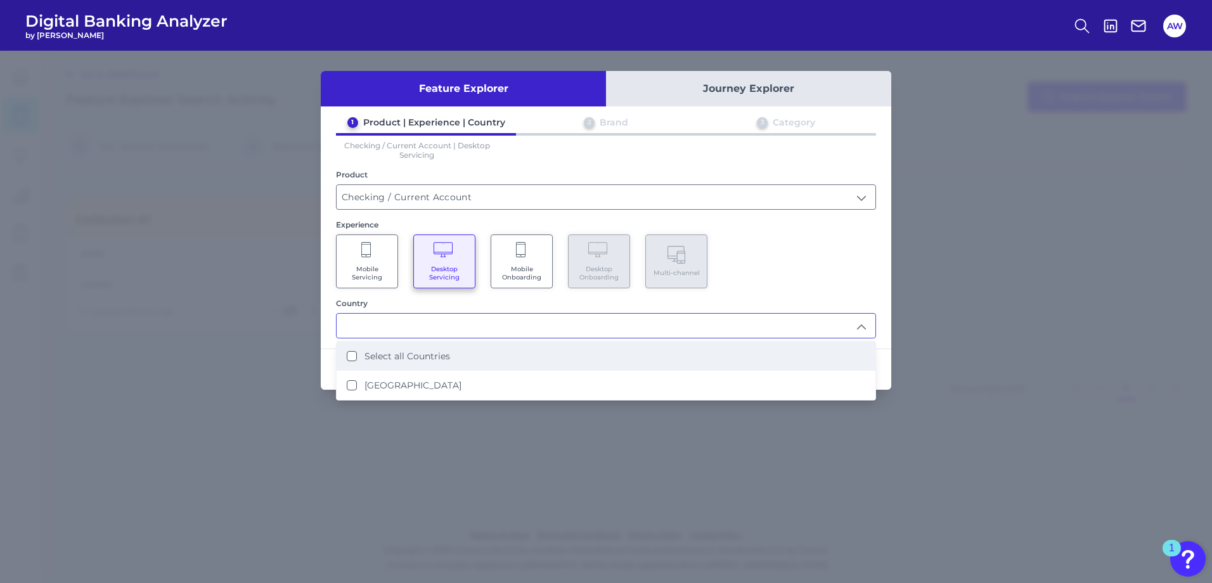
click at [596, 347] on li "Select all Countries" at bounding box center [605, 356] width 539 height 29
type input "Select all Countries"
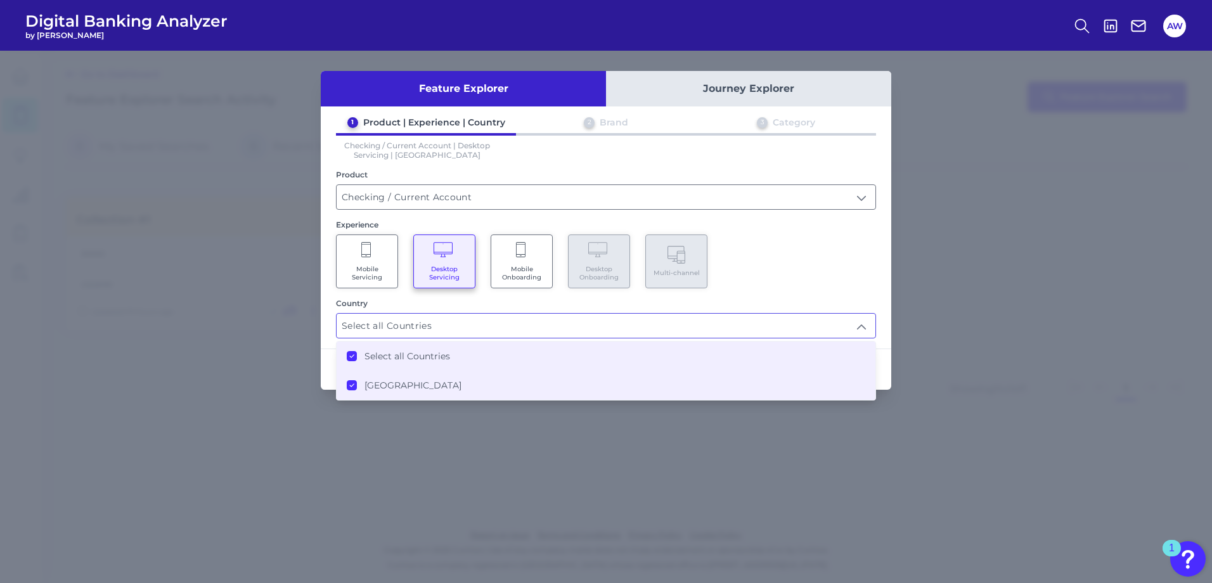
click at [884, 302] on div "1 Product | Experience | Country 2 Brand 3 Category Checking / Current Account …" at bounding box center [606, 228] width 570 height 222
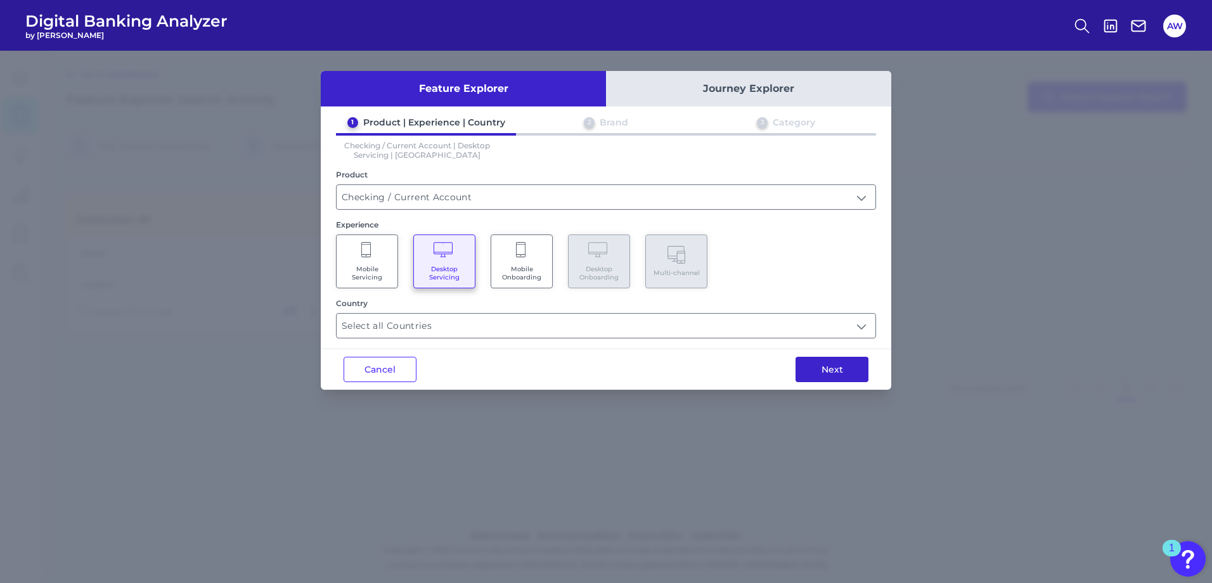
click at [844, 368] on button "Next" at bounding box center [831, 369] width 73 height 25
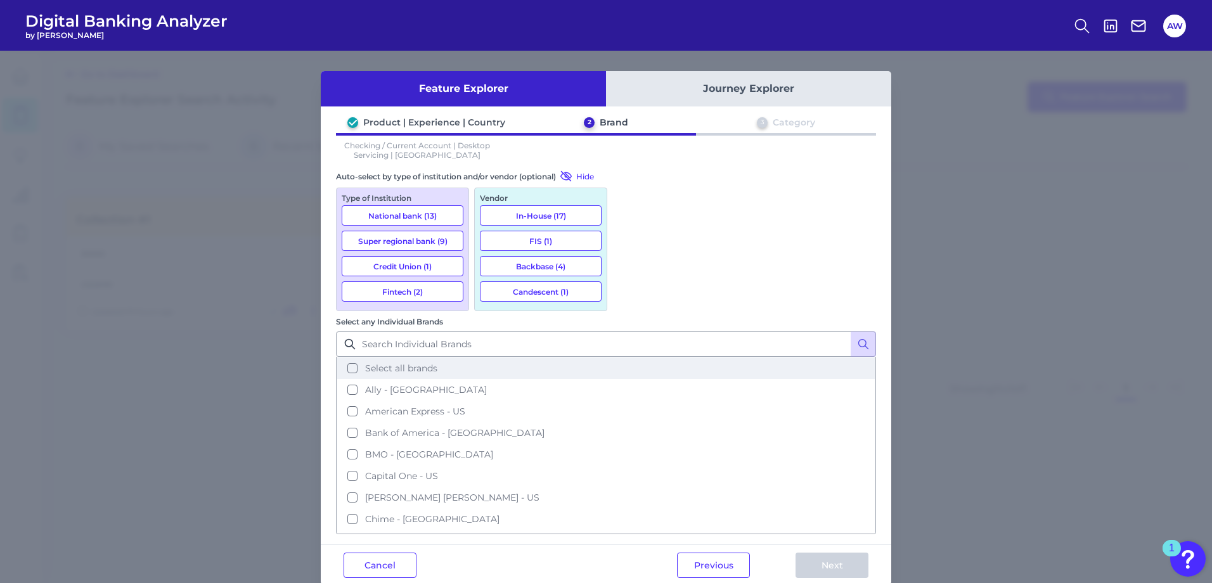
click at [683, 357] on button "Select all brands" at bounding box center [605, 368] width 537 height 22
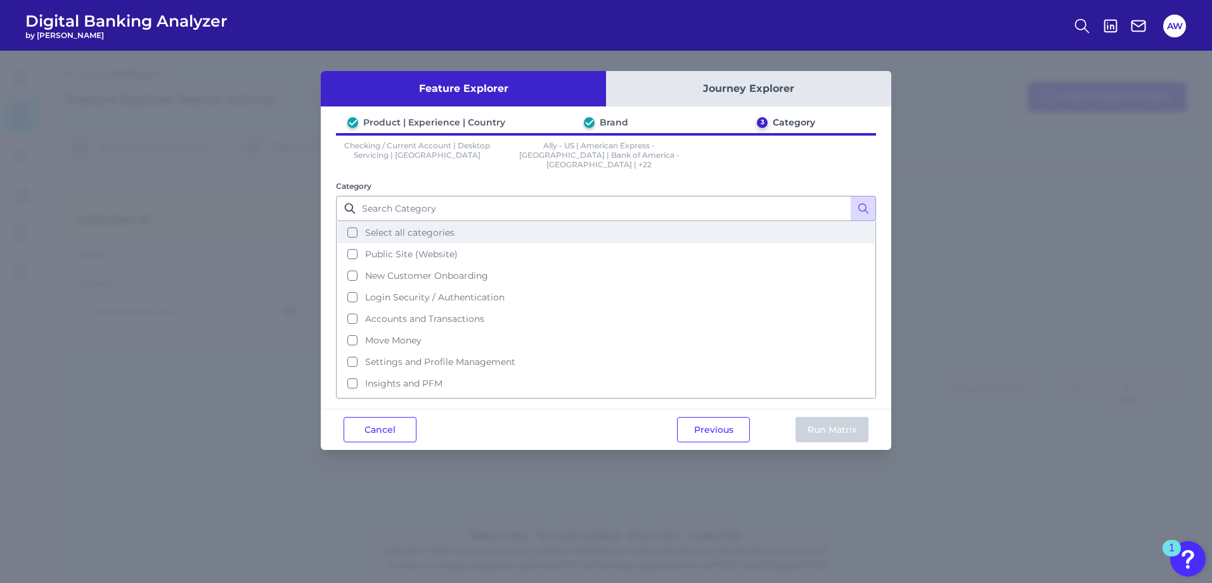
click at [443, 227] on span "Select all categories" at bounding box center [409, 232] width 89 height 11
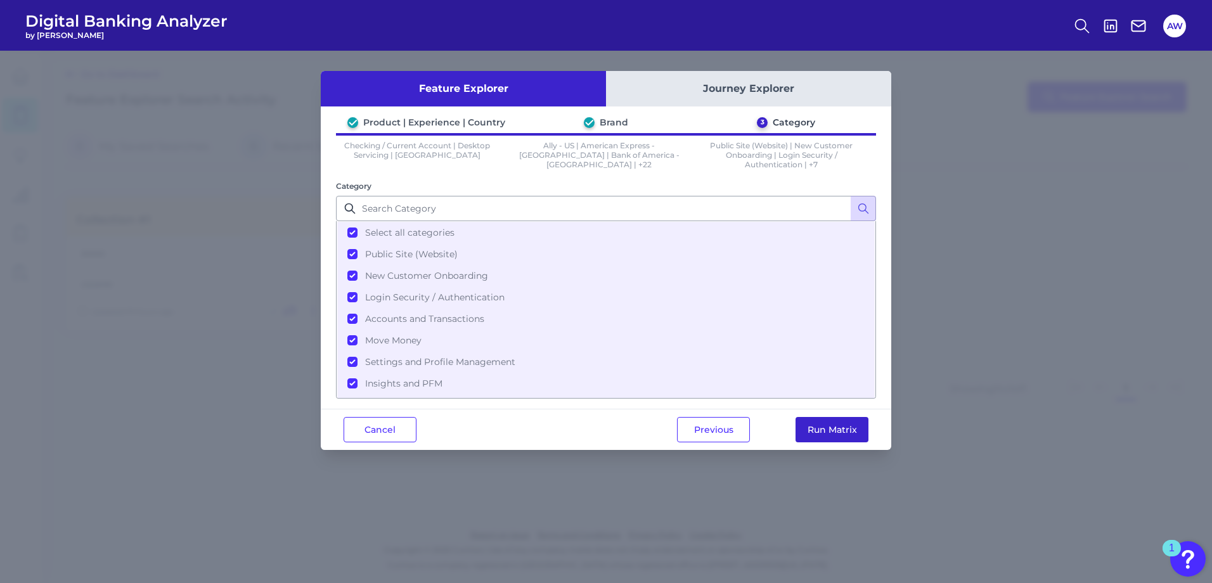
click at [808, 425] on button "Run Matrix" at bounding box center [831, 429] width 73 height 25
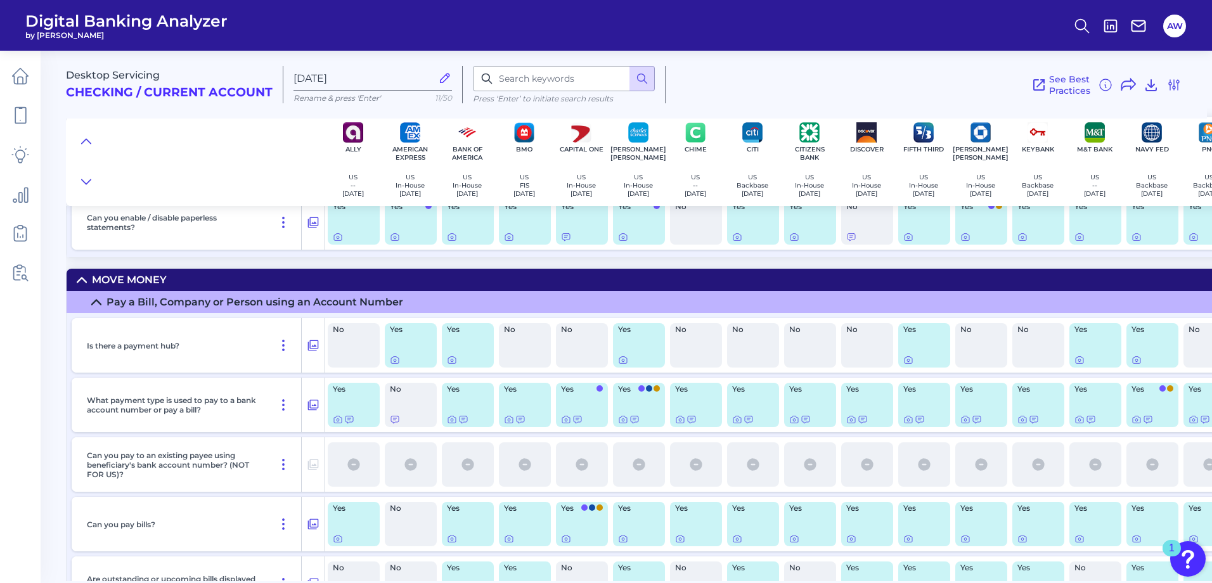
scroll to position [5766, 0]
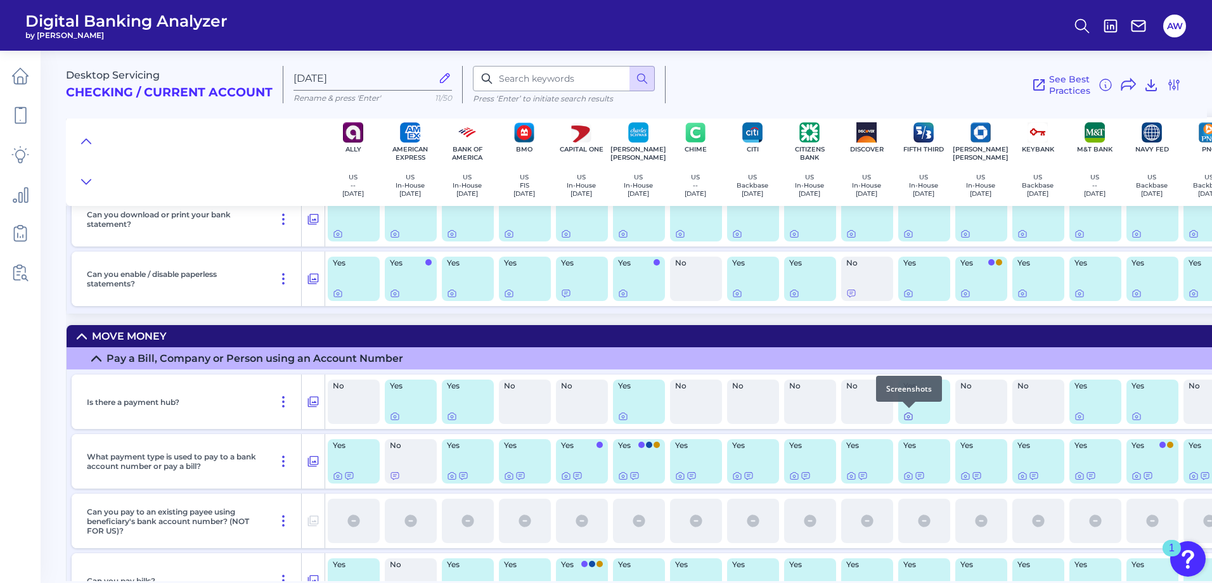
click at [912, 414] on icon at bounding box center [908, 416] width 8 height 7
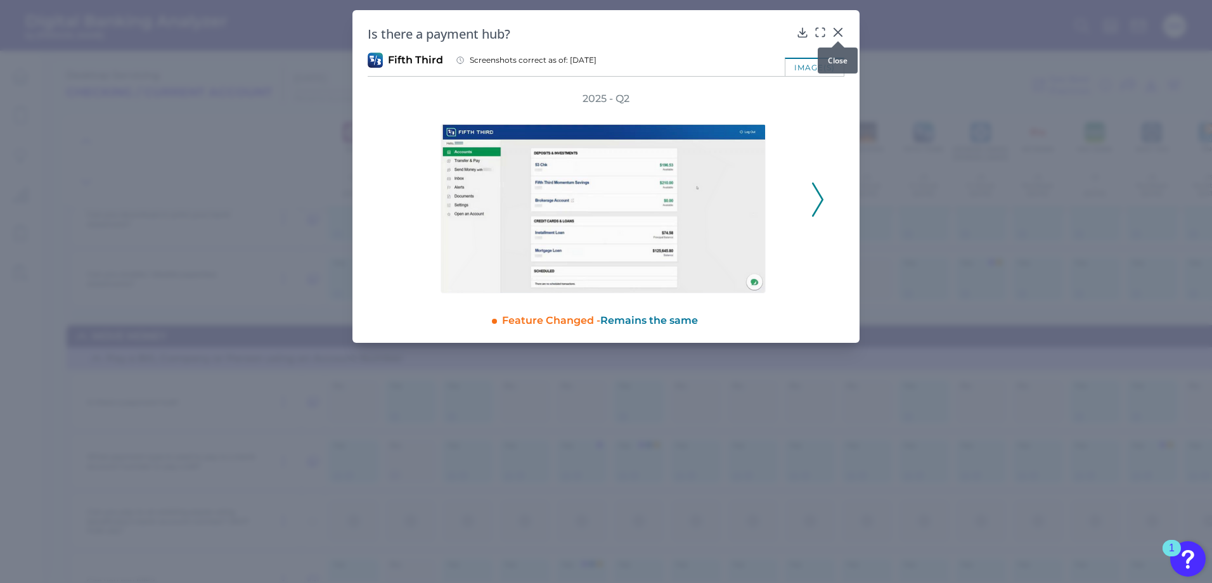
click at [840, 31] on icon at bounding box center [838, 33] width 8 height 8
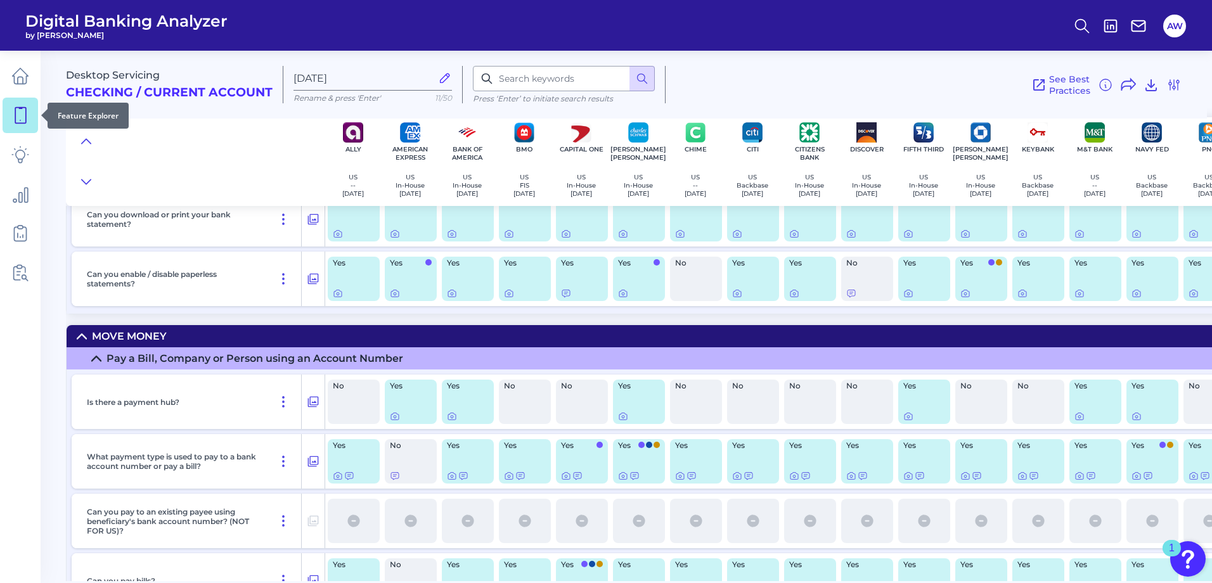
click at [20, 121] on icon at bounding box center [20, 115] width 18 height 18
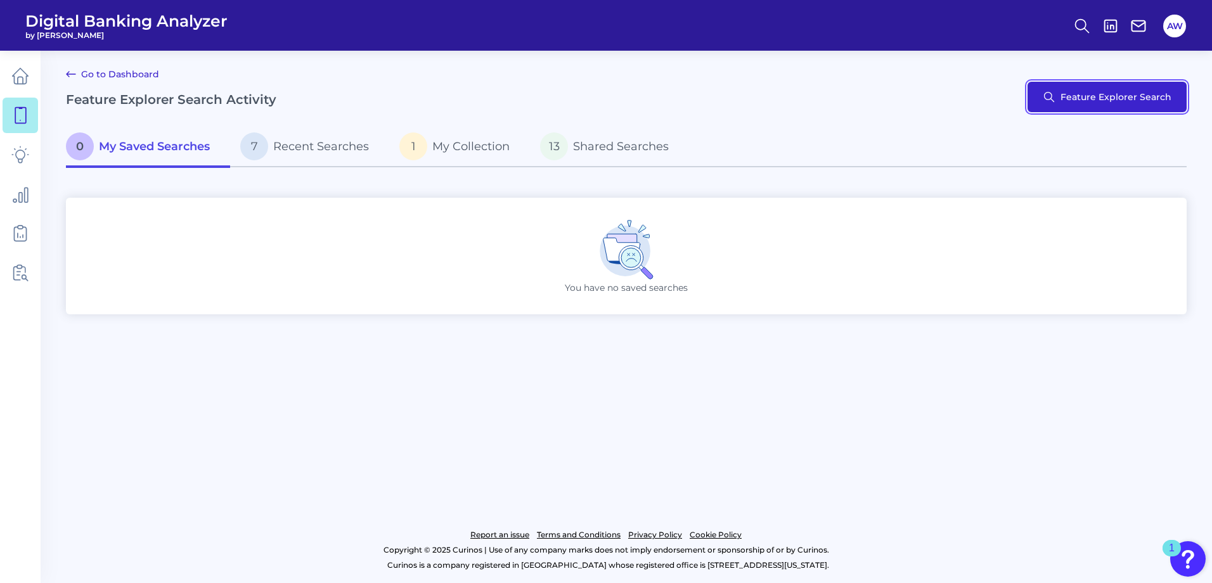
click at [1144, 103] on button "Feature Explorer Search" at bounding box center [1106, 97] width 159 height 30
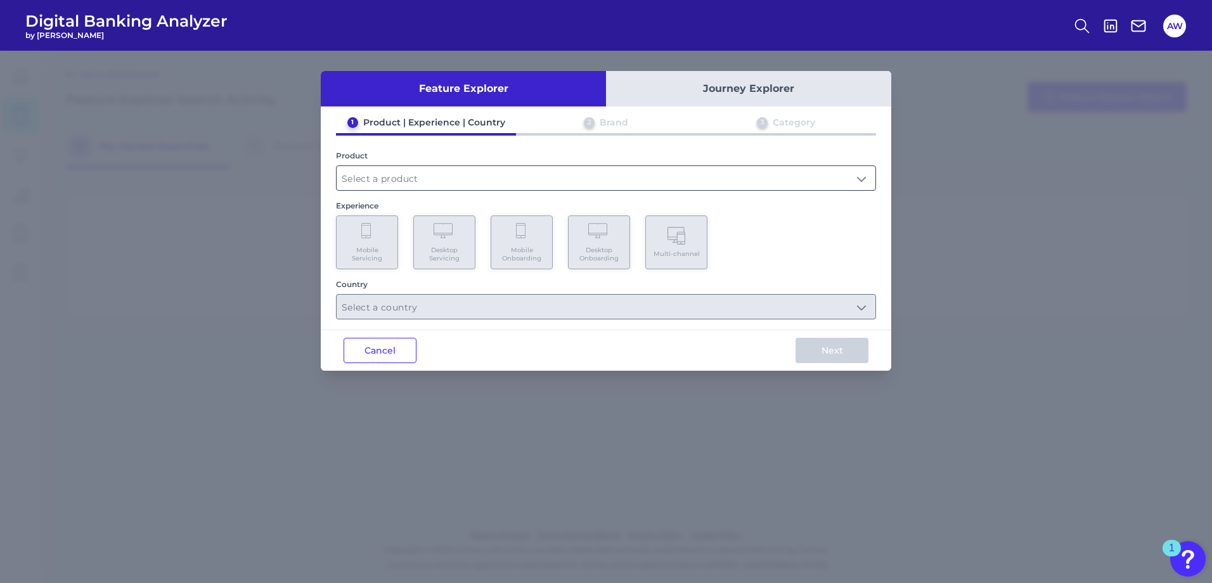
click at [530, 170] on input "text" at bounding box center [605, 178] width 539 height 24
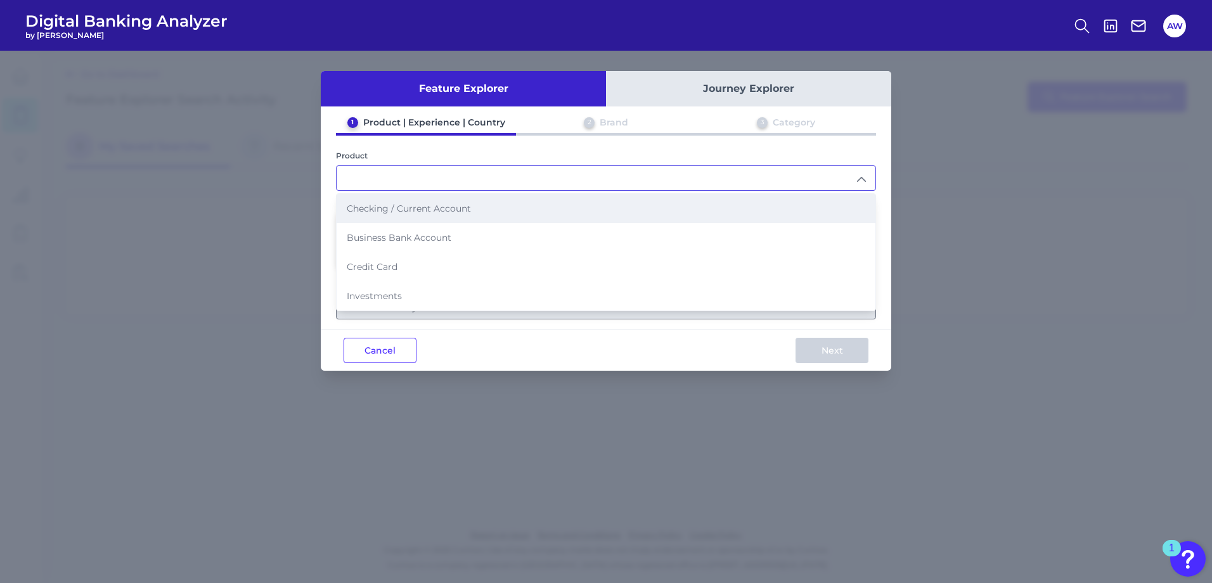
click at [477, 216] on li "Checking / Current Account" at bounding box center [605, 208] width 539 height 29
type input "Checking / Current Account"
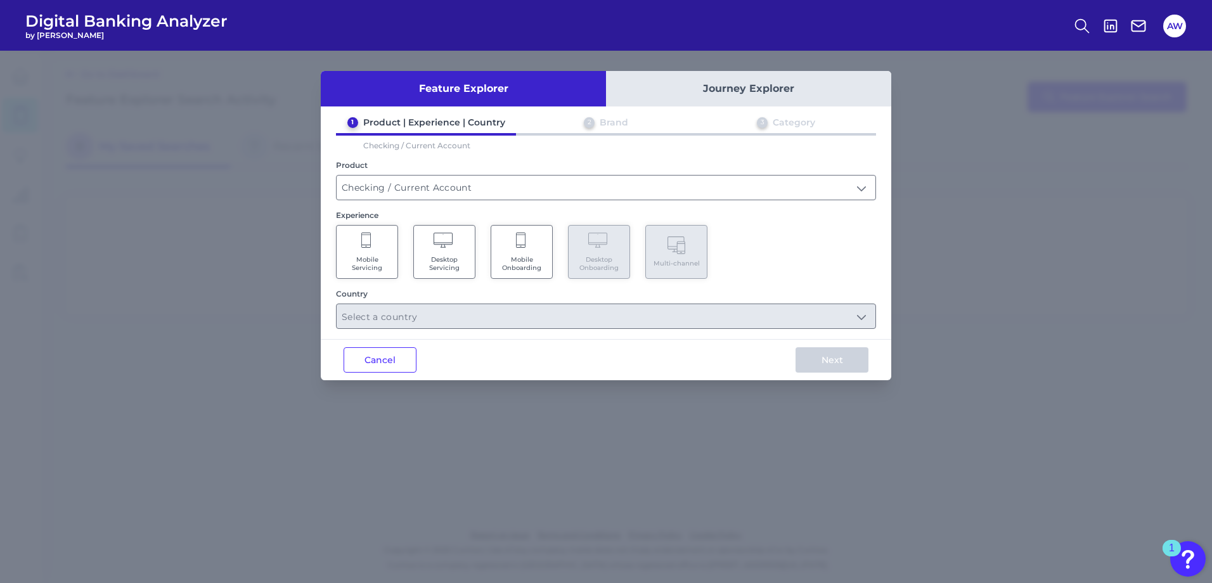
click at [381, 233] on Servicing "Mobile Servicing" at bounding box center [367, 252] width 62 height 54
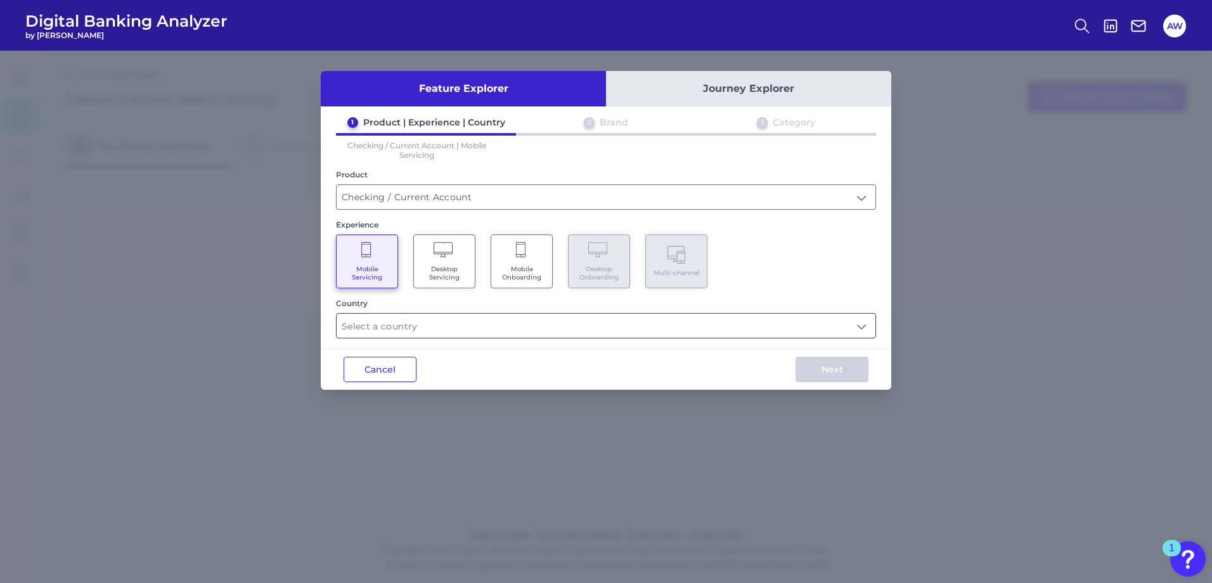
click at [591, 319] on input "text" at bounding box center [605, 326] width 539 height 24
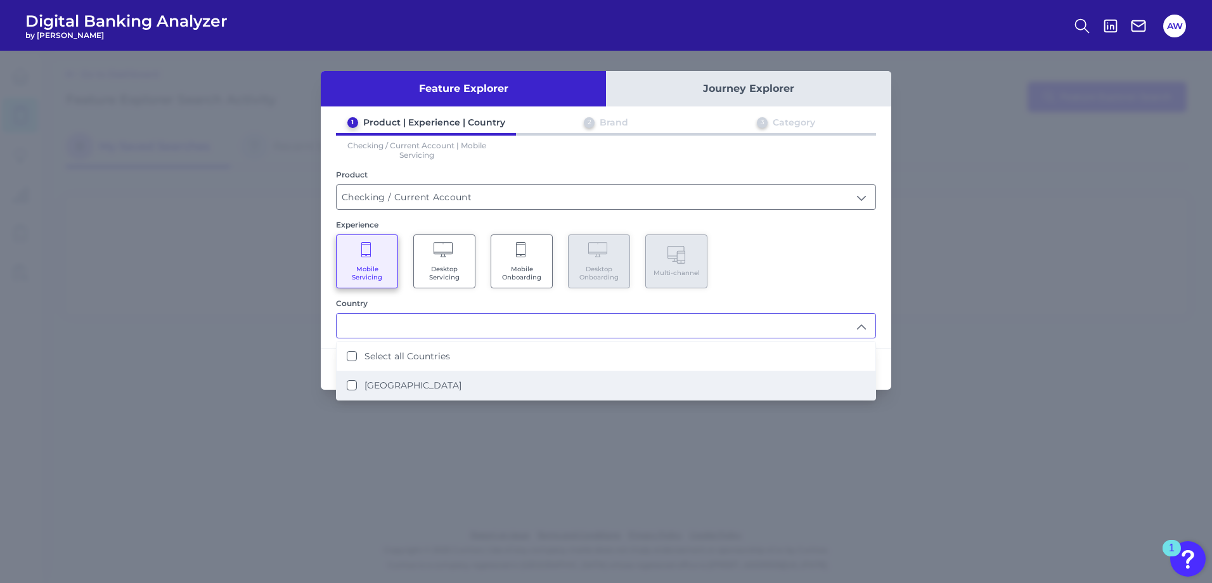
click at [557, 374] on li "[GEOGRAPHIC_DATA]" at bounding box center [605, 385] width 539 height 29
type input "Select all Countries"
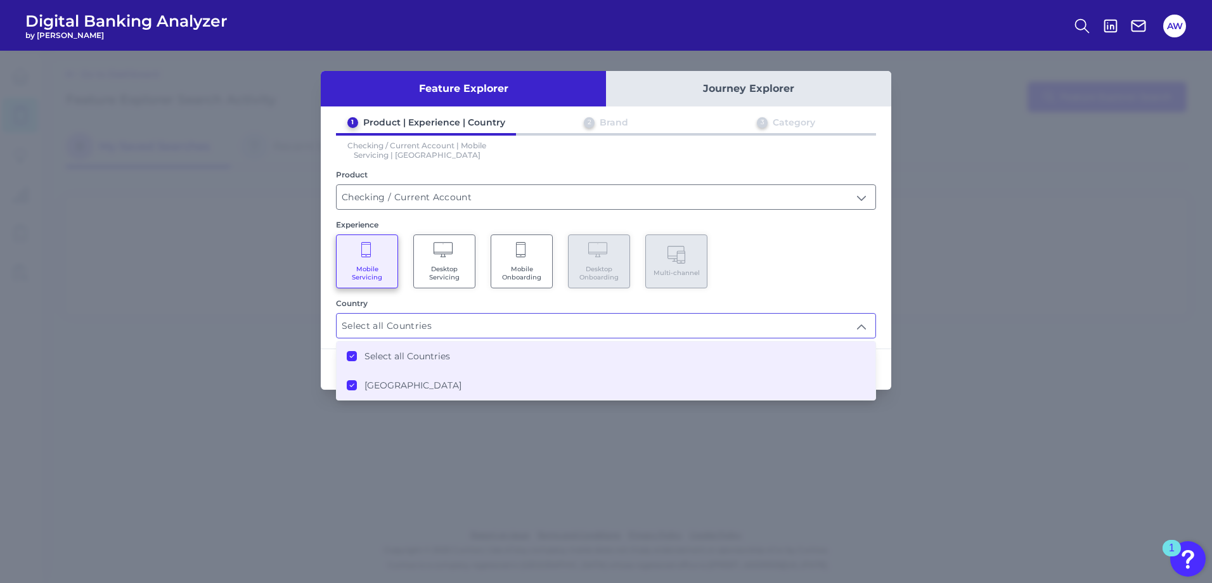
click at [809, 295] on div "1 Product | Experience | Country 2 Brand 3 Category Checking / Current Account …" at bounding box center [606, 228] width 570 height 222
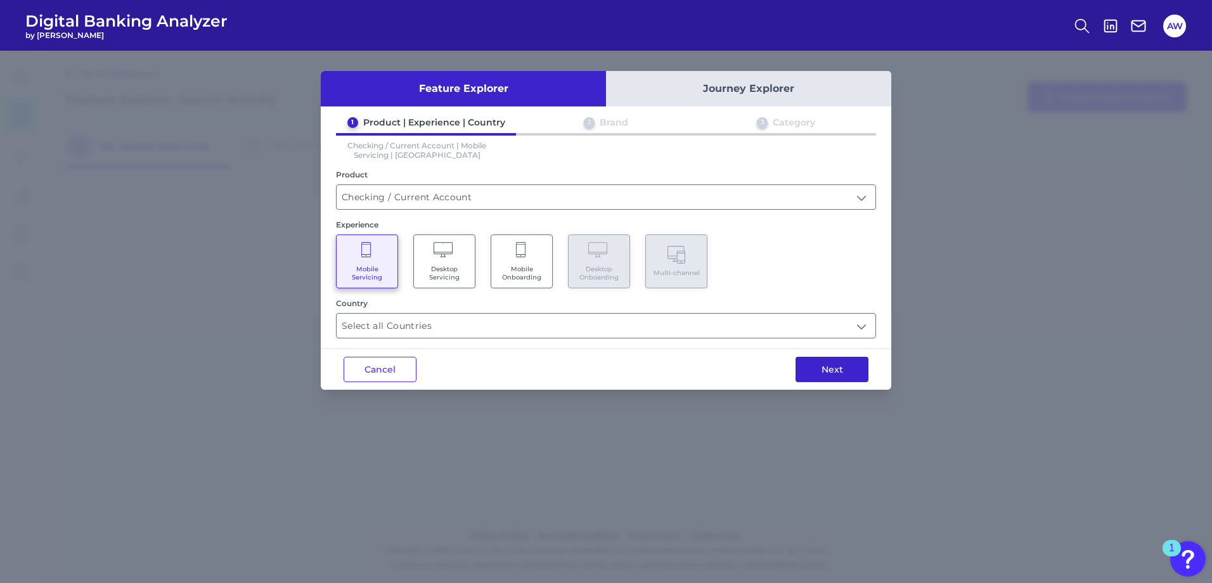
click at [821, 369] on button "Next" at bounding box center [831, 369] width 73 height 25
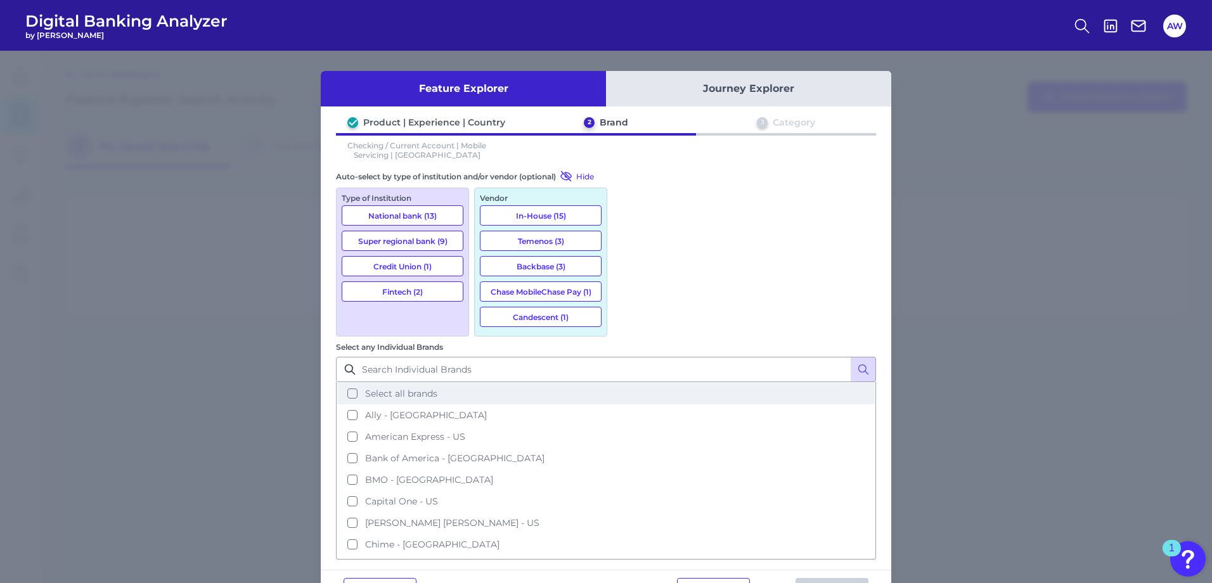
click at [722, 383] on button "Select all brands" at bounding box center [605, 394] width 537 height 22
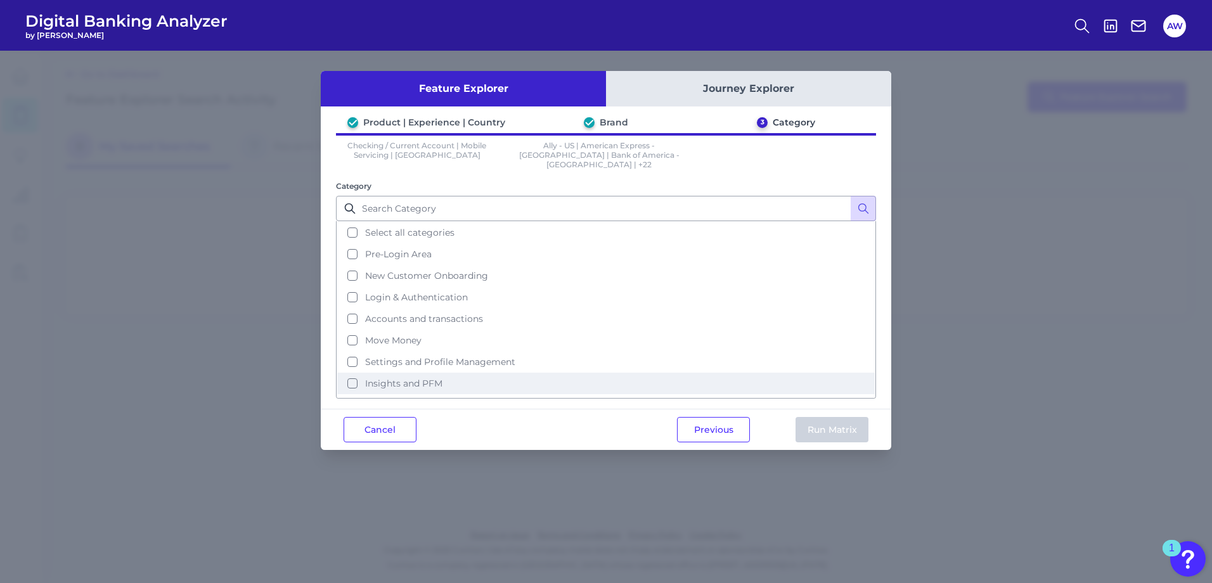
scroll to position [61, 0]
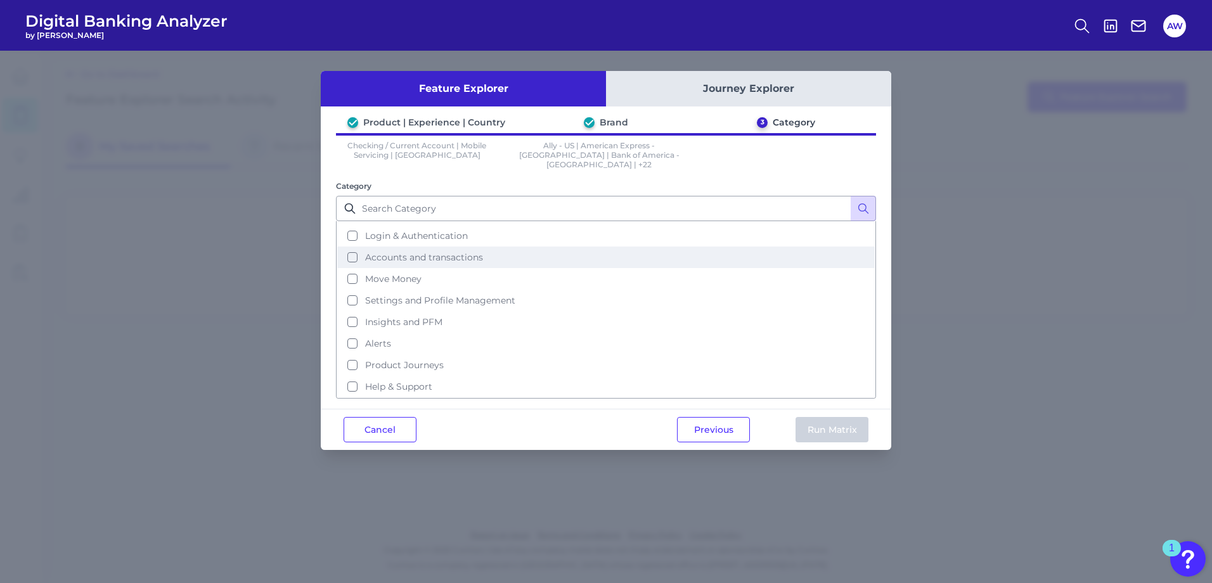
click at [444, 253] on button "Accounts and transactions" at bounding box center [605, 257] width 537 height 22
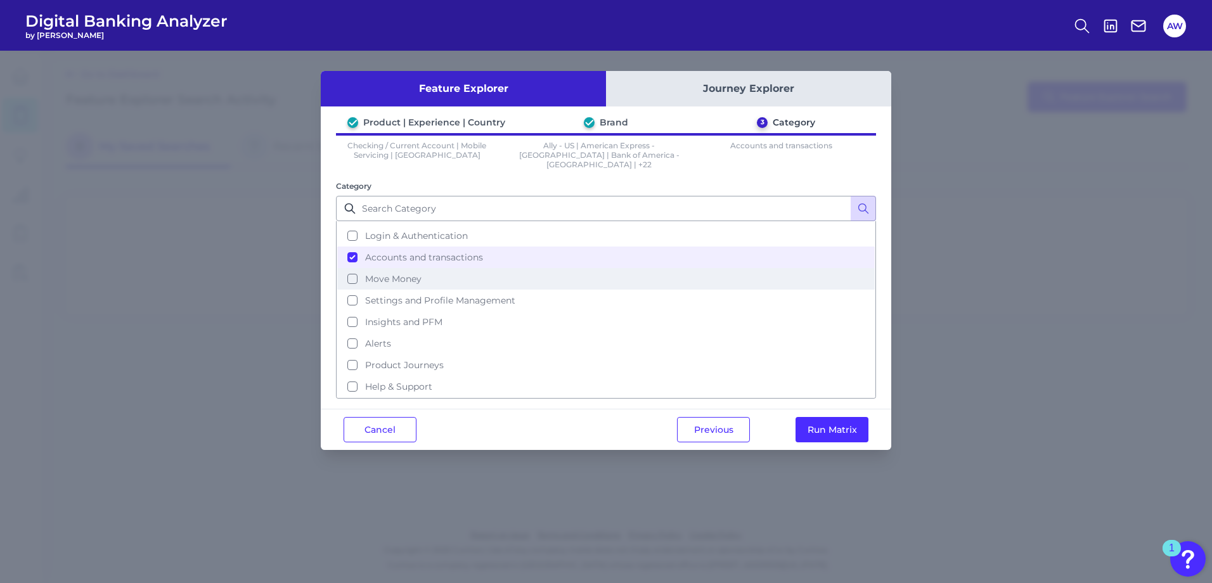
click at [392, 276] on button "Move Money" at bounding box center [605, 279] width 537 height 22
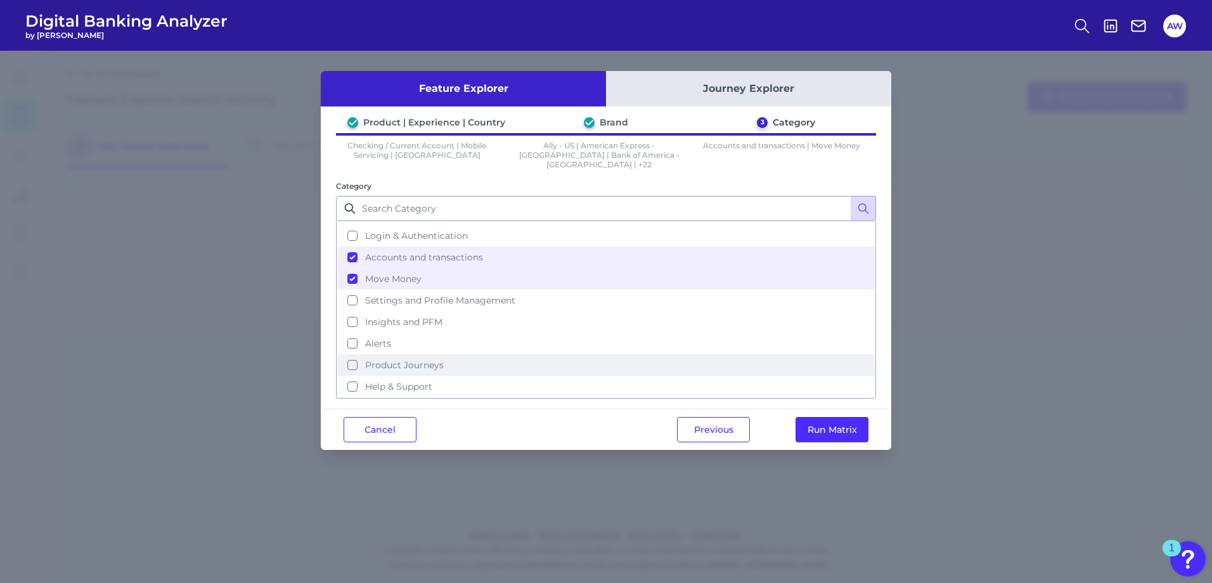
click at [417, 359] on span "Product Journeys" at bounding box center [404, 364] width 79 height 11
click at [430, 316] on span "Insights and PFM" at bounding box center [403, 321] width 77 height 11
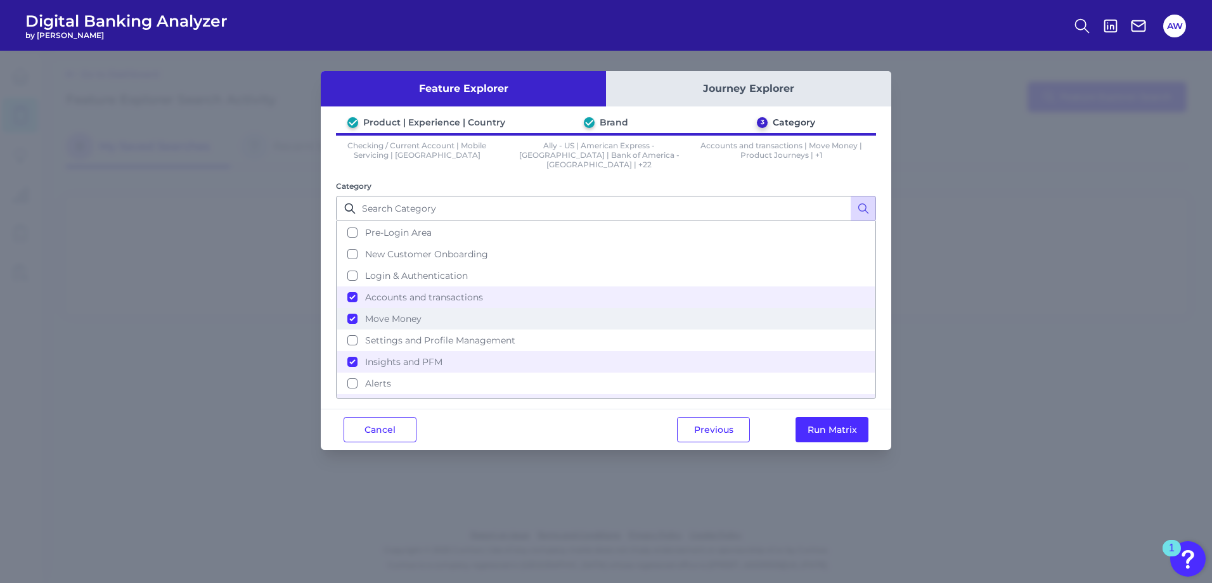
scroll to position [0, 0]
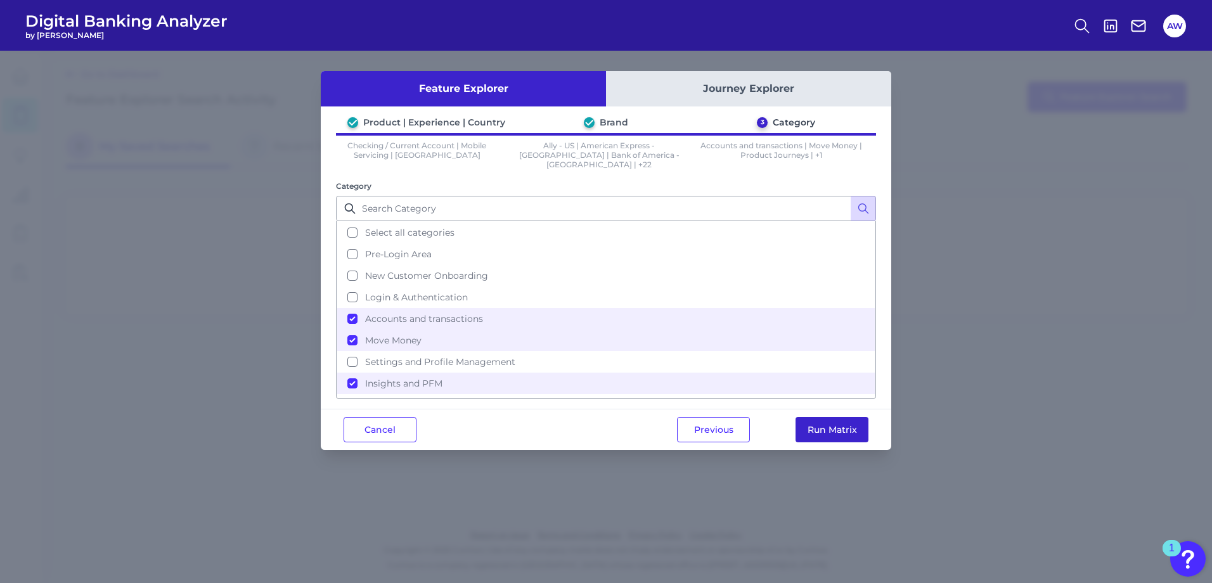
click at [843, 424] on button "Run Matrix" at bounding box center [831, 429] width 73 height 25
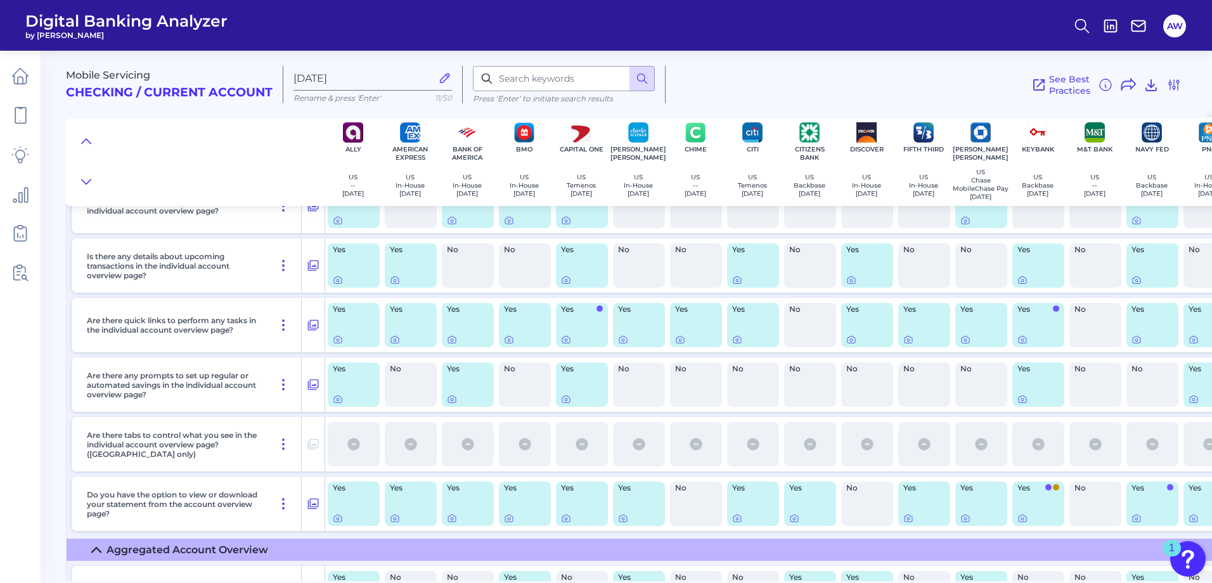
scroll to position [1331, 0]
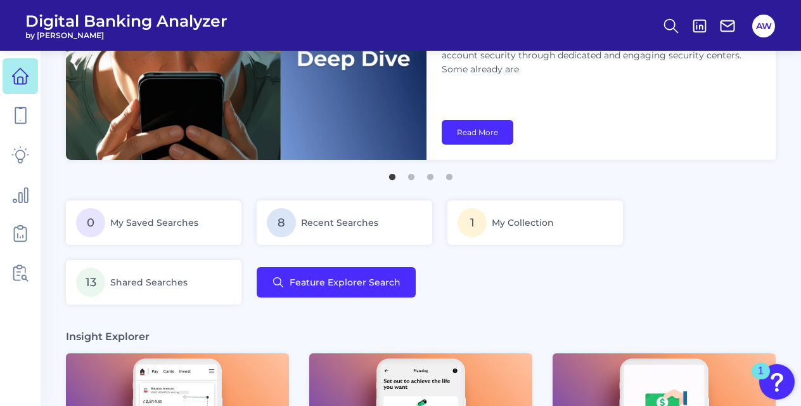
scroll to position [190, 0]
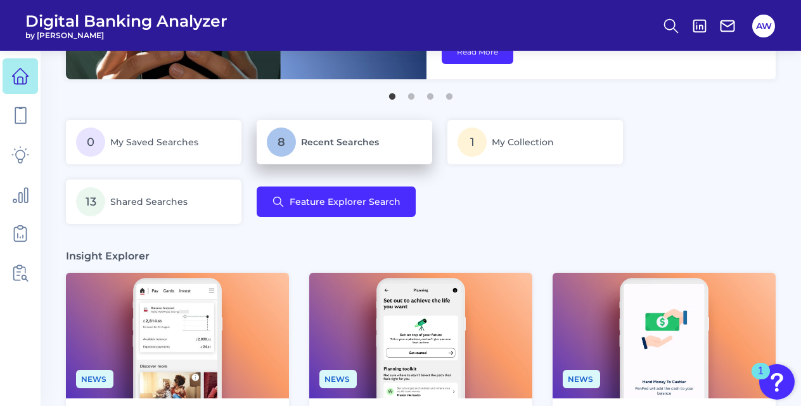
click at [310, 146] on span "Recent Searches" at bounding box center [340, 141] width 78 height 11
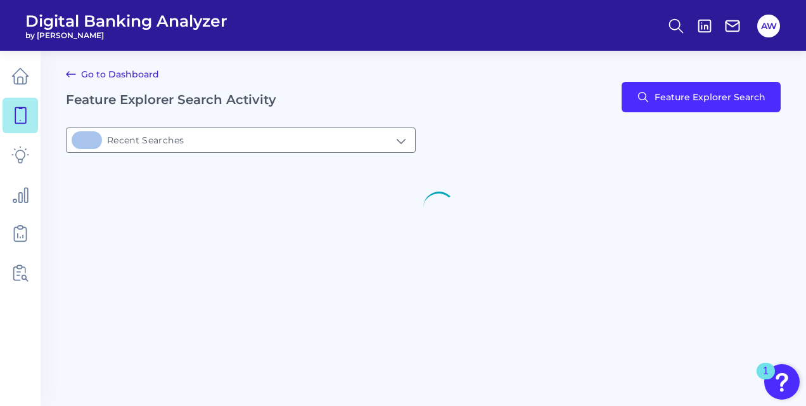
type input "8Recent Searches"
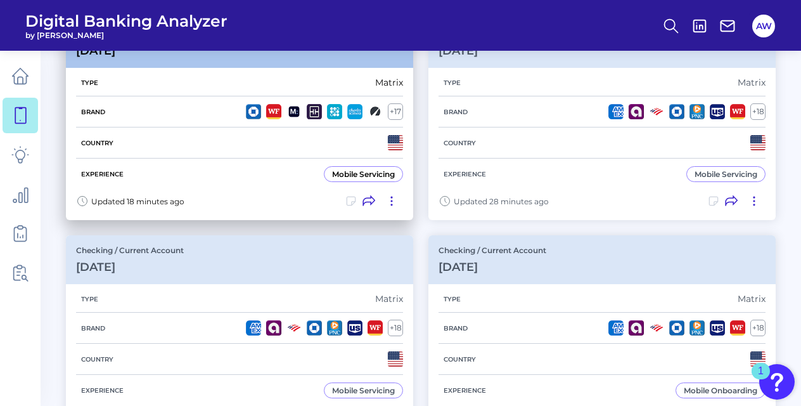
scroll to position [253, 0]
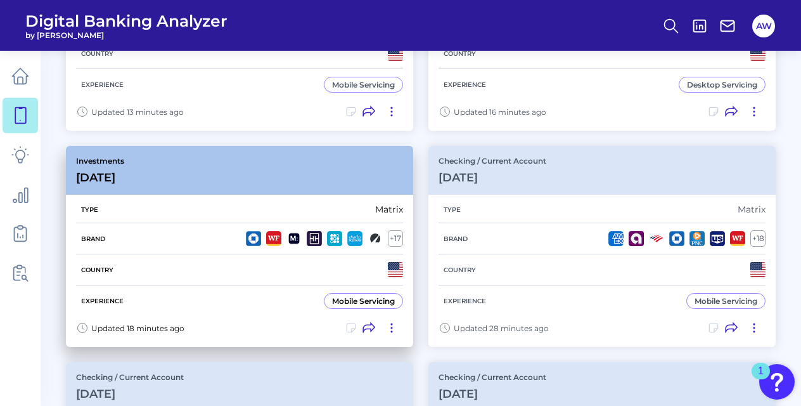
click at [270, 181] on div "Investments [DATE]" at bounding box center [239, 170] width 347 height 49
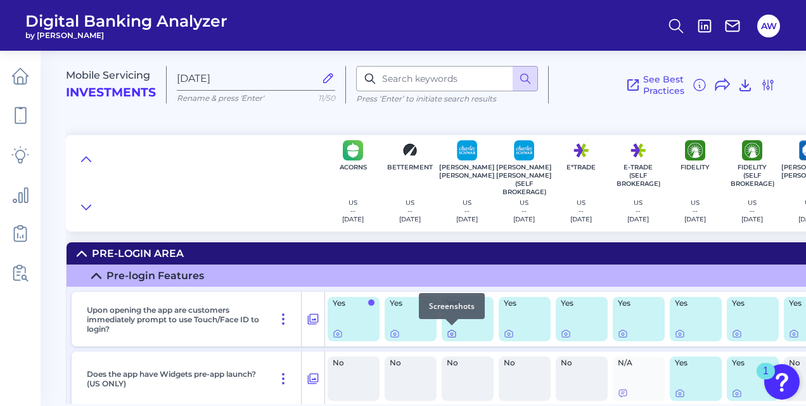
click at [451, 335] on icon at bounding box center [452, 333] width 10 height 10
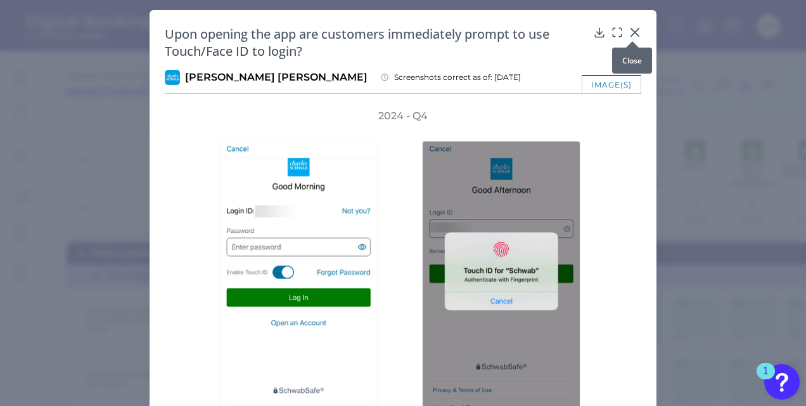
click at [629, 32] on icon at bounding box center [635, 32] width 13 height 13
